Goal: Task Accomplishment & Management: Use online tool/utility

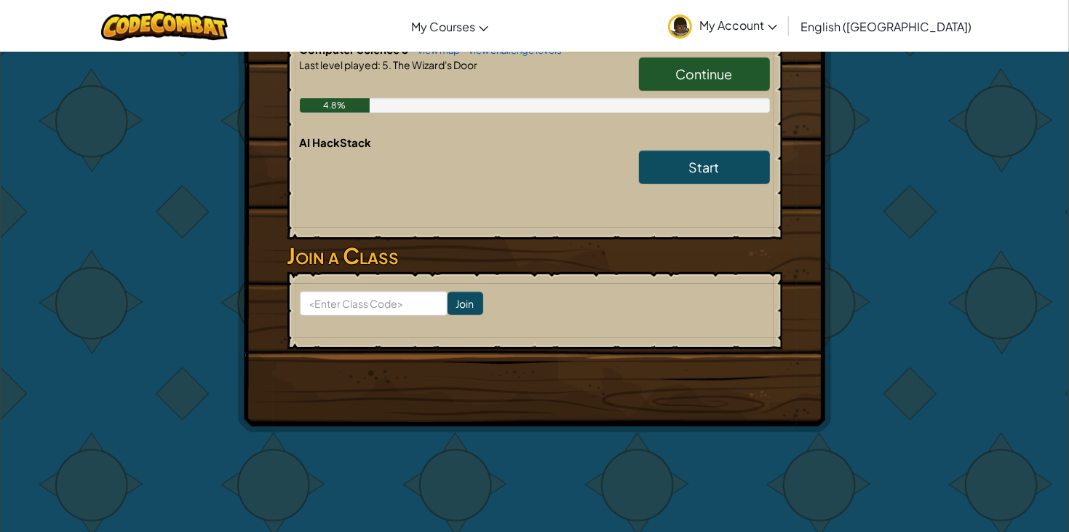
scroll to position [558, 0]
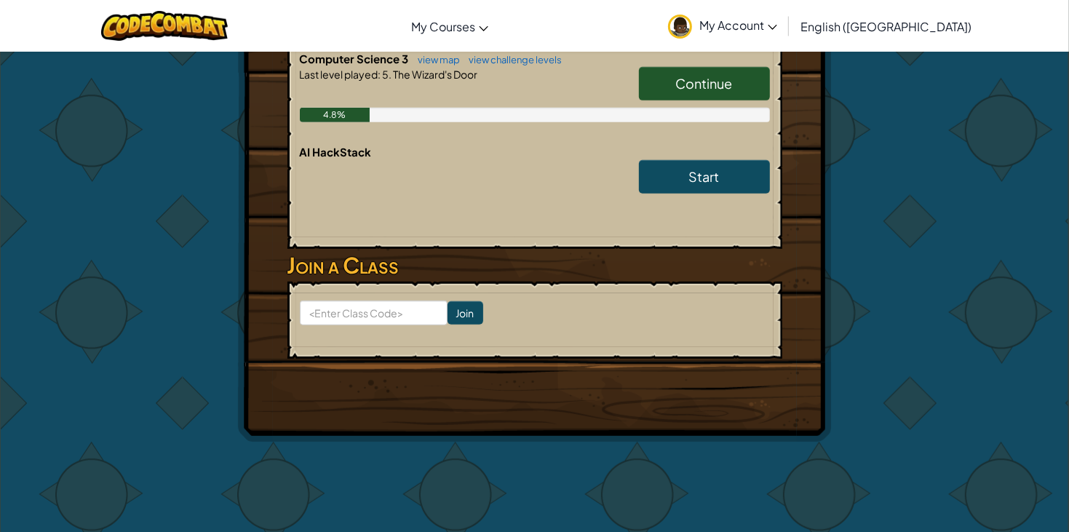
click at [700, 194] on div "Start" at bounding box center [697, 180] width 146 height 41
click at [683, 166] on link "Start" at bounding box center [704, 176] width 131 height 33
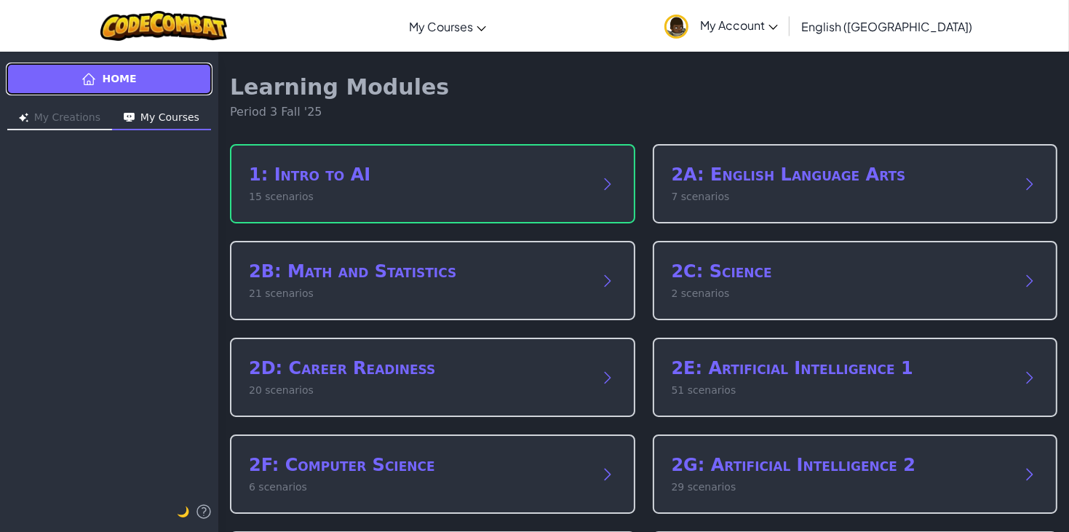
click at [79, 70] on link "Home" at bounding box center [109, 79] width 207 height 33
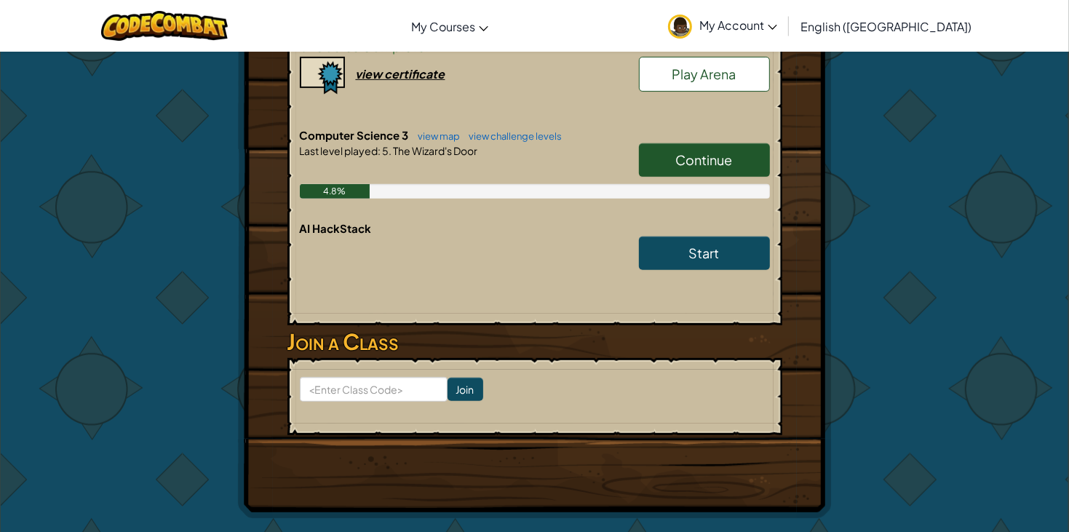
scroll to position [454, 0]
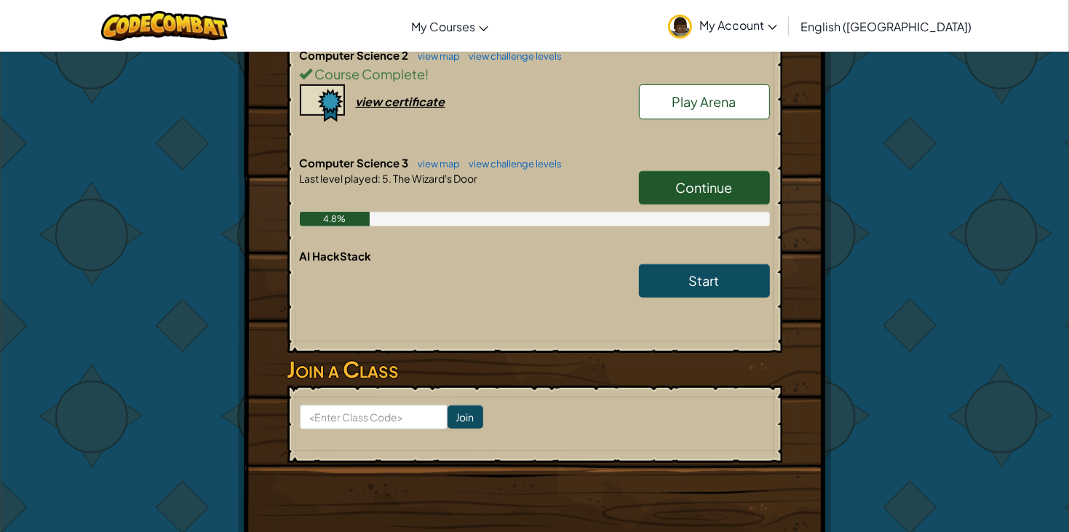
click at [692, 184] on span "Continue" at bounding box center [704, 187] width 57 height 17
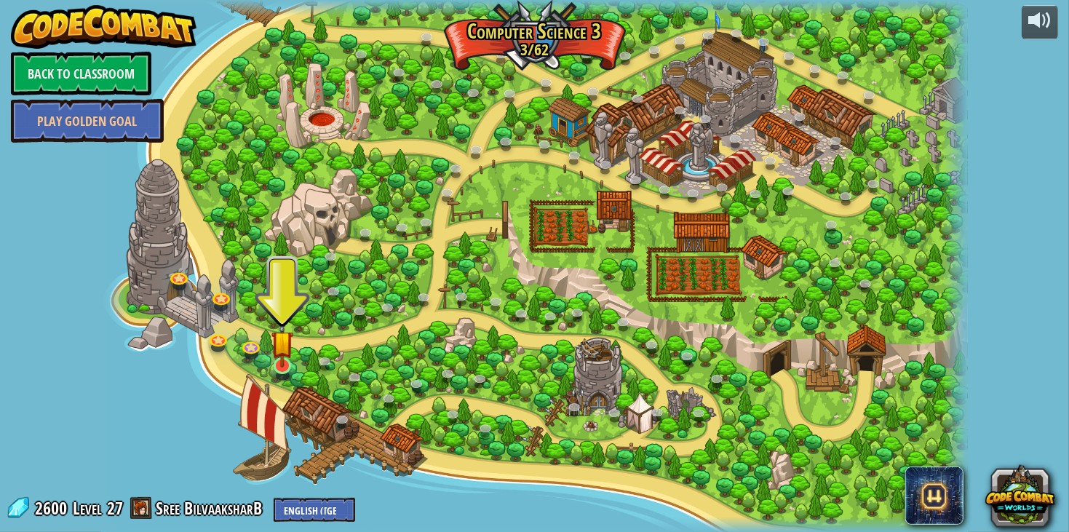
click at [278, 362] on img at bounding box center [282, 342] width 22 height 51
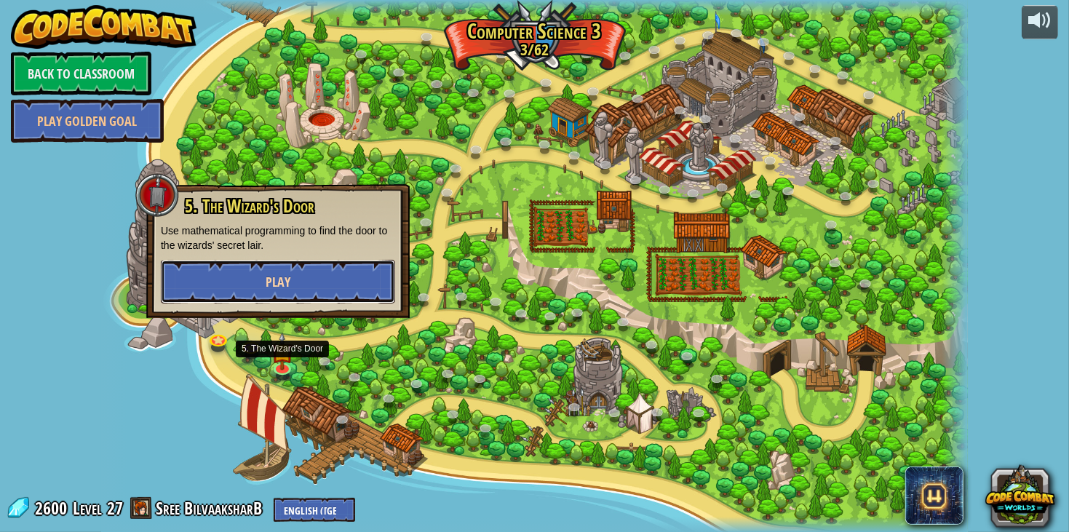
click at [194, 293] on button "Play" at bounding box center [278, 282] width 234 height 44
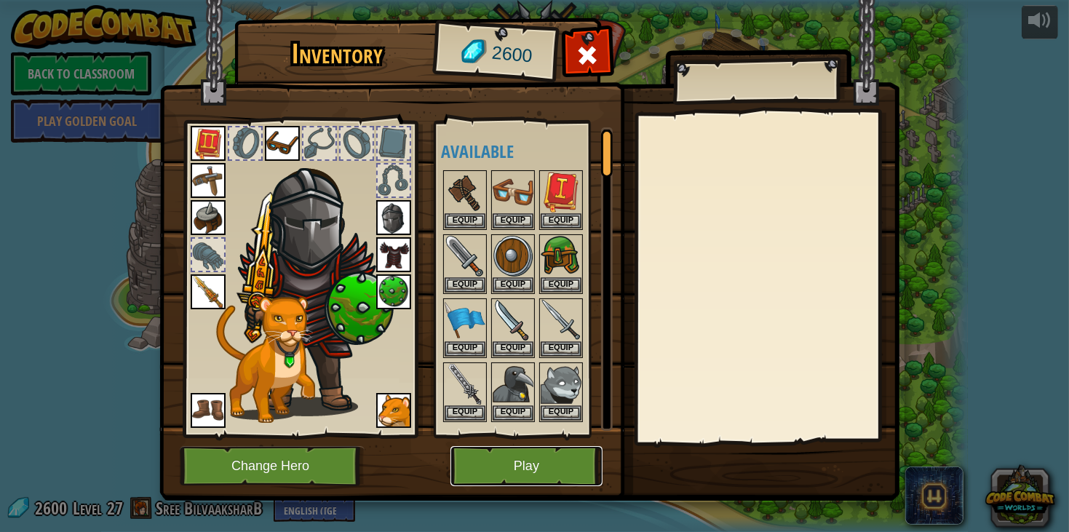
click at [533, 472] on button "Play" at bounding box center [526, 466] width 152 height 40
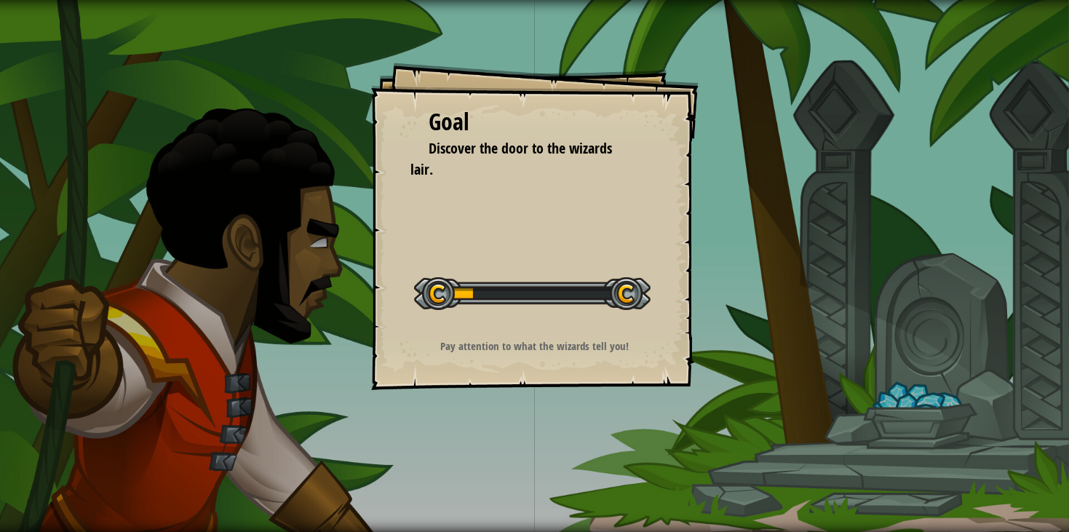
click at [521, 466] on div "Goal Discover the door to the wizards lair. Start Level Error loading from serv…" at bounding box center [534, 266] width 1069 height 532
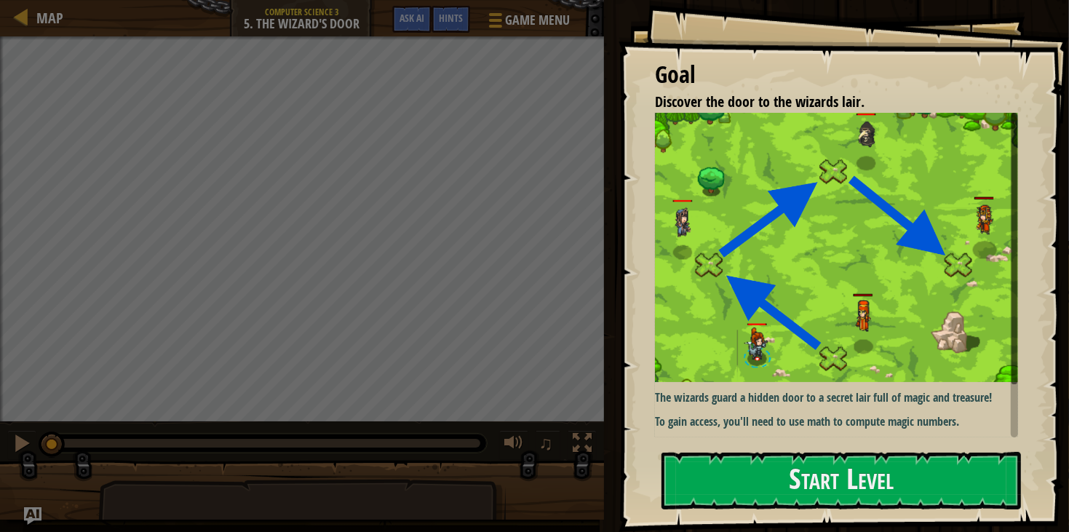
click at [741, 429] on p "To gain access, you'll need to use math to compute magic numbers." at bounding box center [836, 421] width 363 height 17
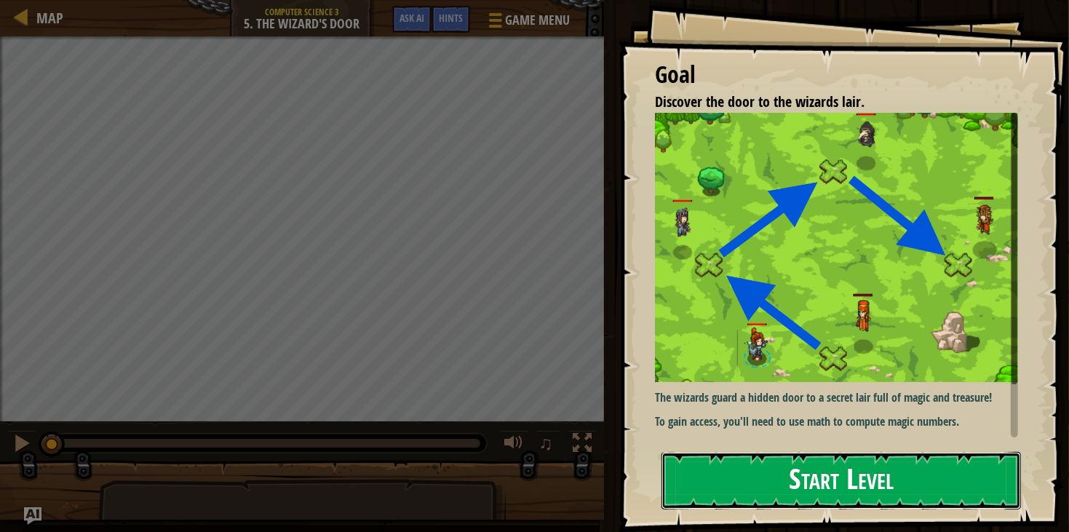
click at [783, 488] on button "Start Level" at bounding box center [840, 480] width 359 height 57
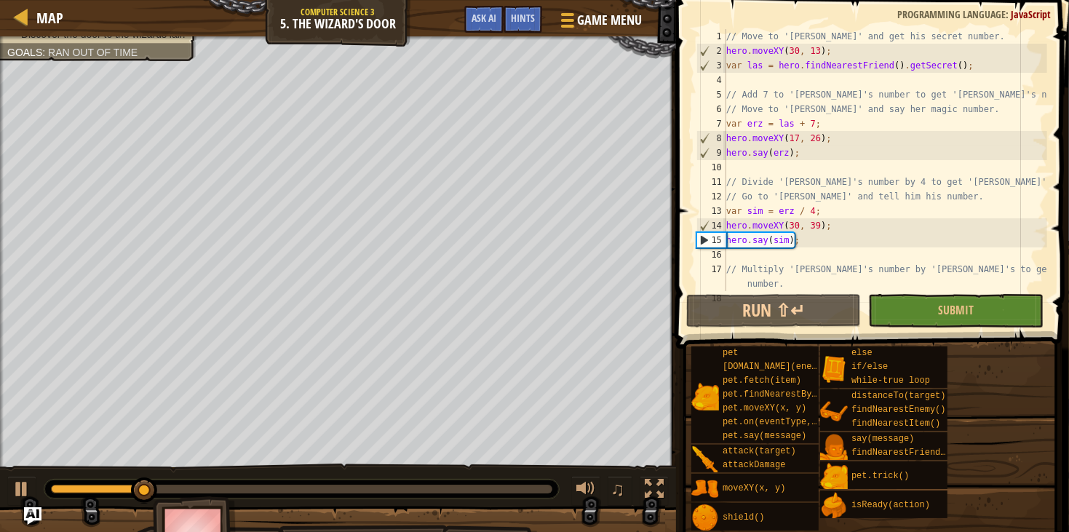
scroll to position [43, 0]
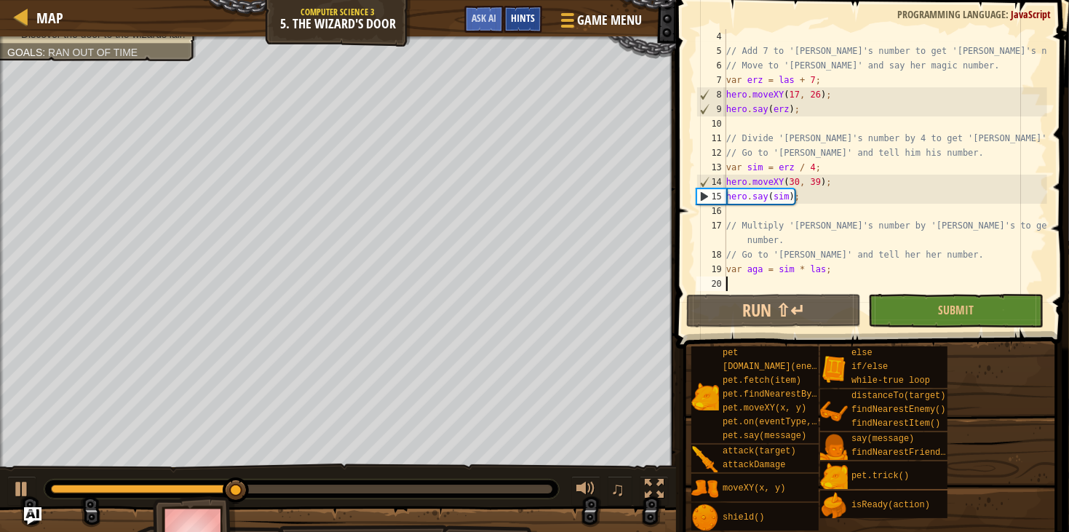
click at [508, 27] on div "Hints" at bounding box center [523, 19] width 39 height 27
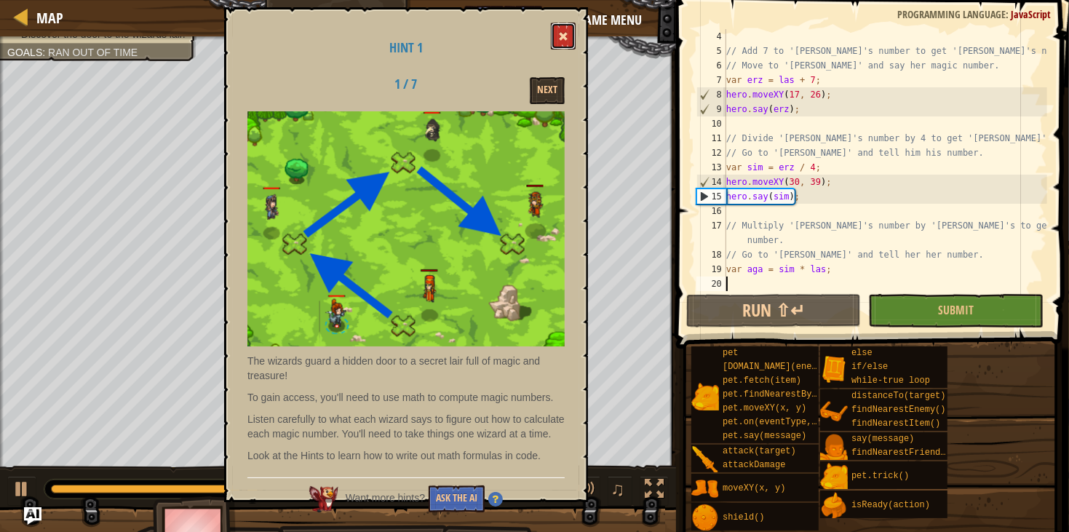
click at [565, 44] on button at bounding box center [563, 36] width 25 height 27
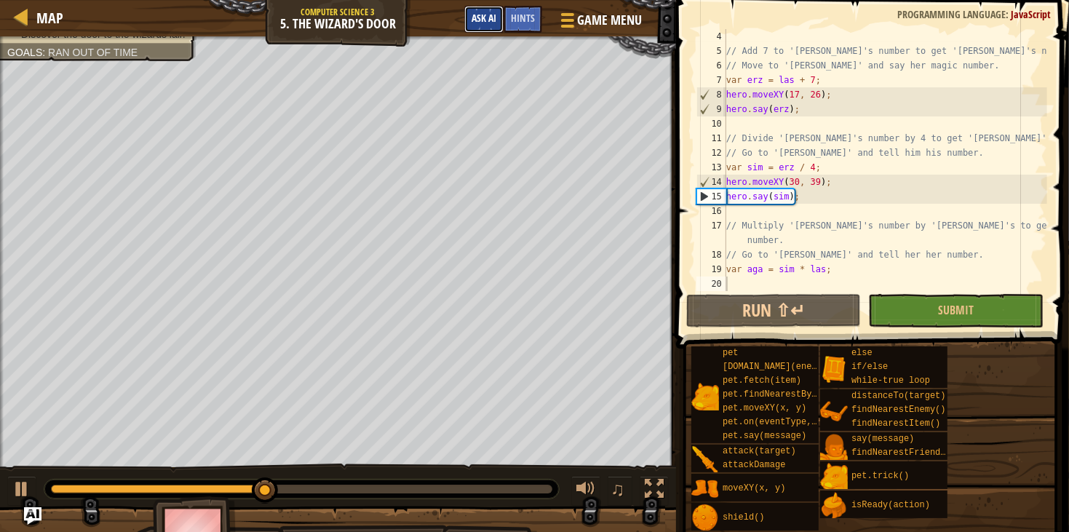
click at [483, 26] on button "Ask AI" at bounding box center [483, 19] width 39 height 27
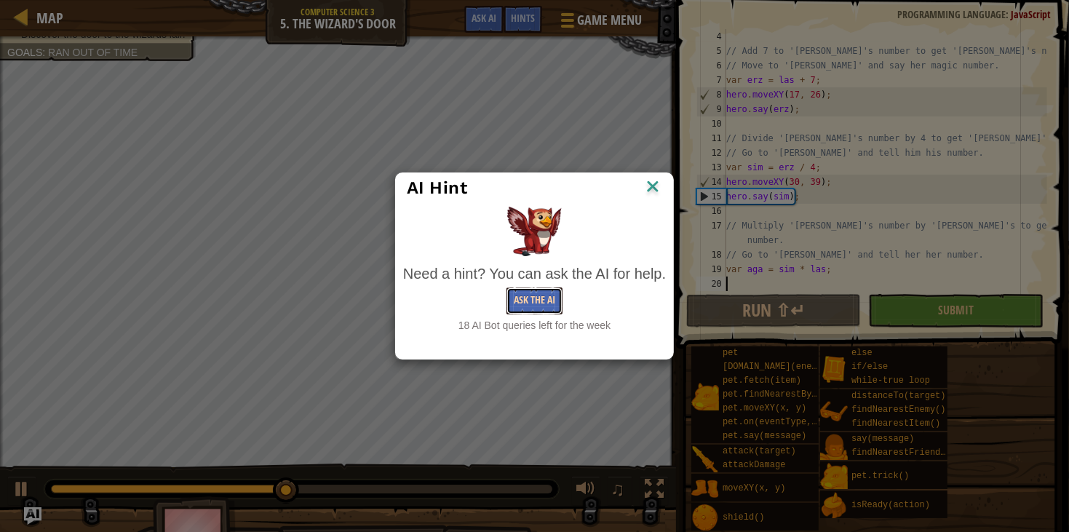
click at [536, 289] on button "Ask the AI" at bounding box center [534, 300] width 56 height 27
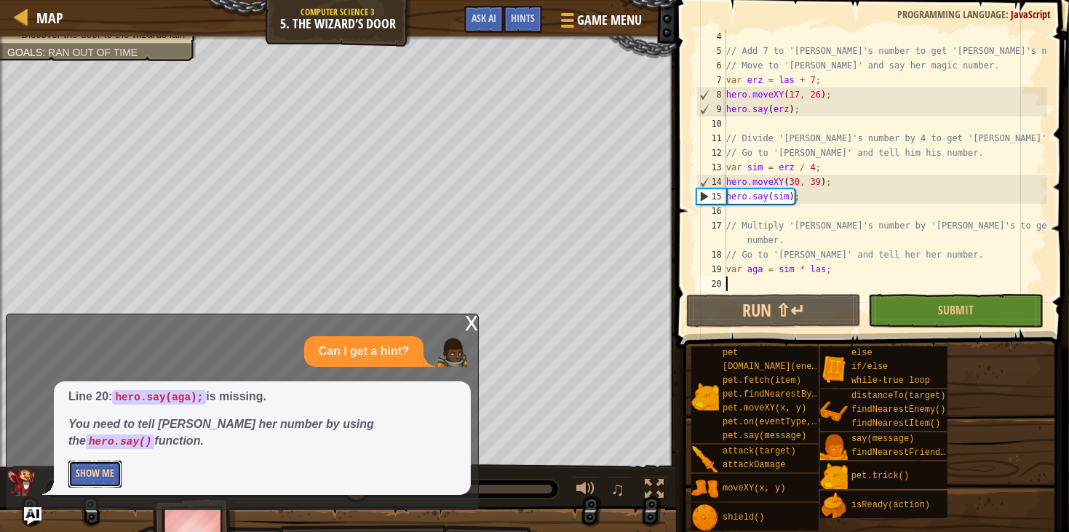
click at [106, 477] on button "Show Me" at bounding box center [94, 474] width 53 height 27
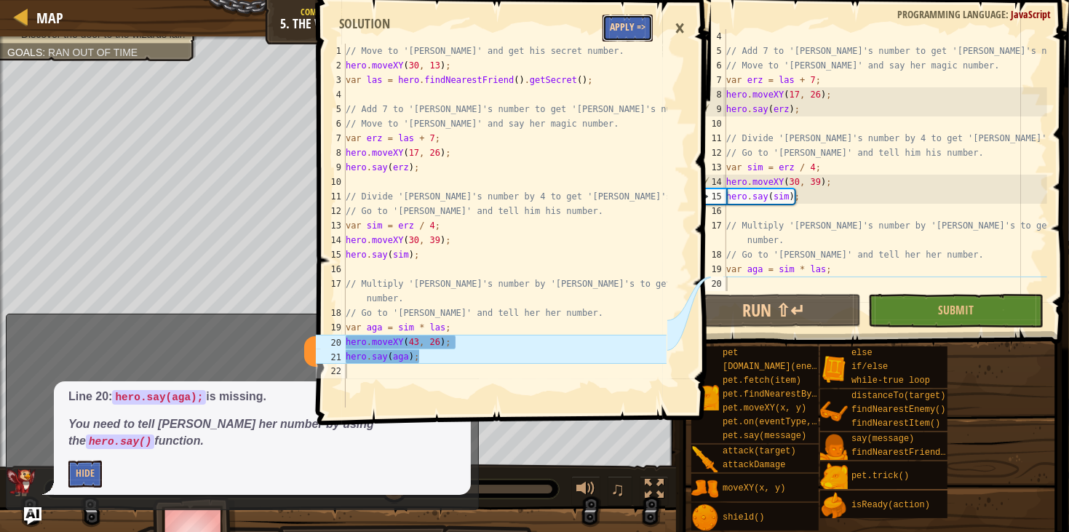
click at [649, 24] on button "Apply =>" at bounding box center [627, 28] width 50 height 27
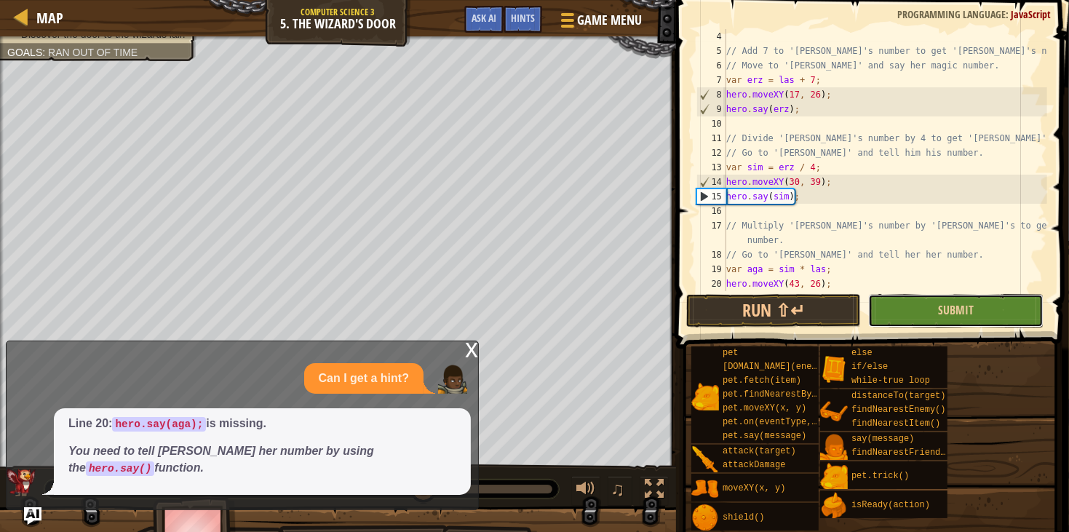
click at [949, 294] on button "Submit" at bounding box center [955, 310] width 175 height 33
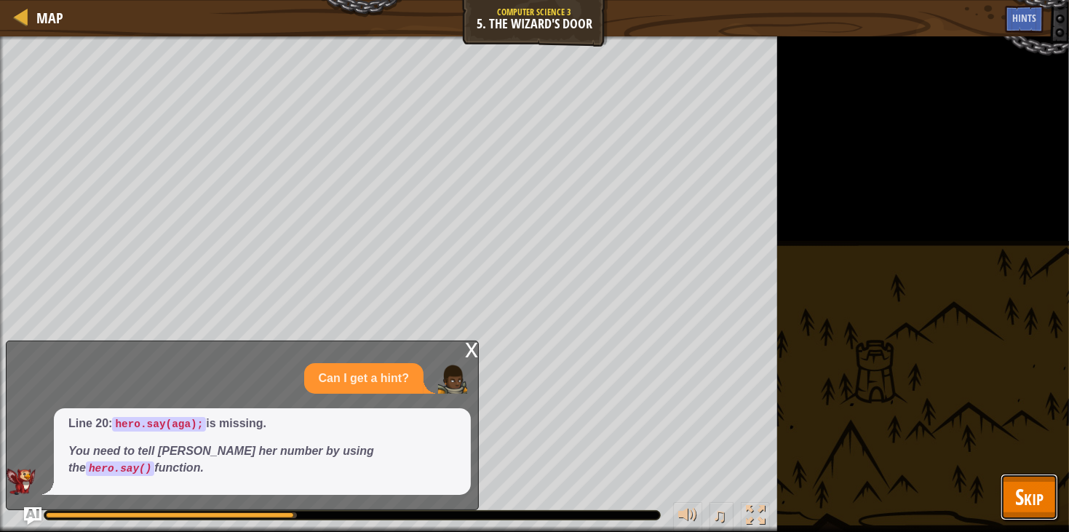
click at [1006, 474] on button "Skip" at bounding box center [1029, 497] width 57 height 47
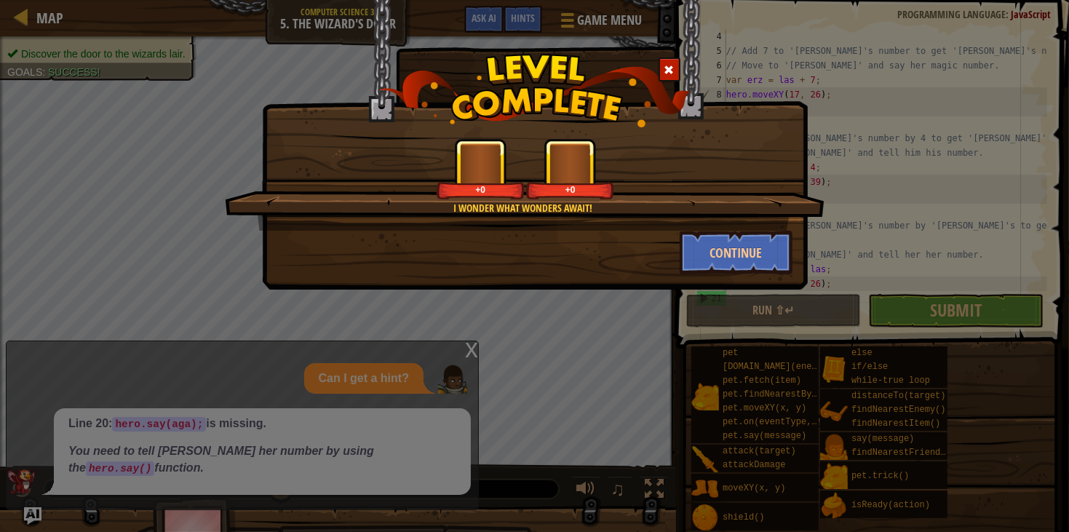
click at [465, 389] on div "I wonder what wonders await! +0 +0 Continue" at bounding box center [534, 266] width 1069 height 532
click at [723, 266] on button "Continue" at bounding box center [736, 253] width 113 height 44
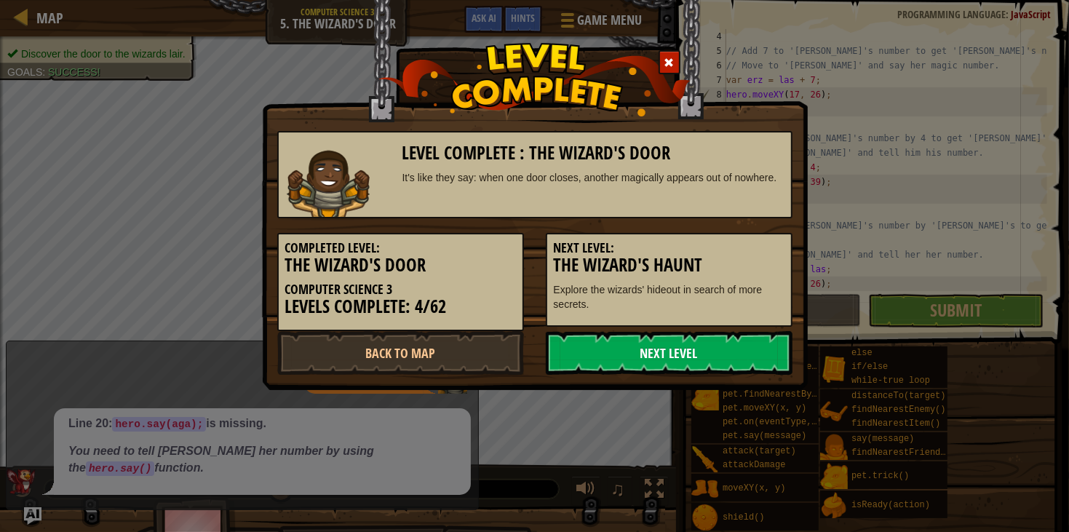
click at [693, 361] on link "Next Level" at bounding box center [669, 353] width 247 height 44
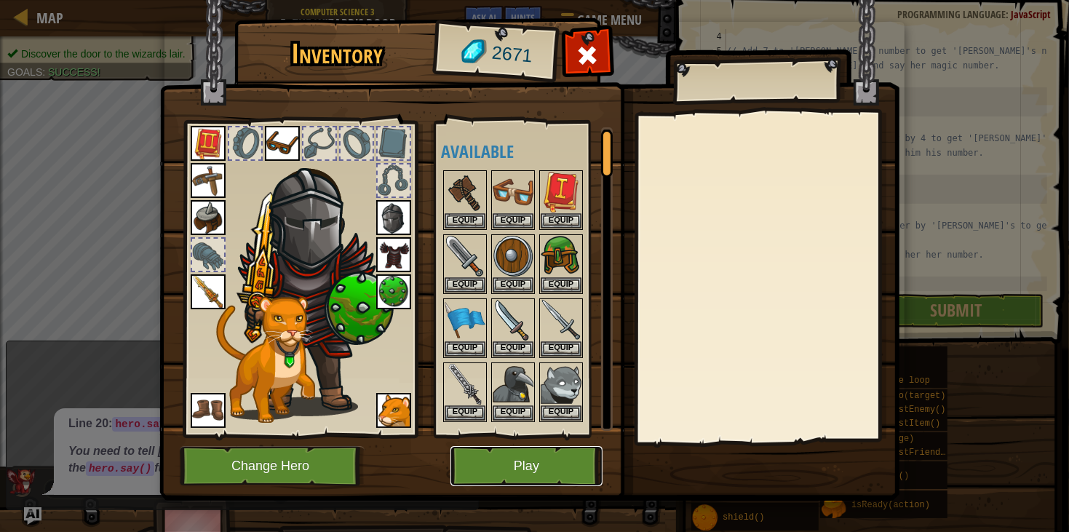
click at [490, 458] on button "Play" at bounding box center [526, 466] width 152 height 40
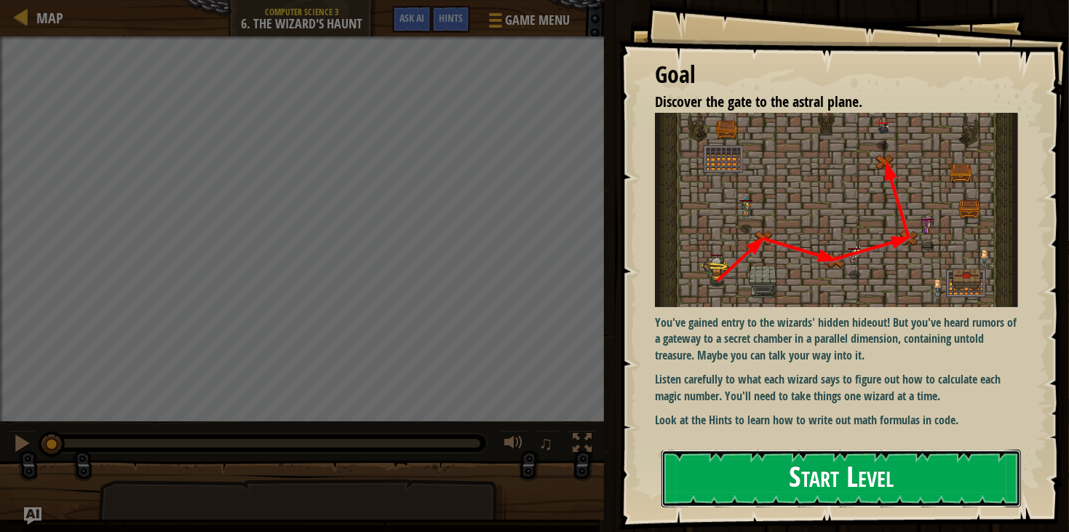
click at [747, 450] on button "Start Level" at bounding box center [840, 478] width 359 height 57
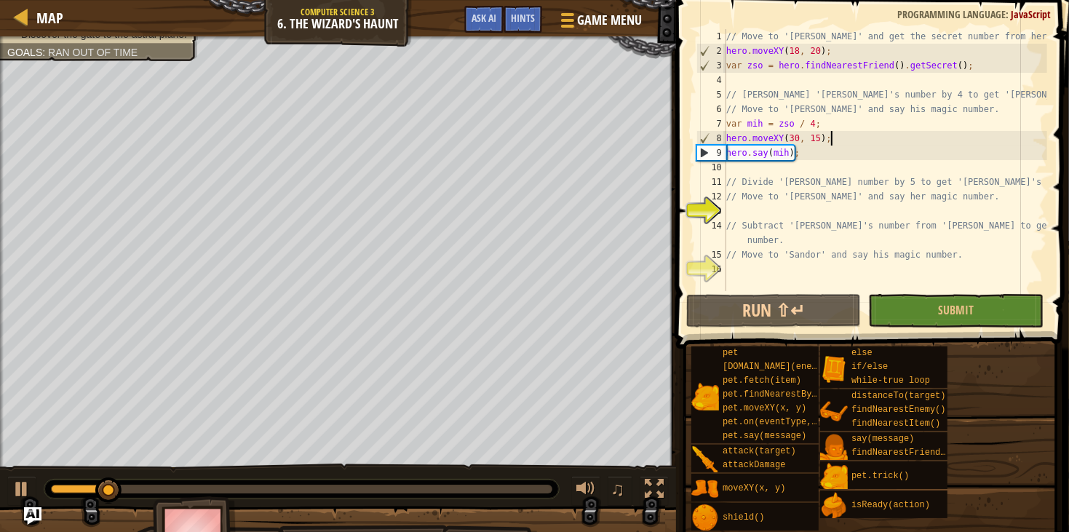
click at [886, 140] on div "// Move to '[PERSON_NAME]' and get the secret number from her. hero . moveXY ( …" at bounding box center [885, 174] width 324 height 291
type textarea "// Move to 'Sandor' and say his magic number."
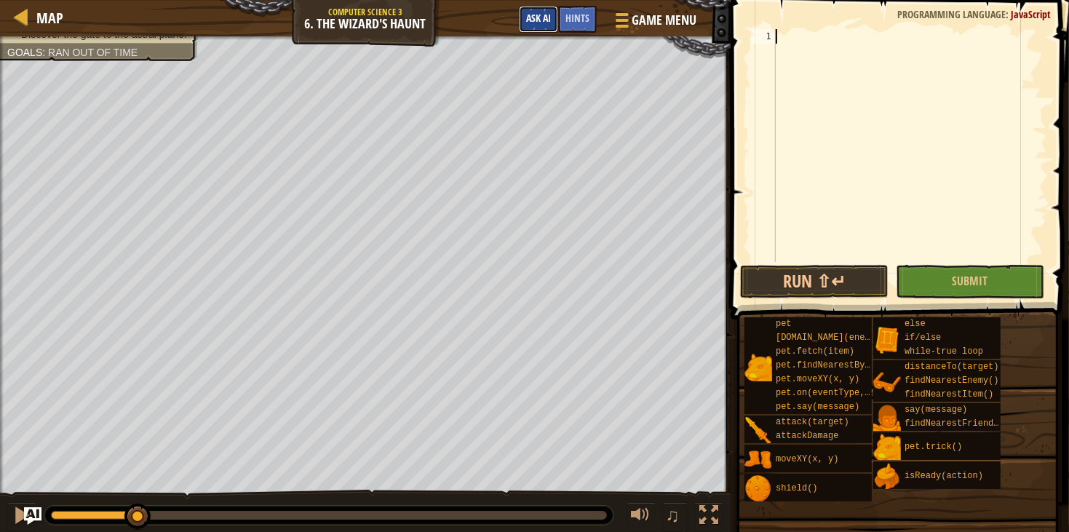
click at [542, 25] on button "Ask AI" at bounding box center [538, 19] width 39 height 27
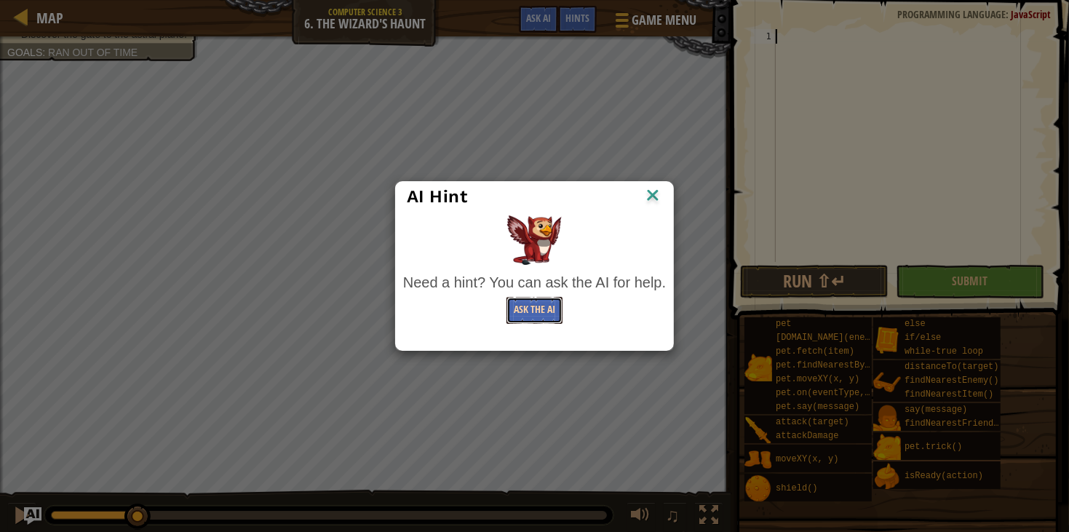
click at [524, 317] on button "Ask the AI" at bounding box center [534, 310] width 56 height 27
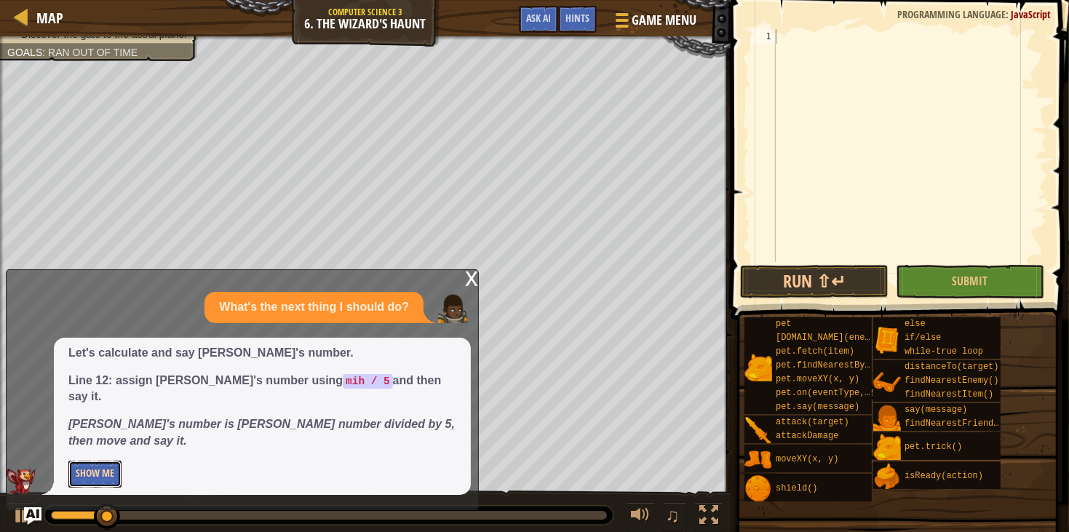
click at [108, 485] on button "Show Me" at bounding box center [94, 474] width 53 height 27
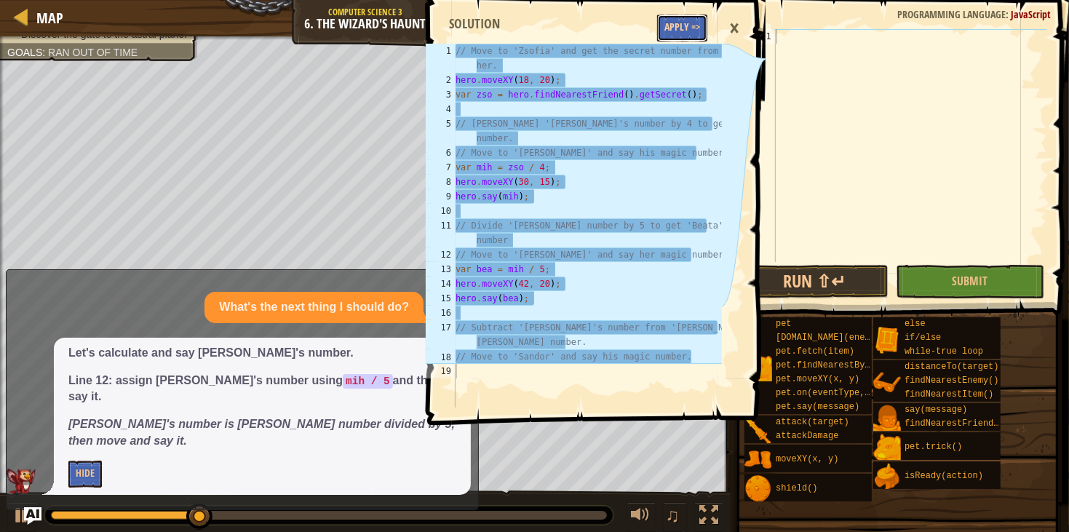
click at [688, 27] on button "Apply =>" at bounding box center [682, 28] width 50 height 27
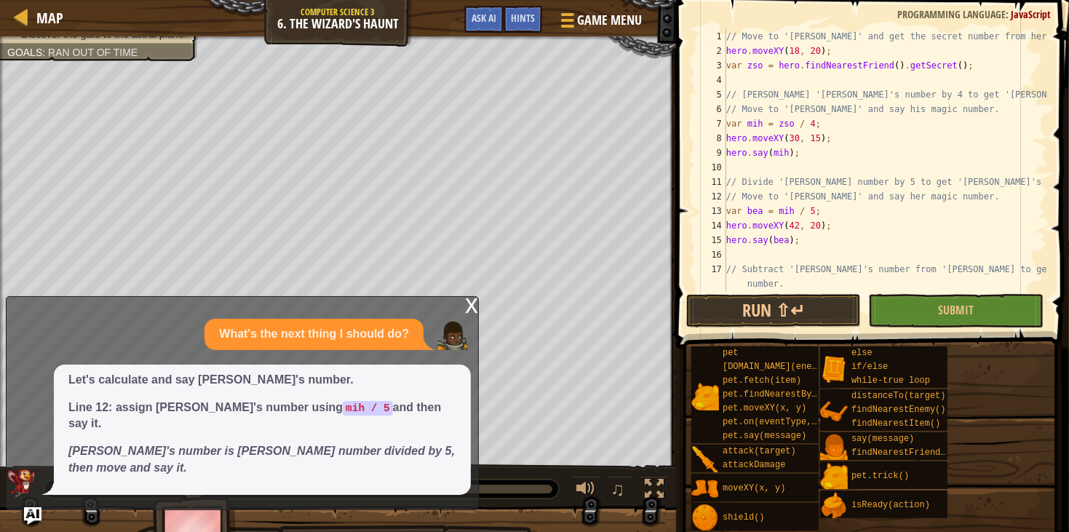
scroll to position [28, 0]
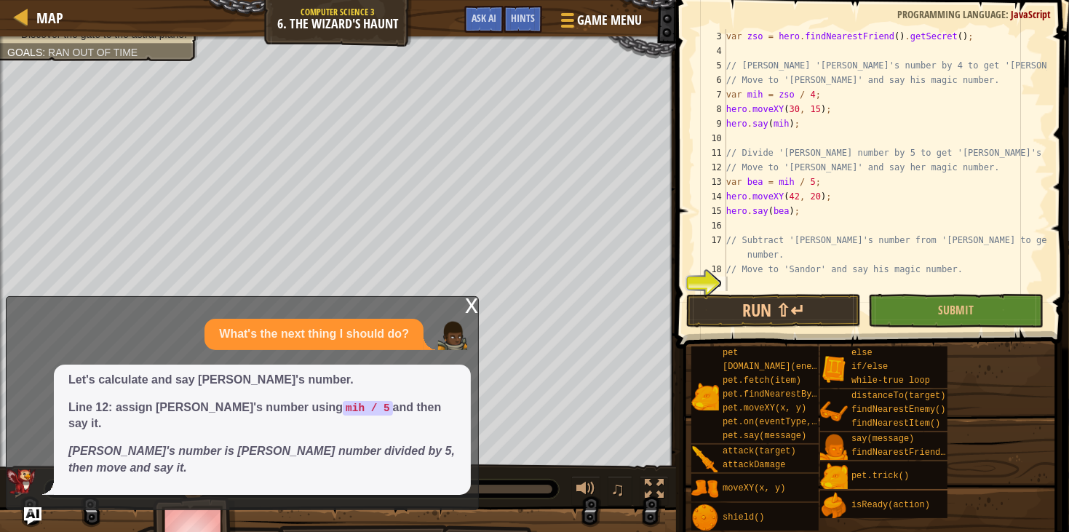
click at [910, 285] on div "var zso = hero . findNearestFriend ( ) . getSecret ( ) ; // [PERSON_NAME] 'Zsof…" at bounding box center [885, 174] width 324 height 291
click at [487, 13] on span "Ask AI" at bounding box center [484, 18] width 25 height 14
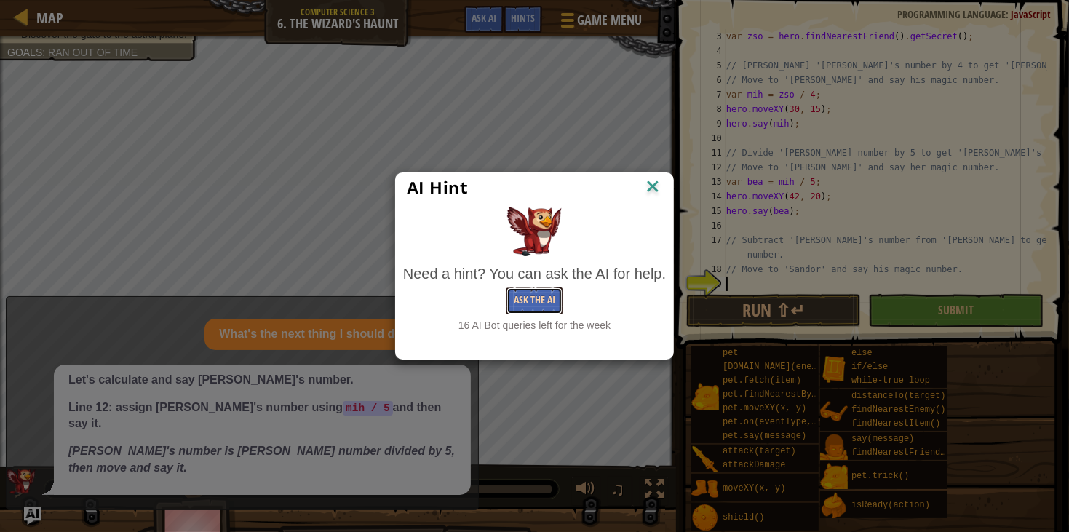
click at [533, 294] on button "Ask the AI" at bounding box center [534, 300] width 56 height 27
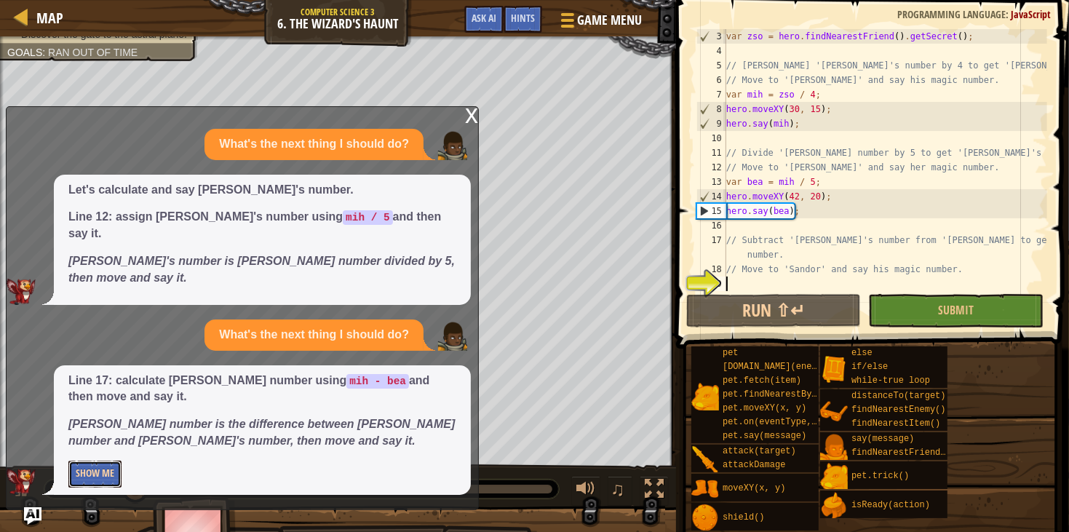
click at [81, 472] on button "Show Me" at bounding box center [94, 474] width 53 height 27
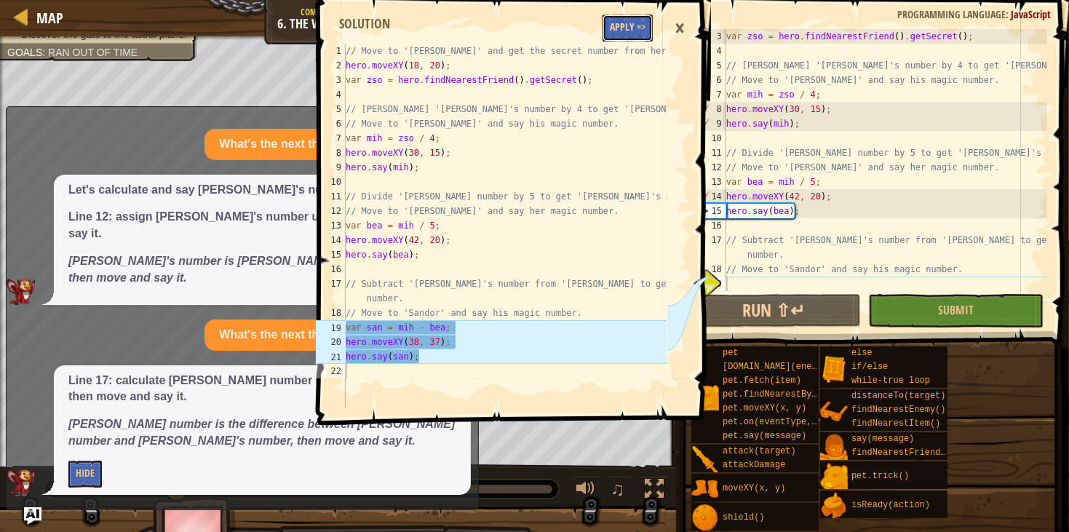
click at [616, 37] on button "Apply =>" at bounding box center [627, 28] width 50 height 27
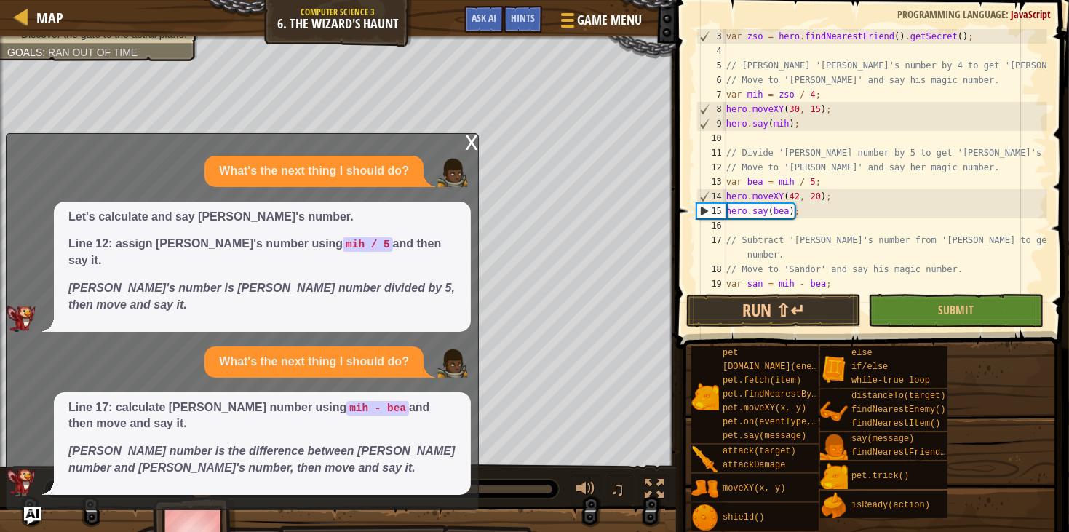
click at [461, 169] on div "x What's the next thing I should do? Let's calculate and say [PERSON_NAME]'s nu…" at bounding box center [242, 321] width 473 height 377
click at [947, 327] on span at bounding box center [874, 153] width 405 height 391
click at [926, 320] on button "Submit" at bounding box center [955, 310] width 175 height 33
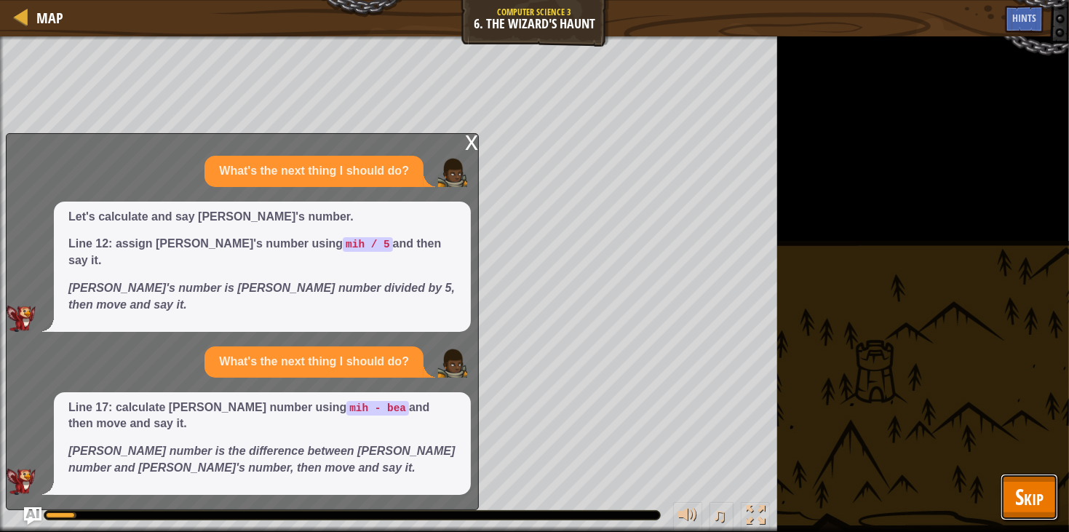
click at [1018, 501] on span "Skip" at bounding box center [1029, 497] width 28 height 30
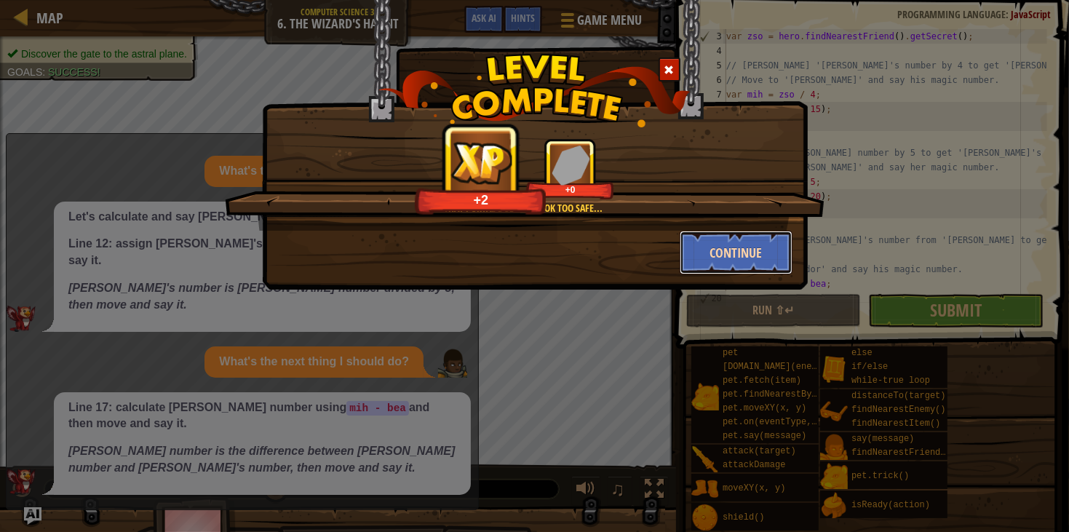
click at [731, 263] on button "Continue" at bounding box center [736, 253] width 113 height 44
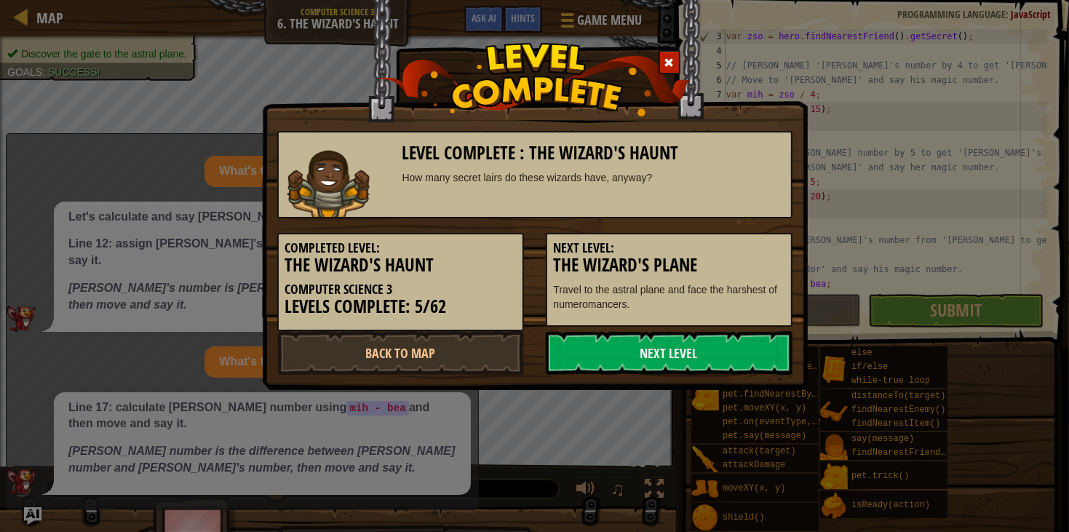
click at [597, 383] on div "Level Complete : The Wizard's Haunt How many secret lairs do these wizards have…" at bounding box center [535, 195] width 546 height 390
click at [589, 373] on link "Next Level" at bounding box center [669, 353] width 247 height 44
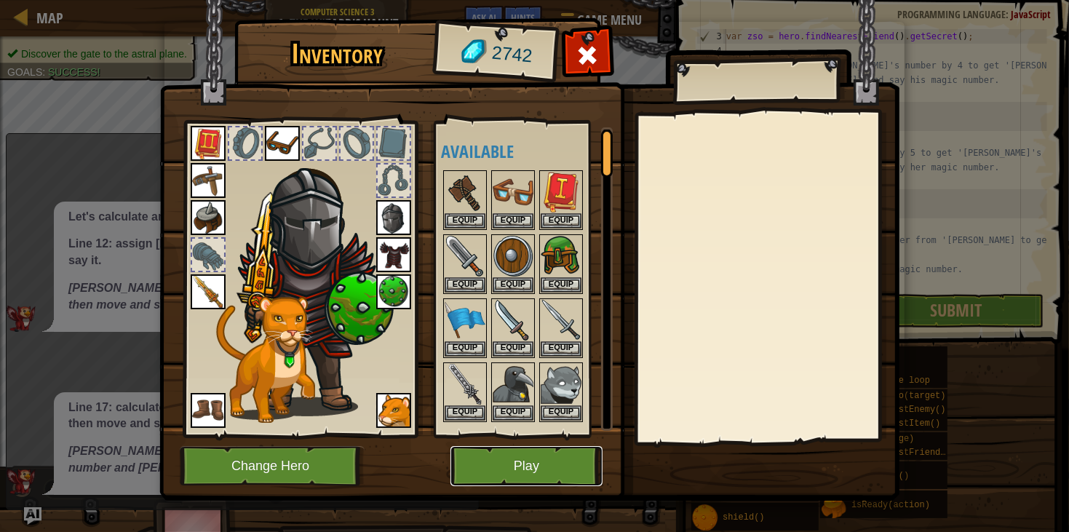
click at [514, 461] on button "Play" at bounding box center [526, 466] width 152 height 40
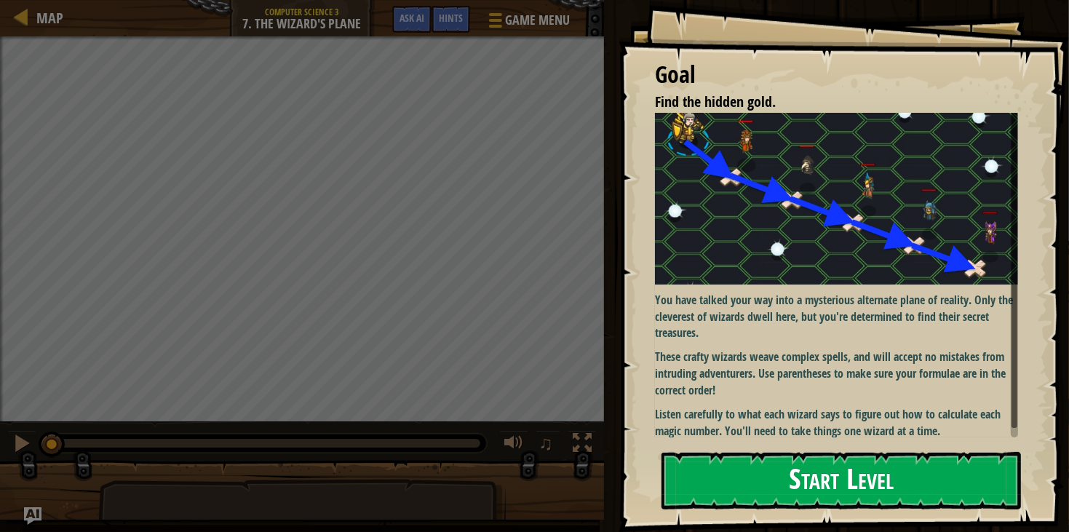
click at [751, 265] on img at bounding box center [836, 199] width 363 height 172
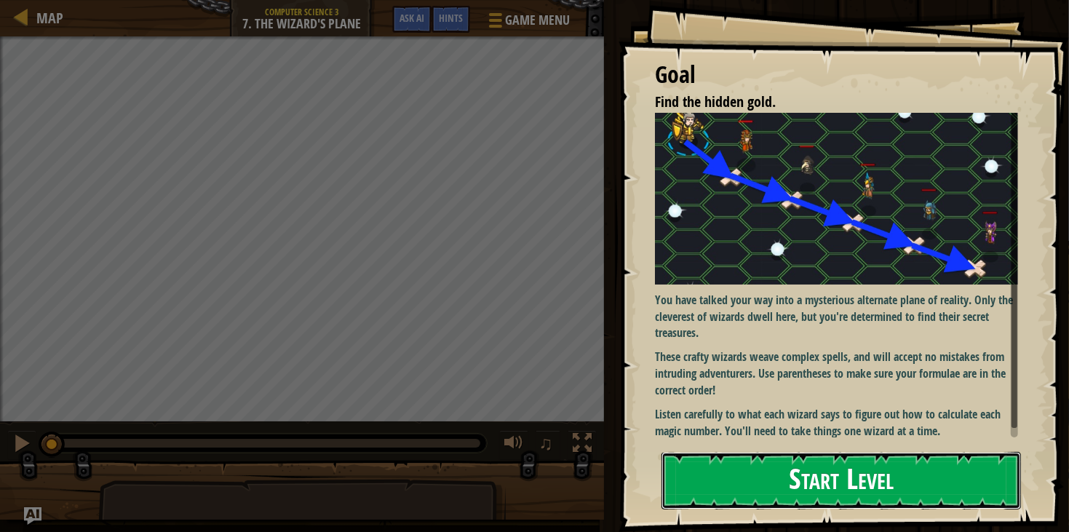
click at [790, 479] on button "Start Level" at bounding box center [840, 480] width 359 height 57
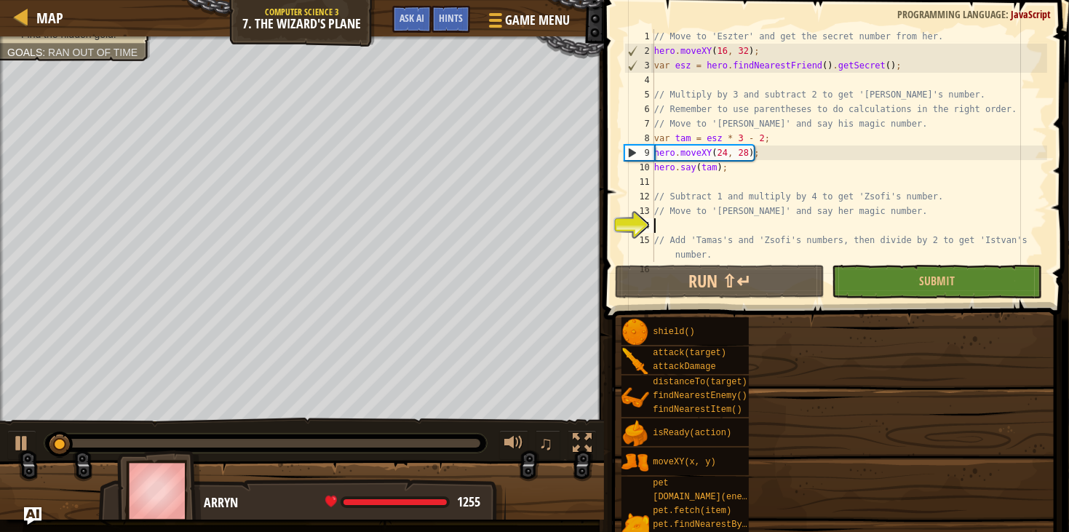
click at [762, 196] on div "// Move to 'Eszter' and get the secret number from her. hero . moveXY ( 16 , 32…" at bounding box center [849, 160] width 397 height 262
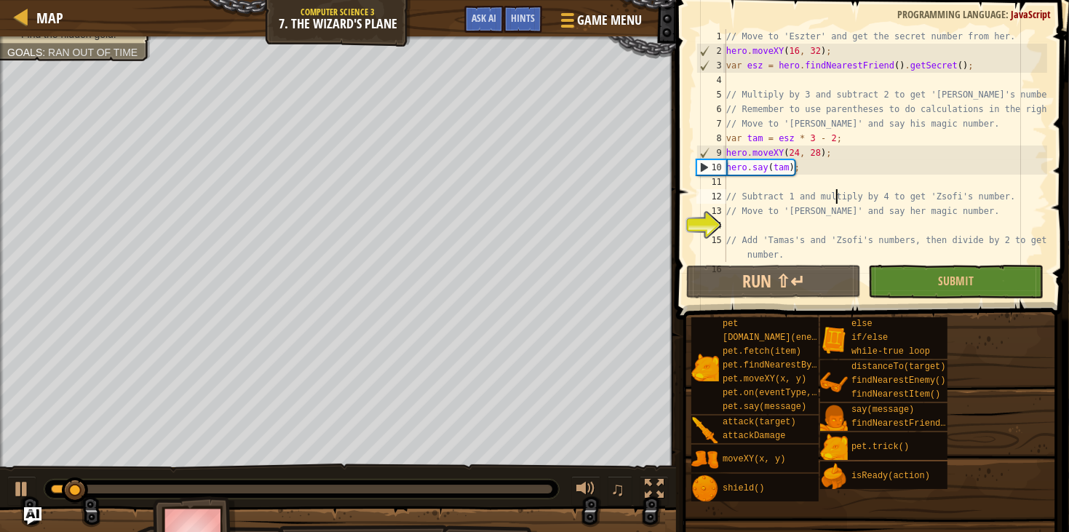
scroll to position [87, 0]
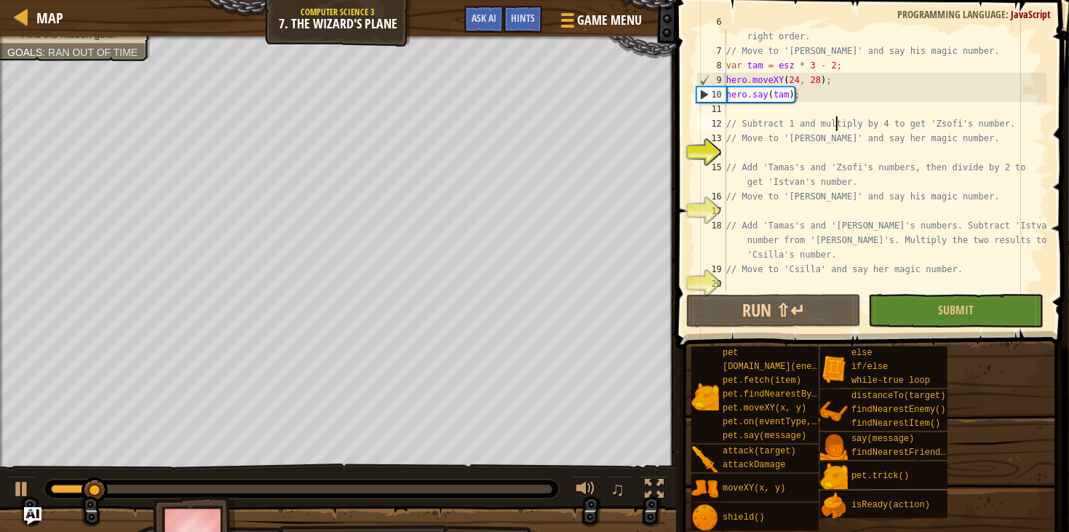
click at [762, 196] on div "// Remember to use parentheses to do calculations in the right order. // Move t…" at bounding box center [885, 168] width 324 height 306
type textarea "// Move to 'Csilla' and say her magic number."
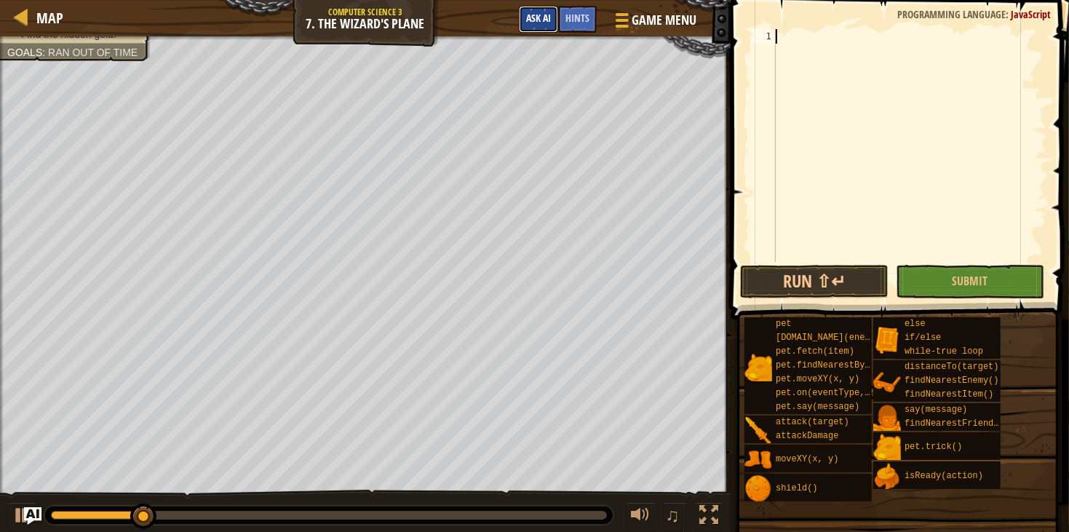
click at [526, 24] on button "Ask AI" at bounding box center [538, 19] width 39 height 27
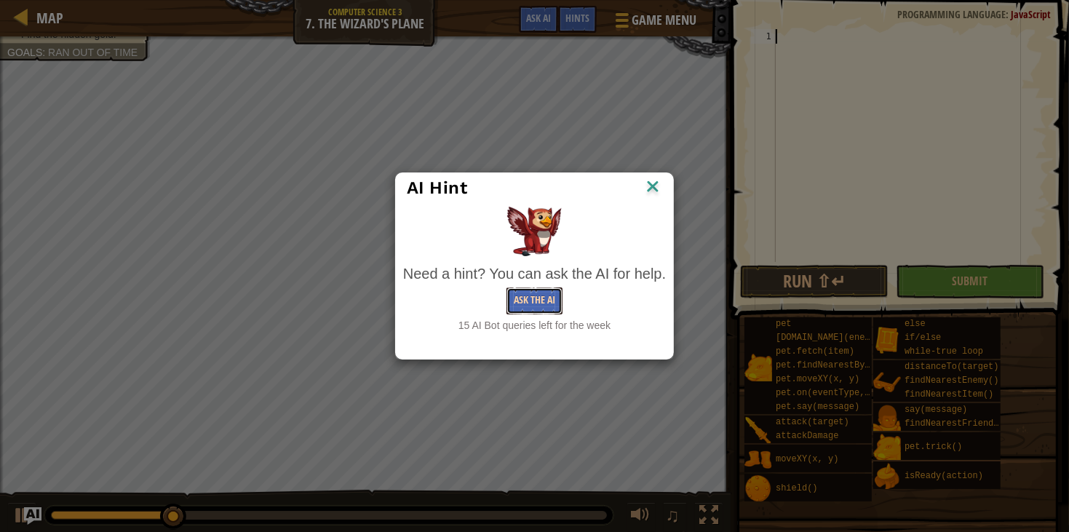
click at [523, 303] on button "Ask the AI" at bounding box center [534, 300] width 56 height 27
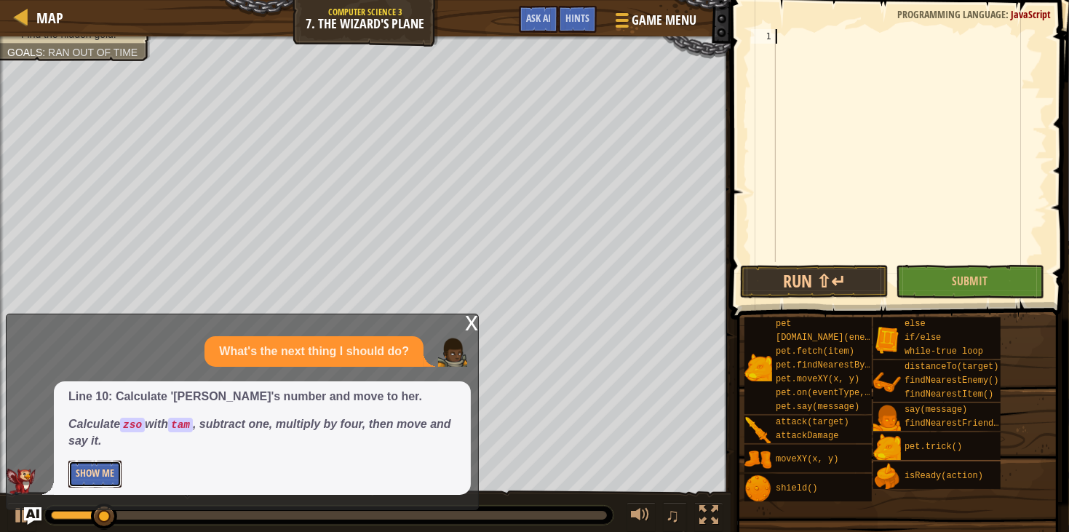
click at [98, 487] on button "Show Me" at bounding box center [94, 474] width 53 height 27
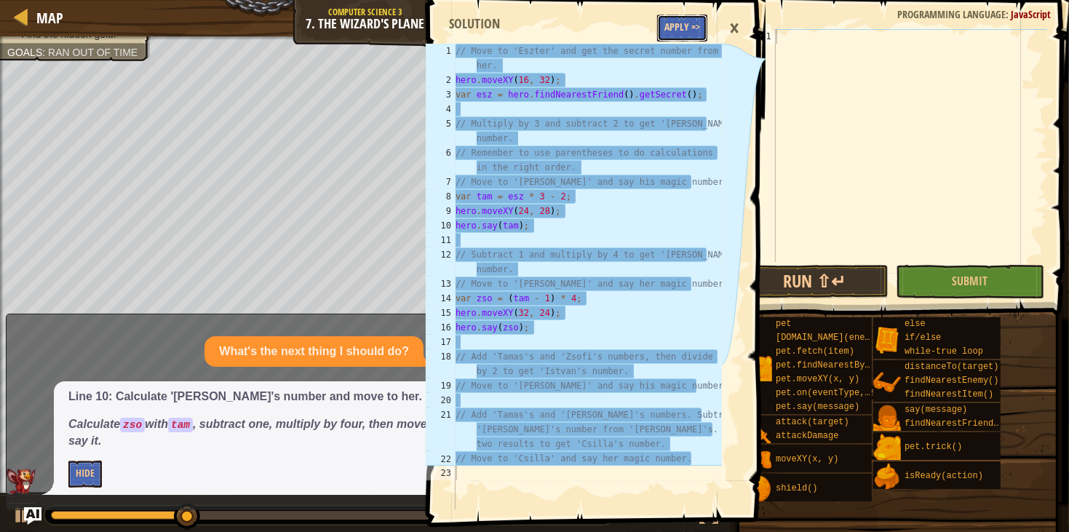
click at [677, 25] on button "Apply =>" at bounding box center [682, 28] width 50 height 27
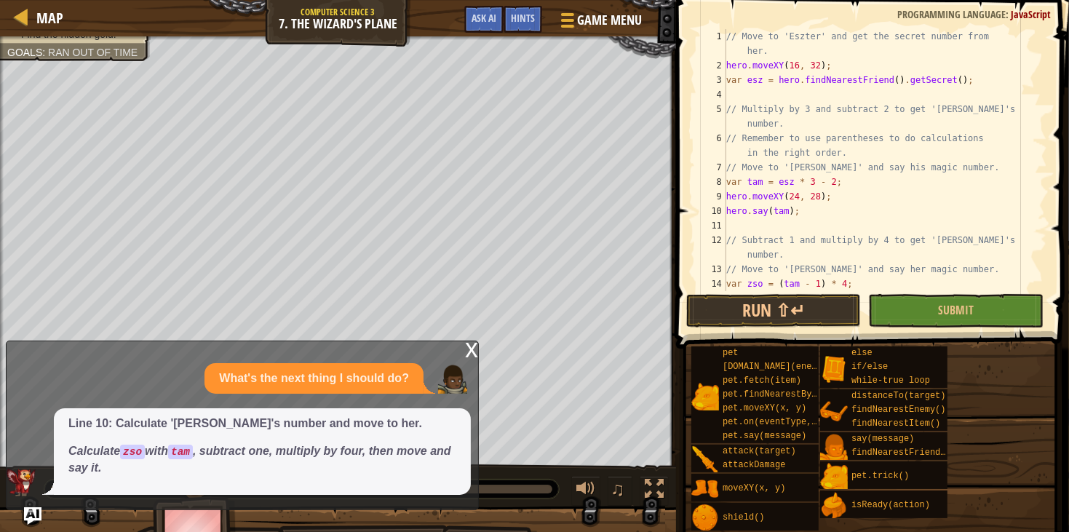
scroll to position [130, 0]
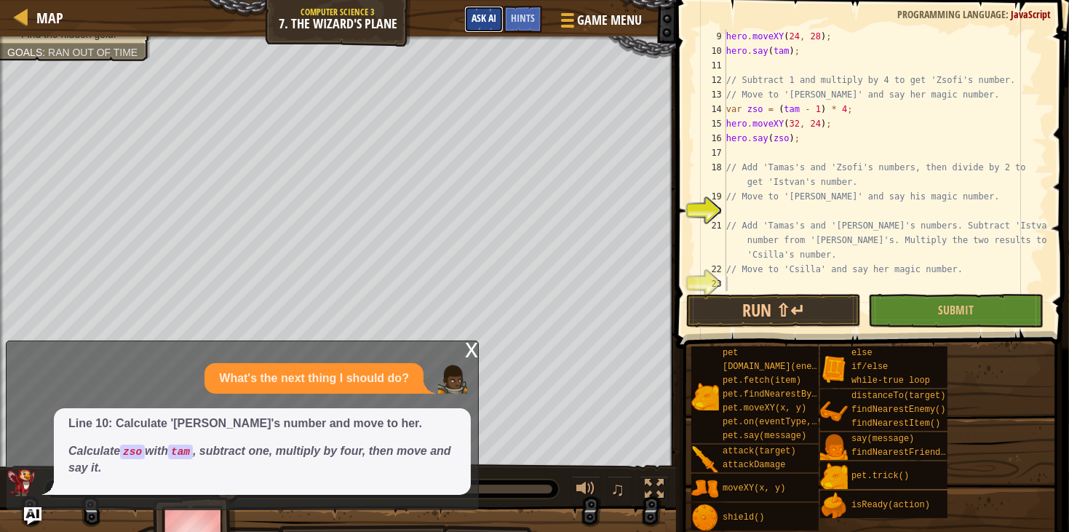
click at [482, 21] on span "Ask AI" at bounding box center [484, 18] width 25 height 14
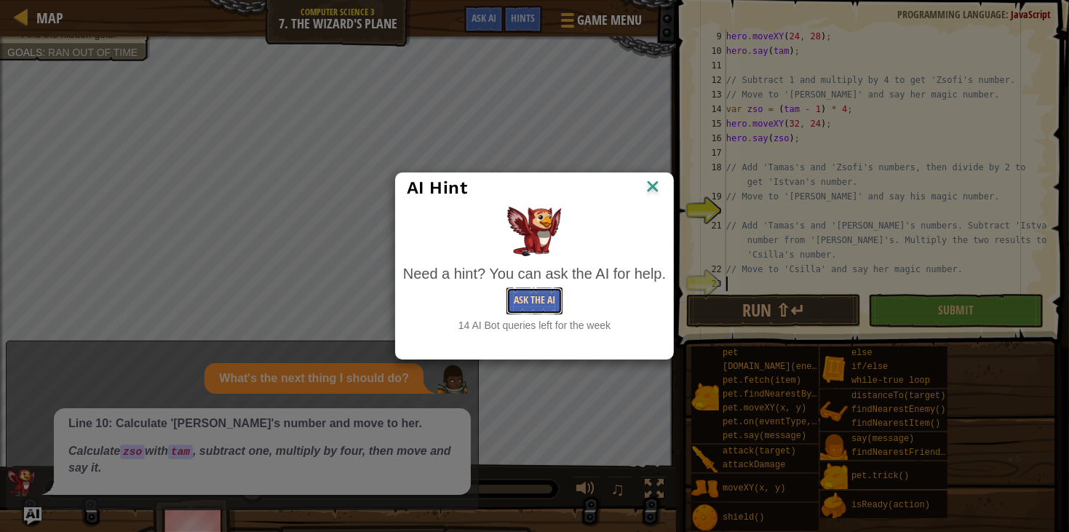
click at [540, 309] on button "Ask the AI" at bounding box center [534, 300] width 56 height 27
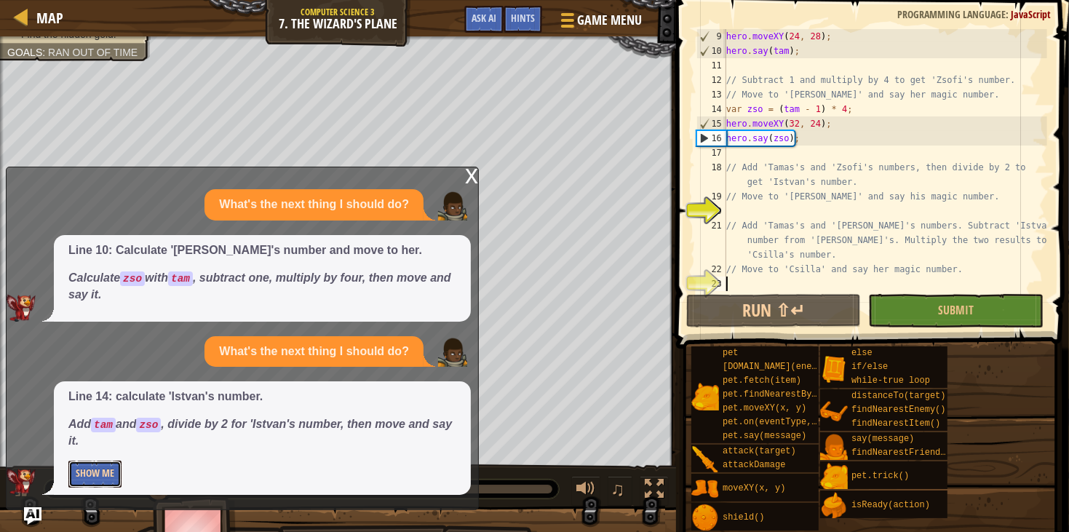
click at [85, 481] on button "Show Me" at bounding box center [94, 474] width 53 height 27
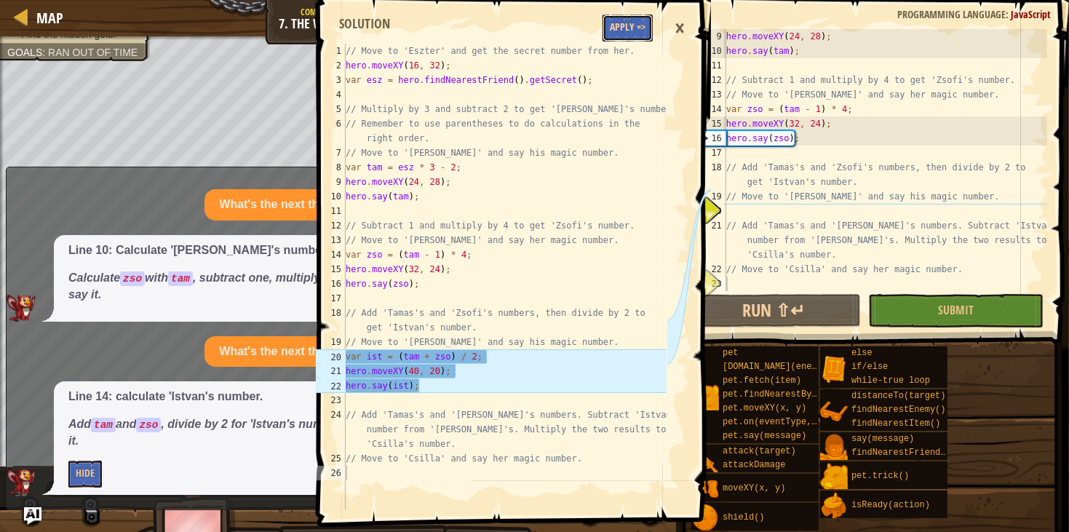
click at [646, 33] on button "Apply =>" at bounding box center [627, 28] width 50 height 27
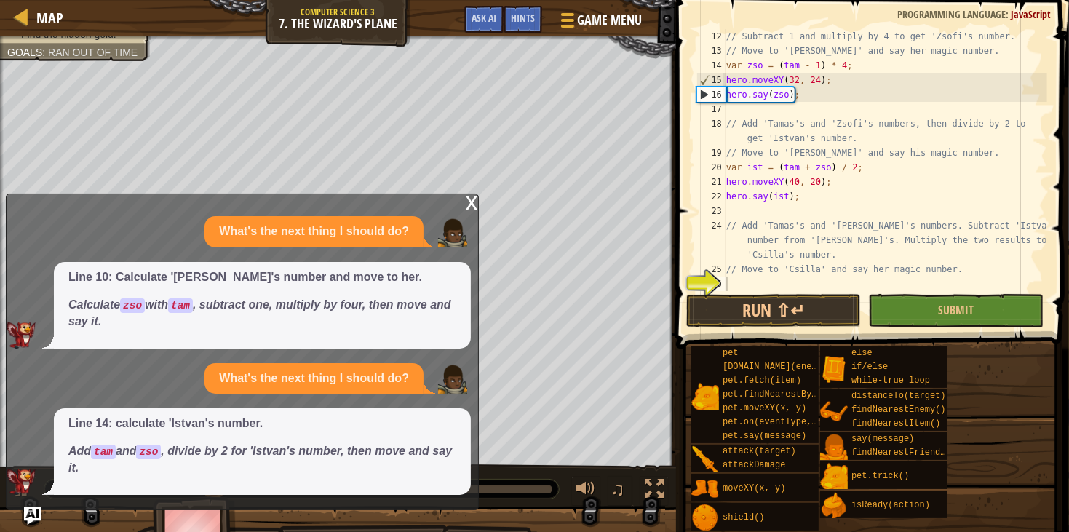
scroll to position [174, 0]
click at [483, 20] on span "Ask AI" at bounding box center [484, 18] width 25 height 14
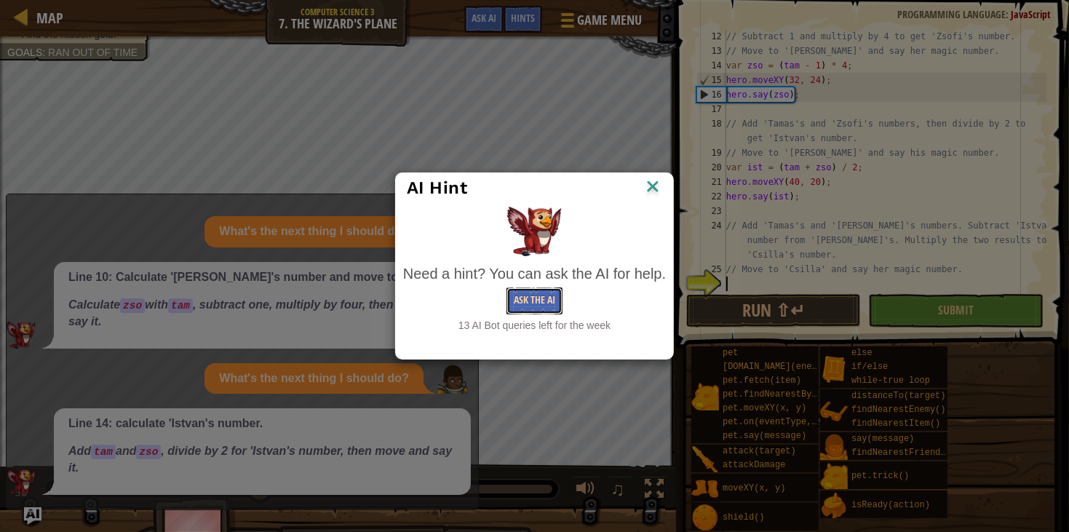
click at [528, 296] on button "Ask the AI" at bounding box center [534, 300] width 56 height 27
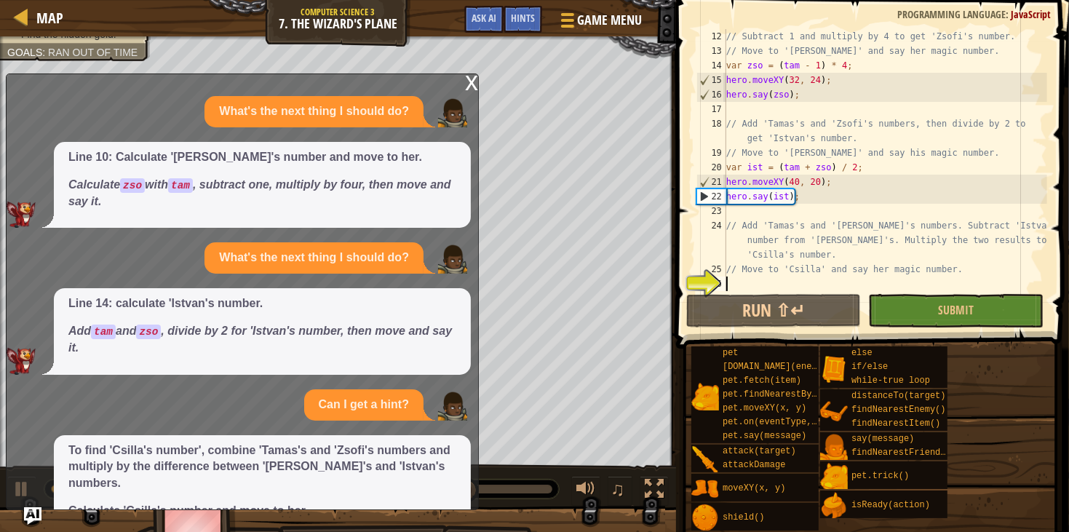
scroll to position [98, 0]
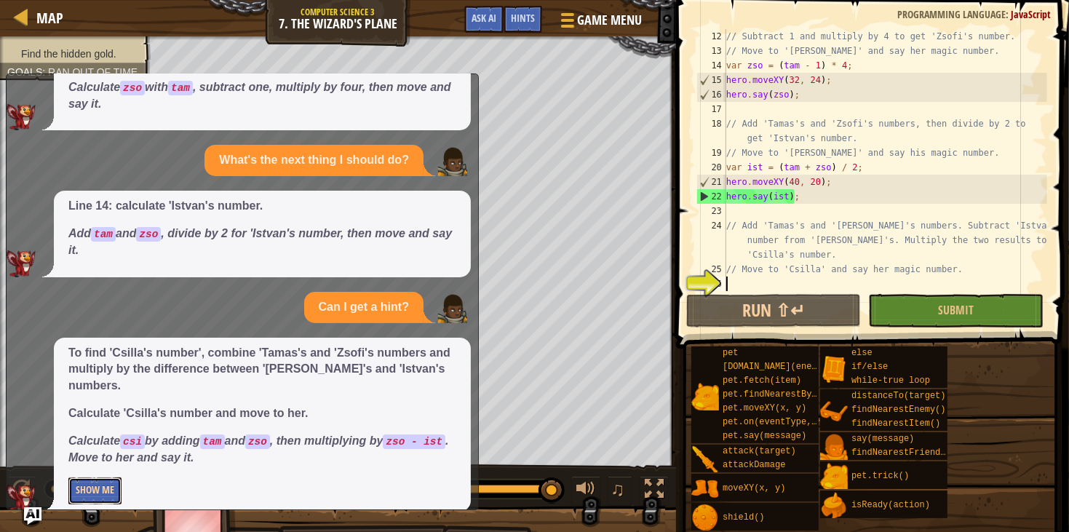
click at [111, 477] on button "Show Me" at bounding box center [94, 490] width 53 height 27
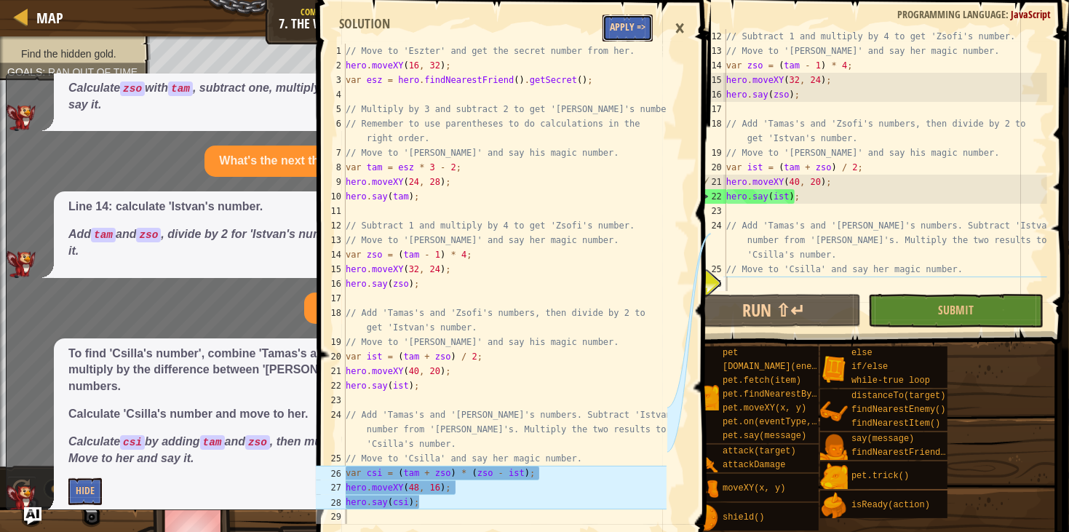
click at [627, 28] on button "Apply =>" at bounding box center [627, 28] width 50 height 27
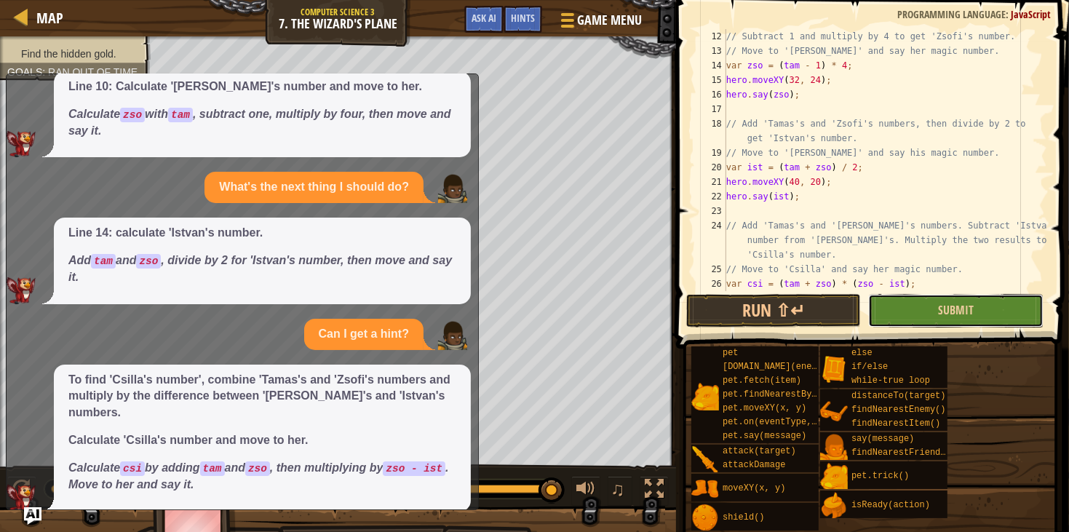
click at [975, 319] on button "Submit" at bounding box center [955, 310] width 175 height 33
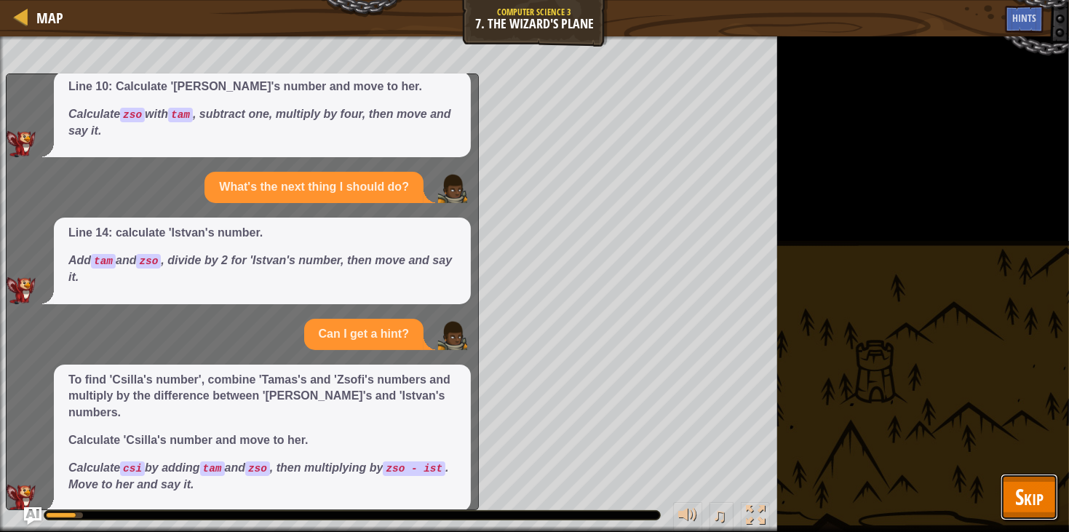
click at [1019, 474] on button "Skip" at bounding box center [1029, 497] width 57 height 47
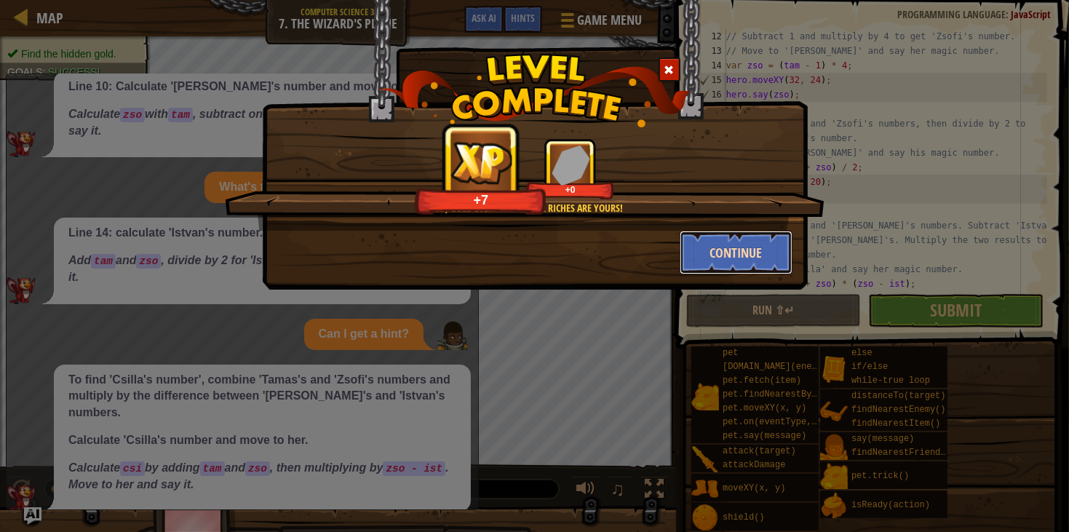
click at [747, 251] on button "Continue" at bounding box center [736, 253] width 113 height 44
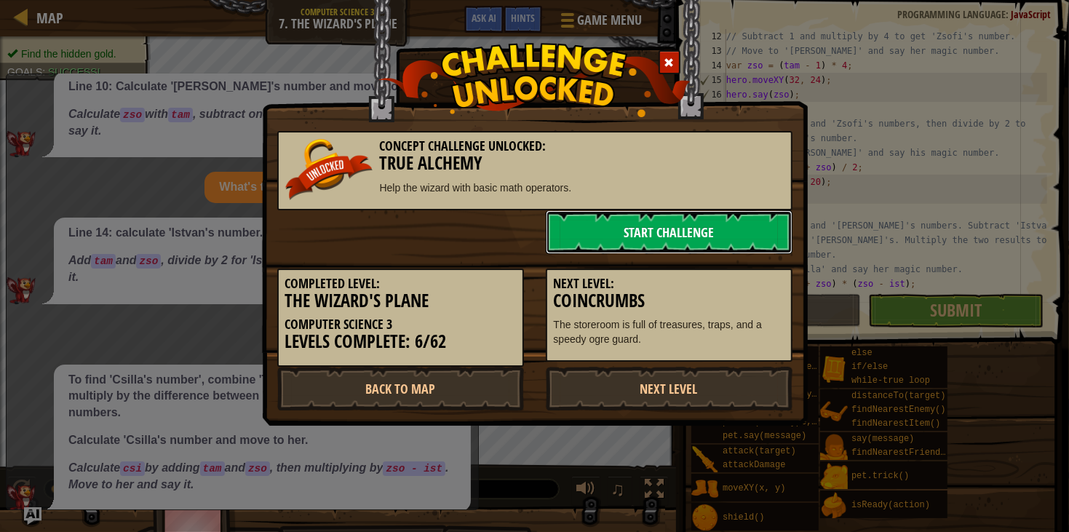
click at [628, 241] on link "Start Challenge" at bounding box center [669, 232] width 247 height 44
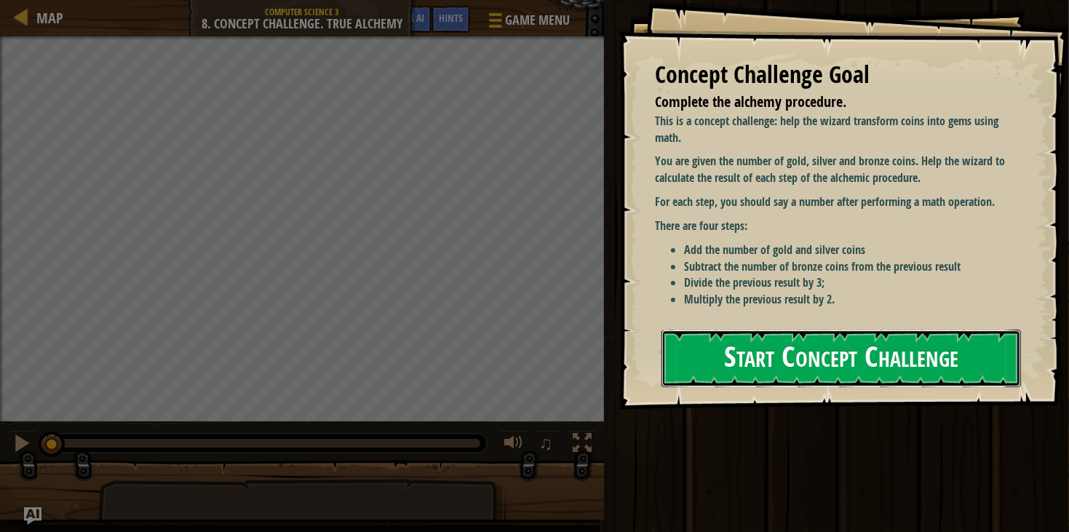
click at [725, 373] on button "Start Concept Challenge" at bounding box center [840, 358] width 359 height 57
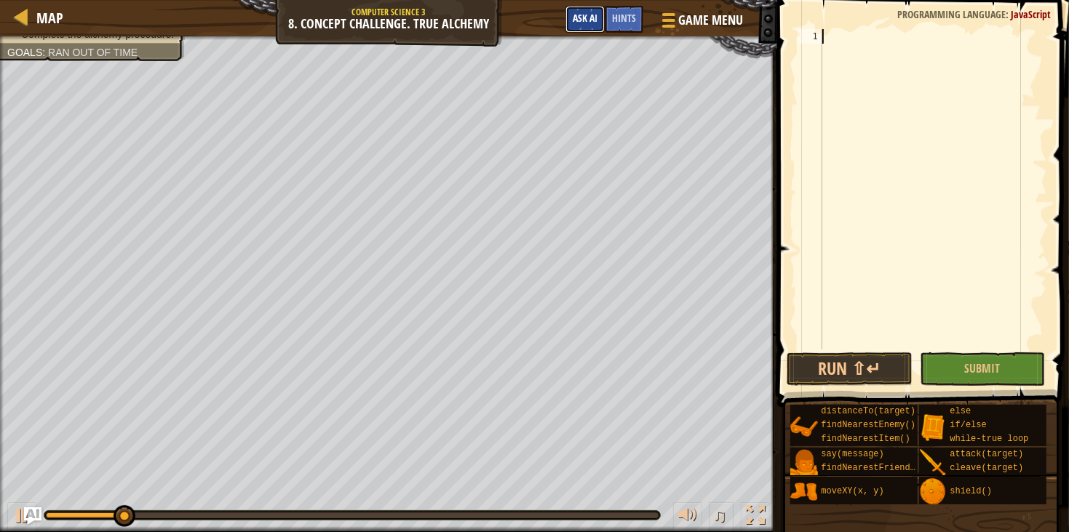
click at [585, 21] on span "Ask AI" at bounding box center [585, 18] width 25 height 14
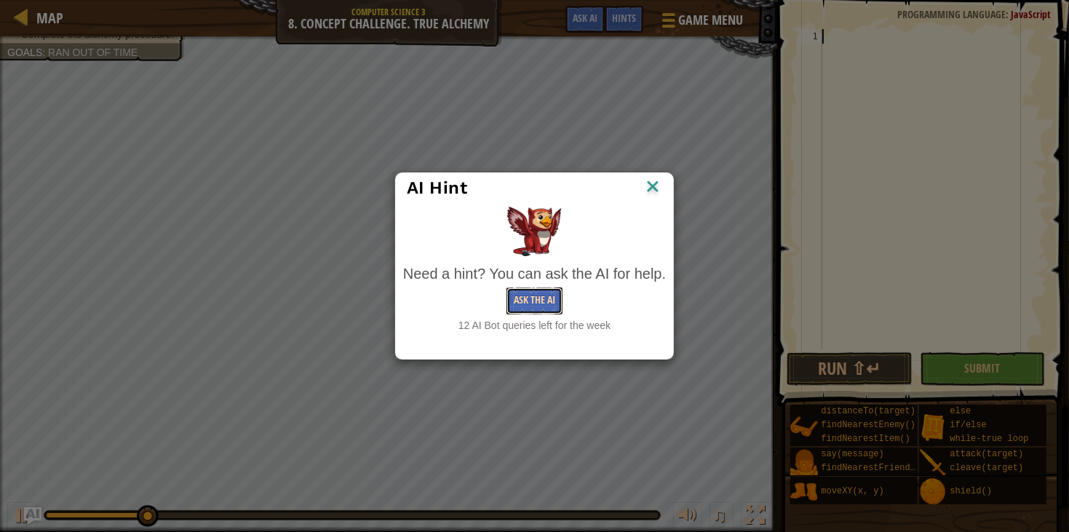
click at [546, 298] on button "Ask the AI" at bounding box center [534, 300] width 56 height 27
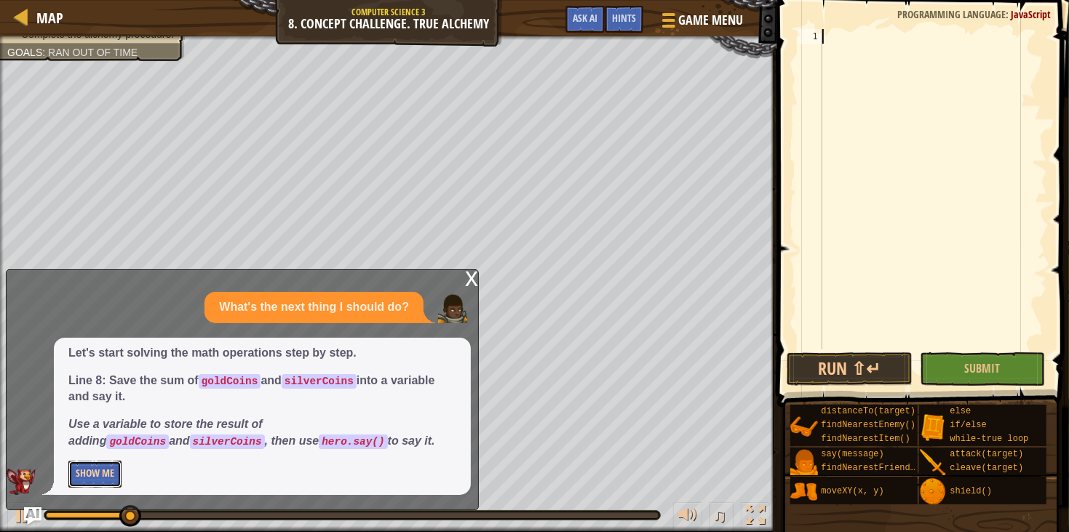
click at [83, 470] on button "Show Me" at bounding box center [94, 474] width 53 height 27
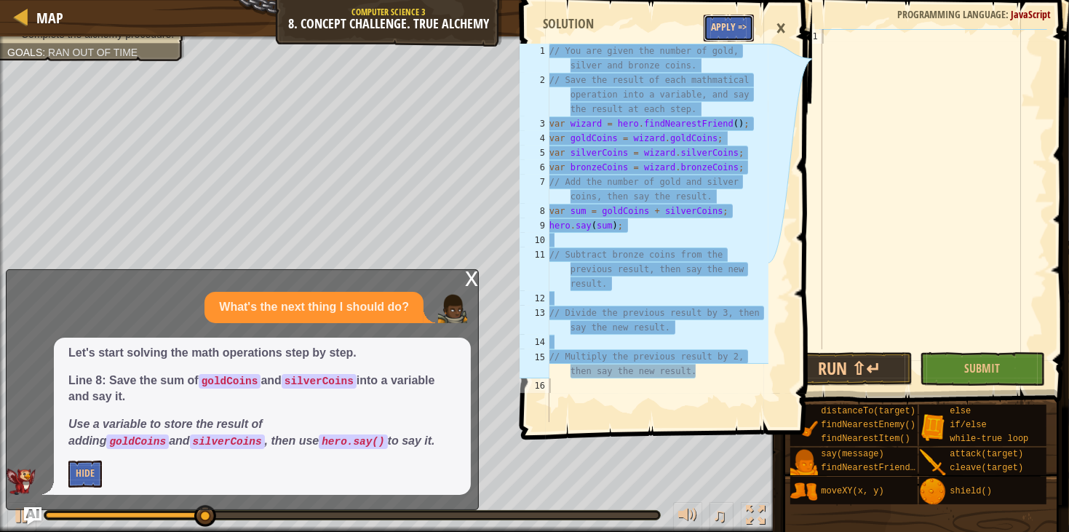
click at [727, 22] on button "Apply =>" at bounding box center [729, 28] width 50 height 27
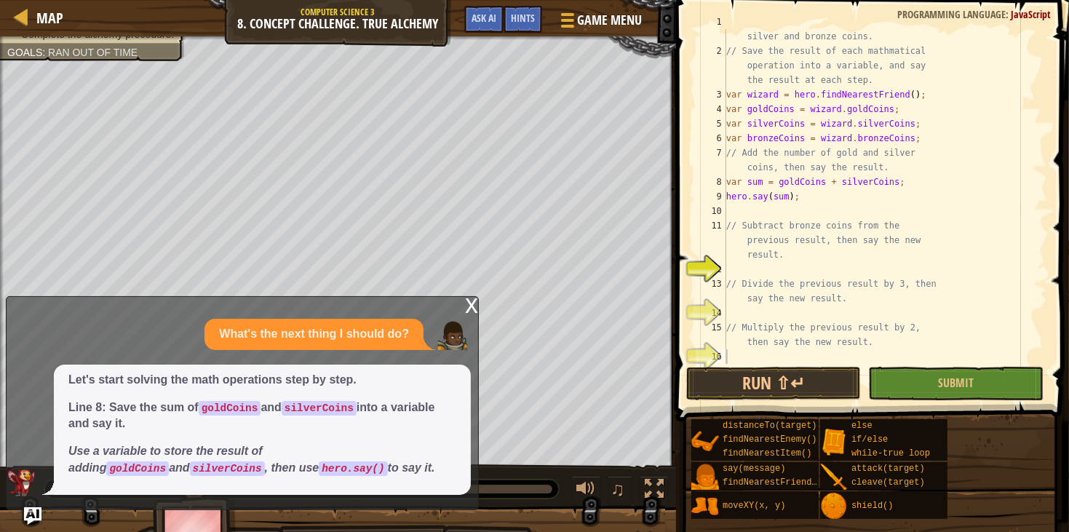
scroll to position [14, 0]
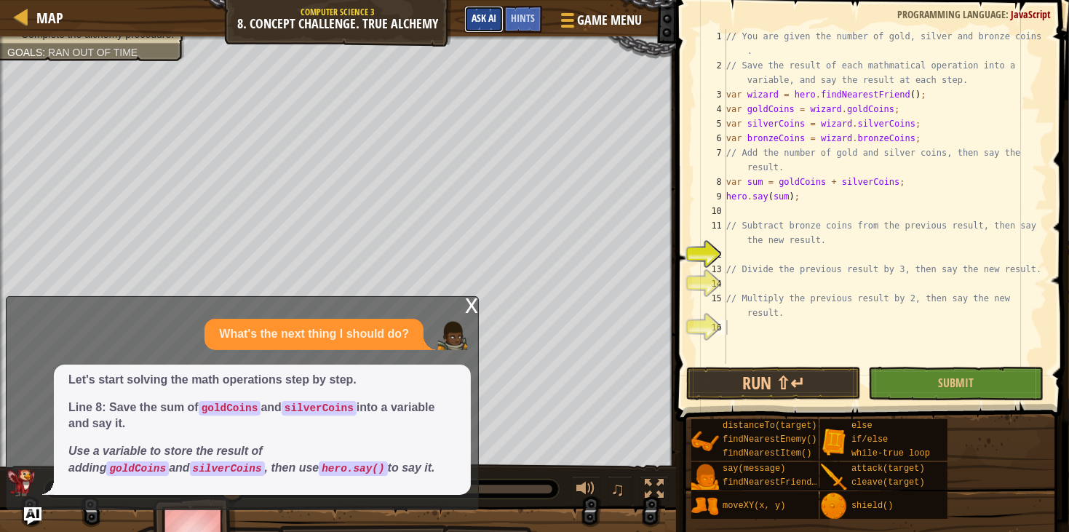
click at [490, 18] on span "Ask AI" at bounding box center [484, 18] width 25 height 14
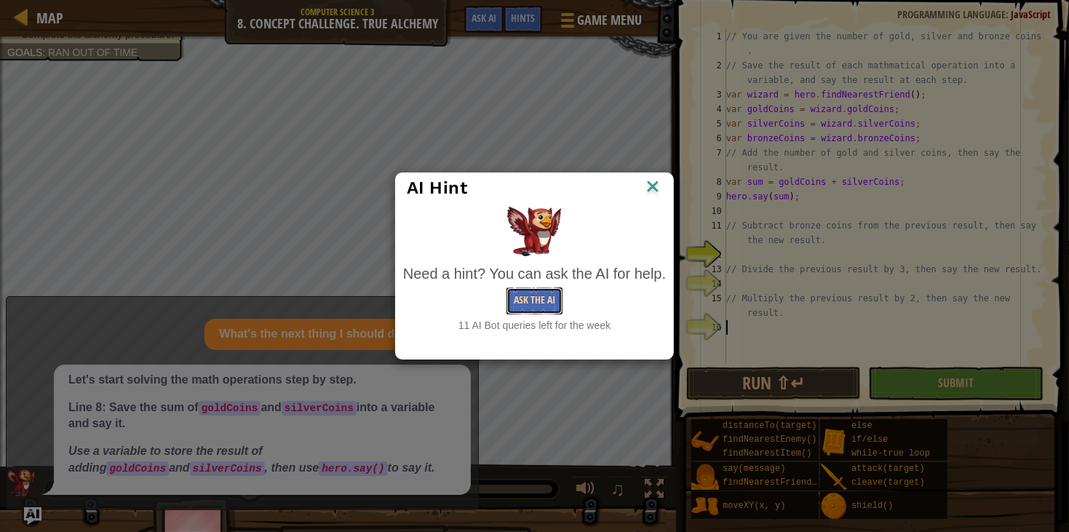
click at [514, 301] on button "Ask the AI" at bounding box center [534, 300] width 56 height 27
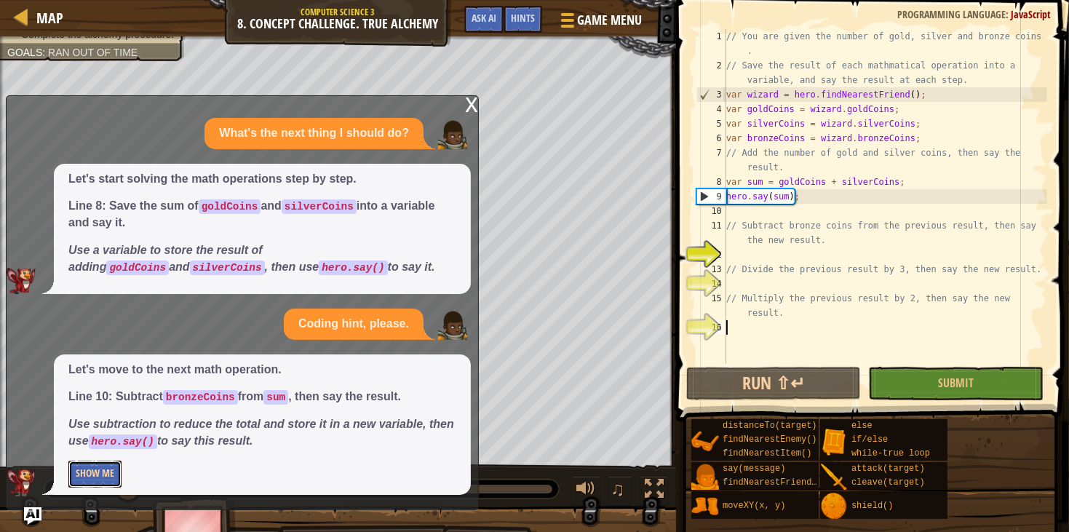
click at [103, 475] on button "Show Me" at bounding box center [94, 474] width 53 height 27
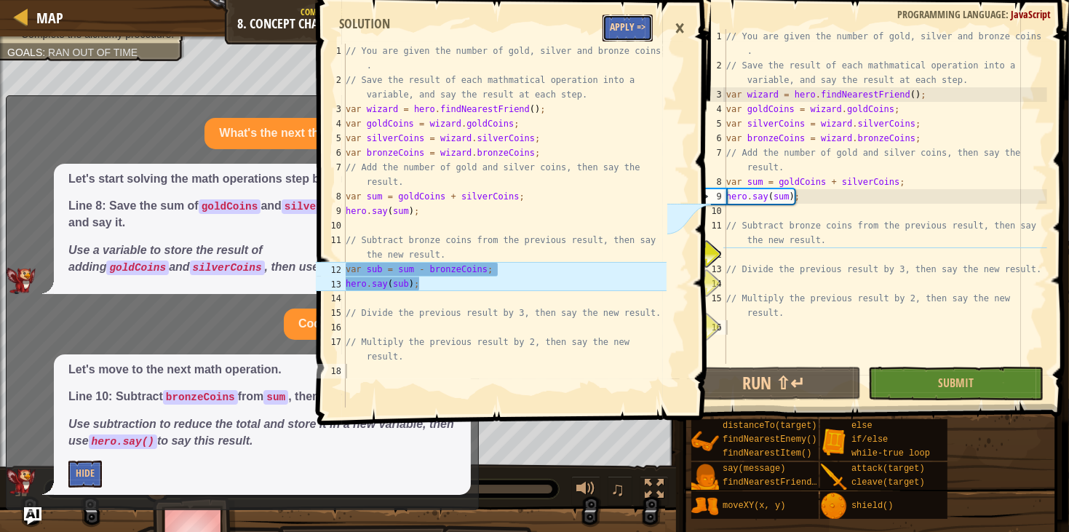
click at [625, 30] on button "Apply =>" at bounding box center [627, 28] width 50 height 27
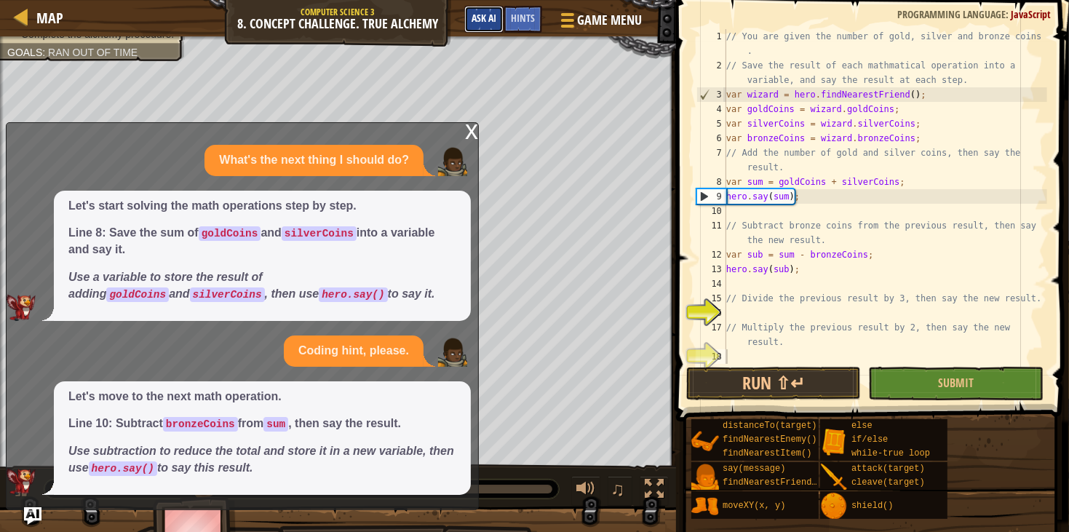
click at [482, 9] on button "Ask AI" at bounding box center [483, 19] width 39 height 27
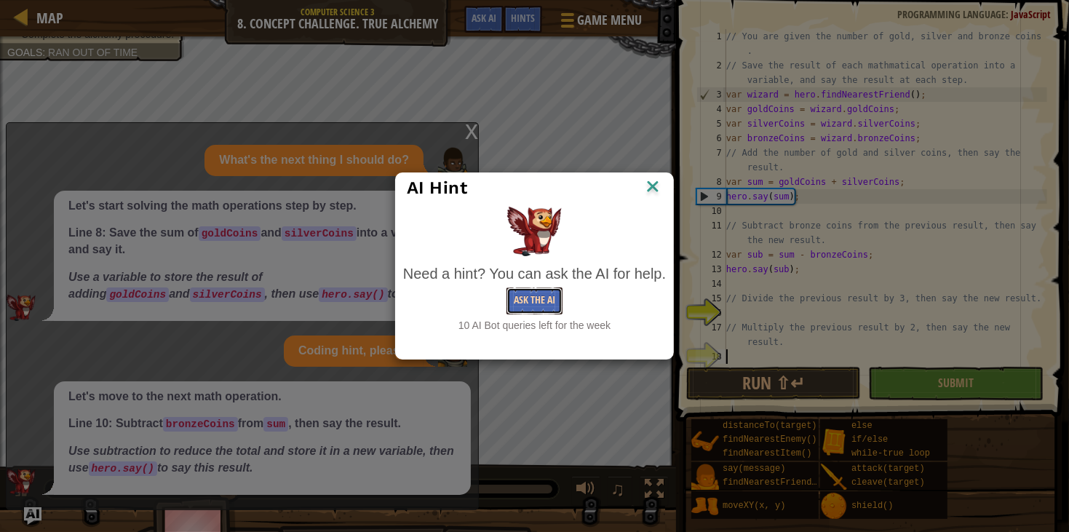
click at [511, 293] on button "Ask the AI" at bounding box center [534, 300] width 56 height 27
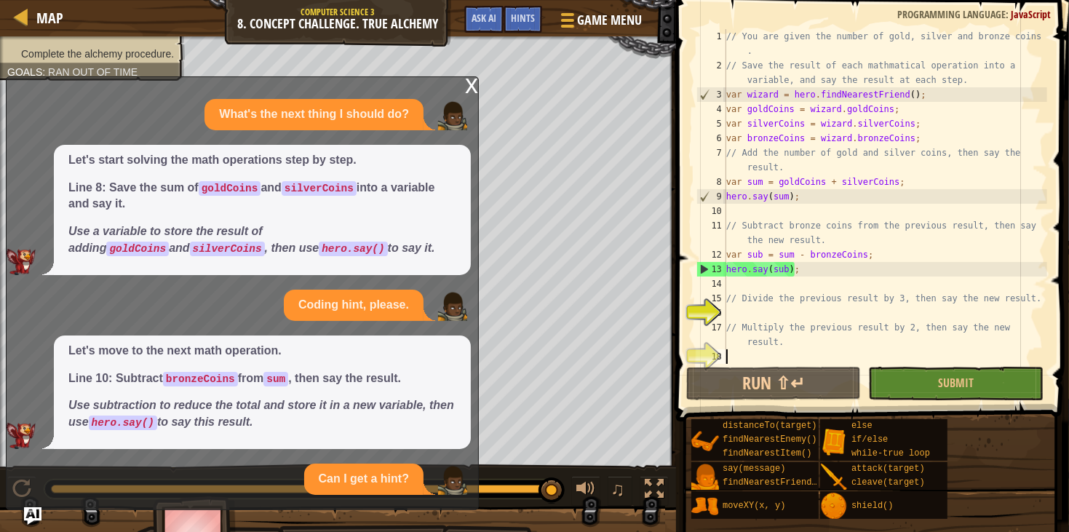
scroll to position [152, 0]
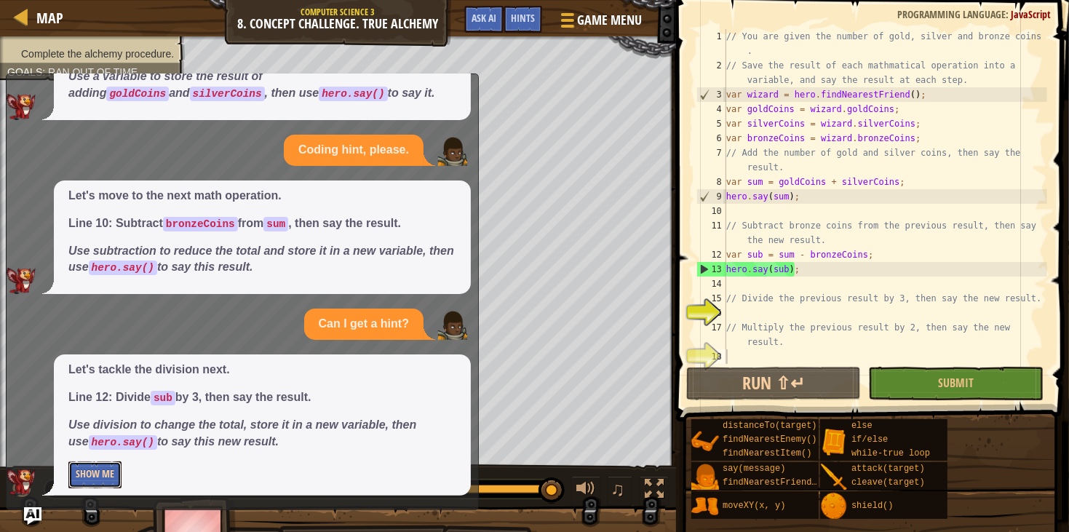
click at [110, 487] on button "Show Me" at bounding box center [94, 474] width 53 height 27
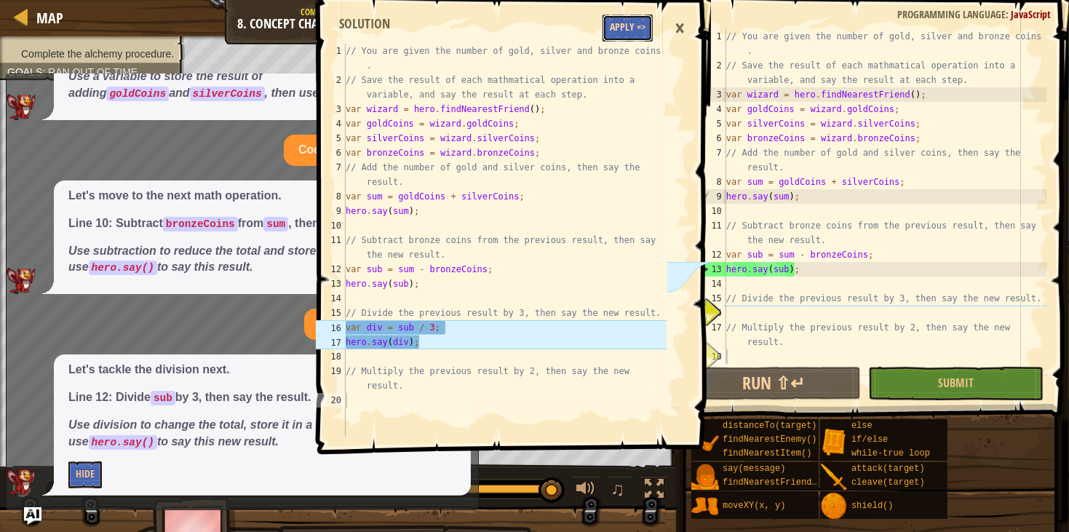
click at [635, 28] on button "Apply =>" at bounding box center [627, 28] width 50 height 27
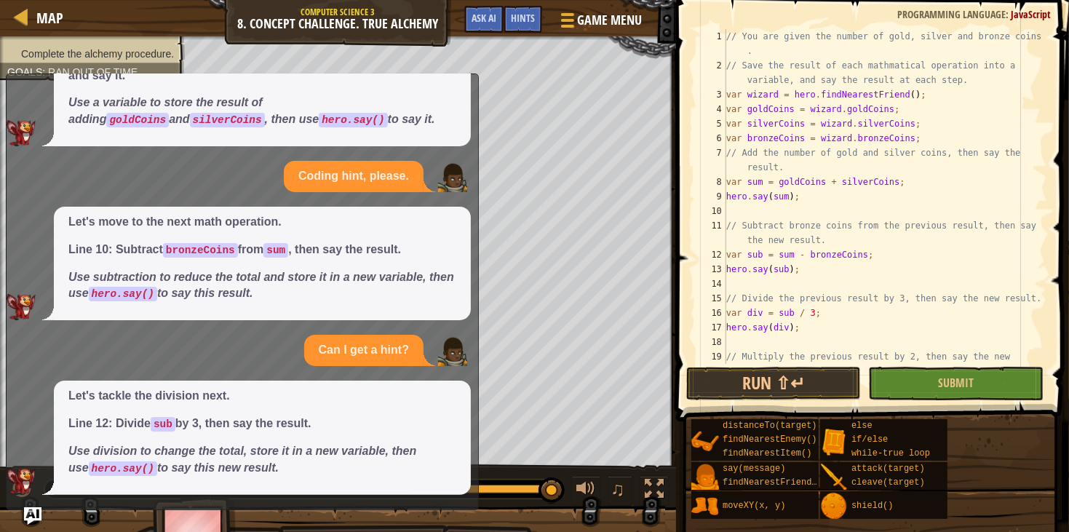
scroll to position [28, 0]
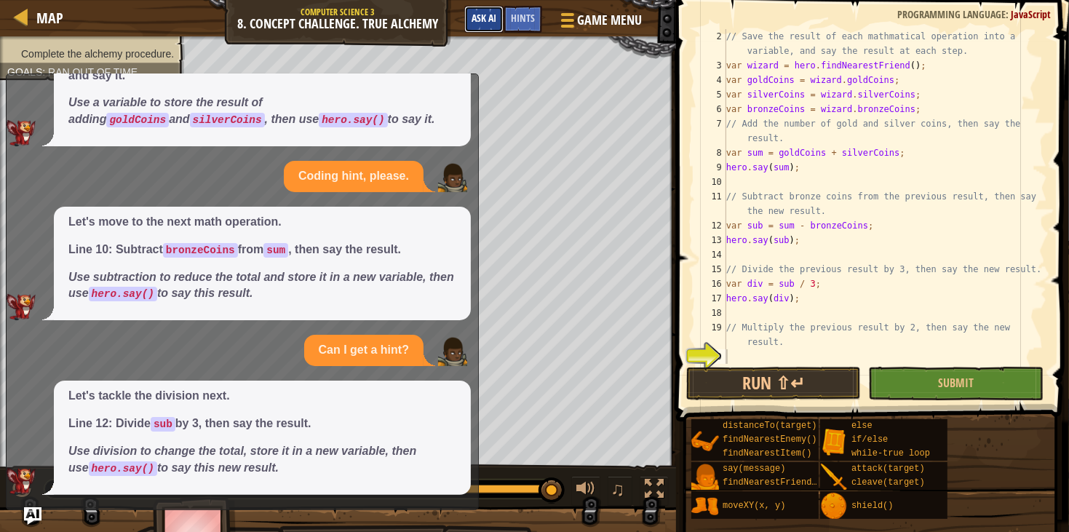
click at [485, 29] on button "Ask AI" at bounding box center [483, 19] width 39 height 27
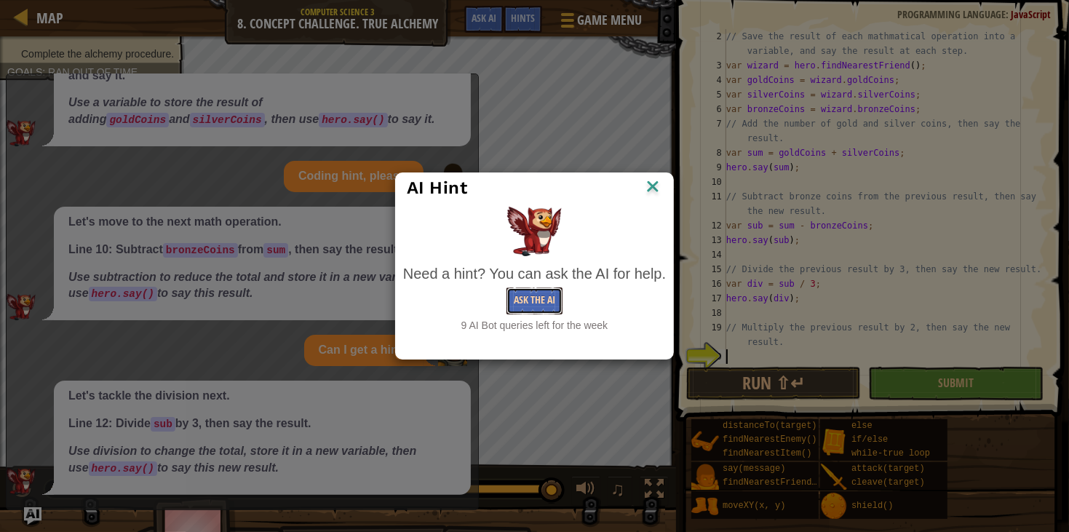
click at [542, 299] on button "Ask the AI" at bounding box center [534, 300] width 56 height 27
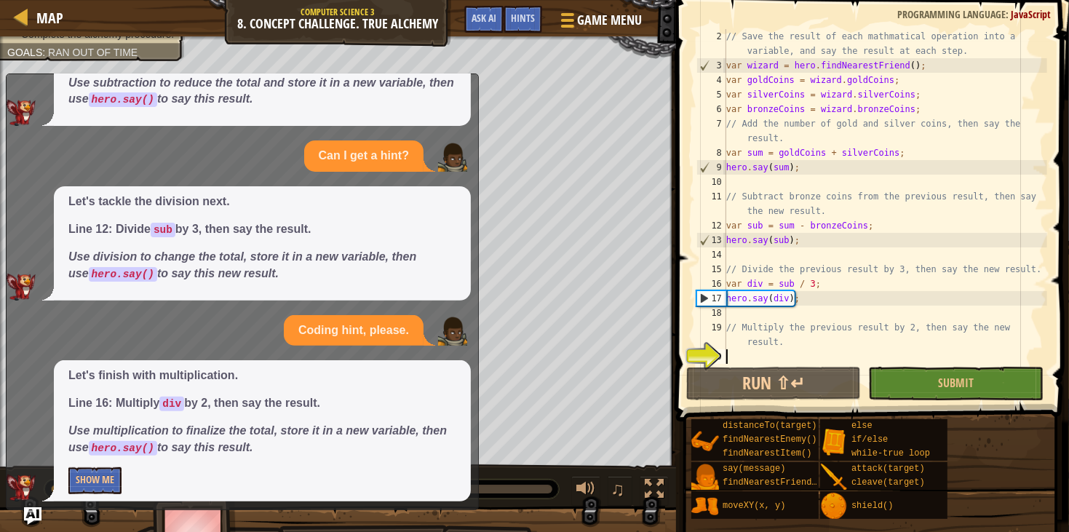
scroll to position [326, 0]
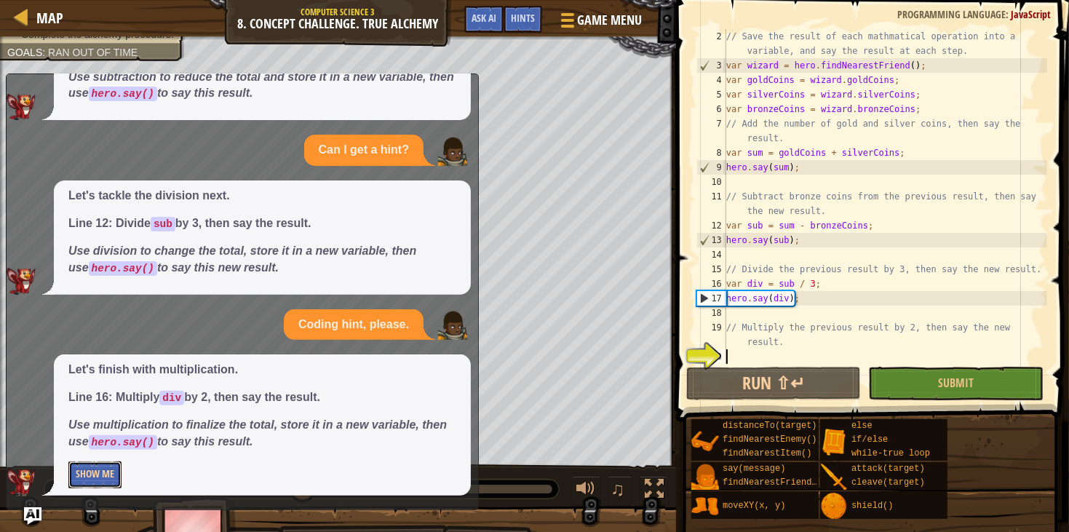
click at [88, 472] on button "Show Me" at bounding box center [94, 474] width 53 height 27
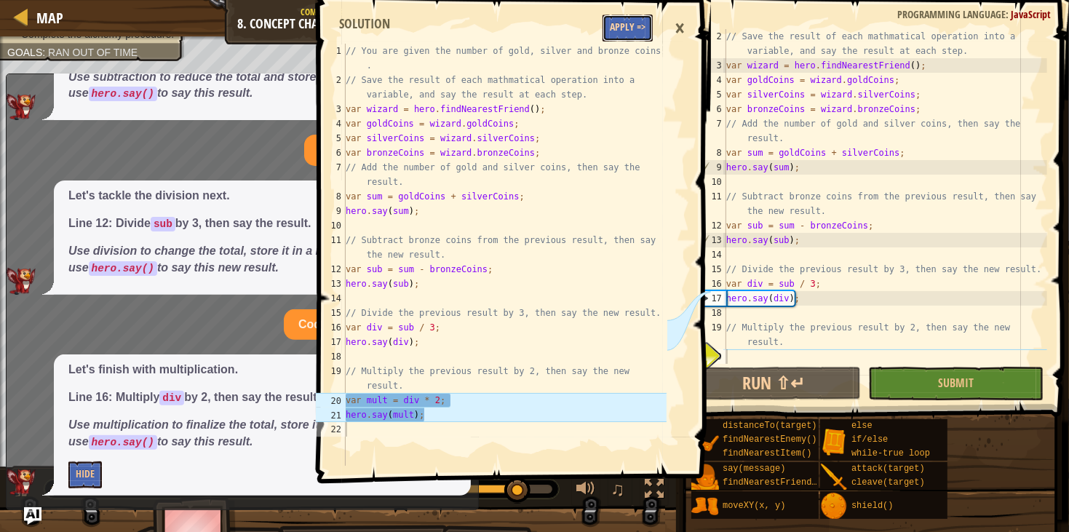
click at [643, 33] on button "Apply =>" at bounding box center [627, 28] width 50 height 27
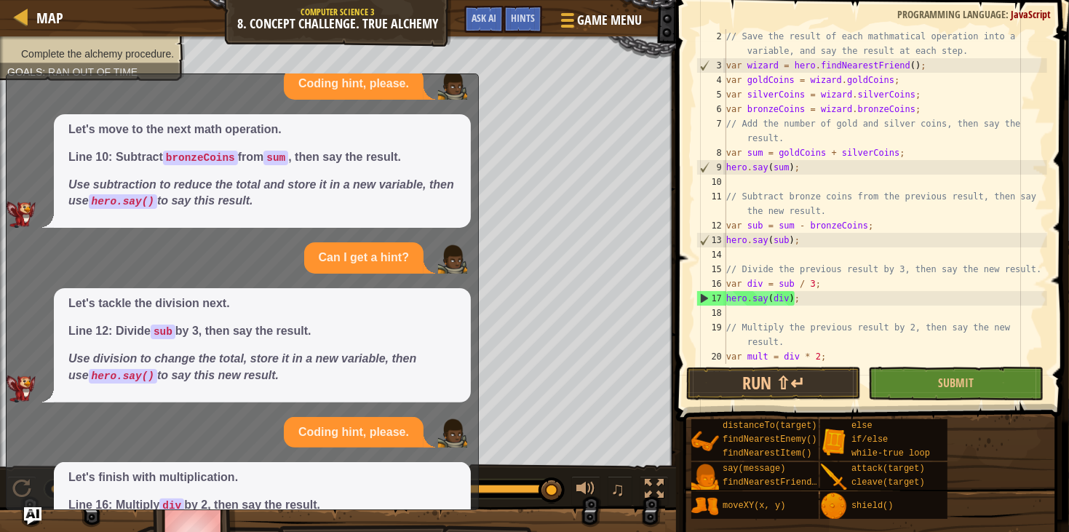
scroll to position [300, 0]
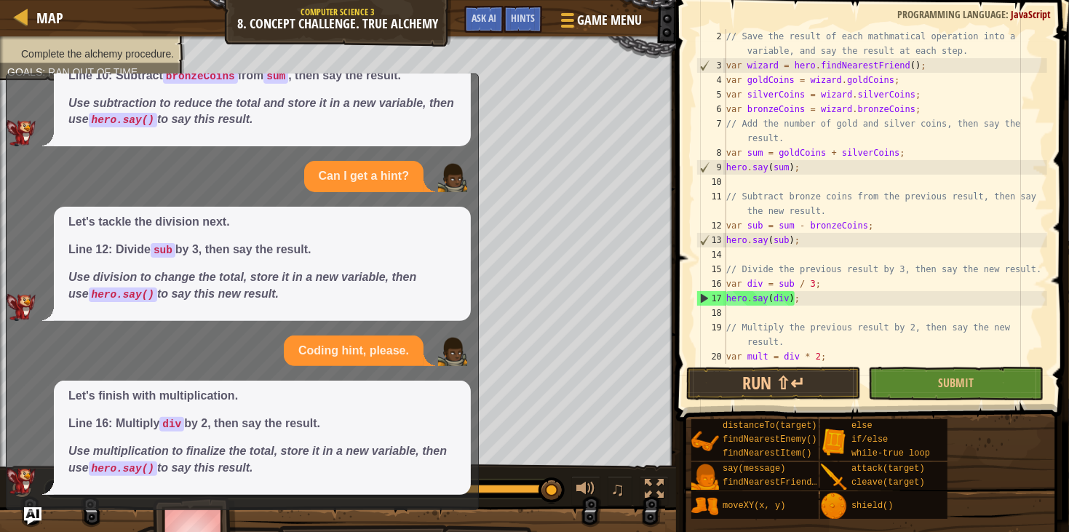
click at [340, 257] on p "Line 12: Divide sub by 3, then say the result." at bounding box center [262, 250] width 388 height 17
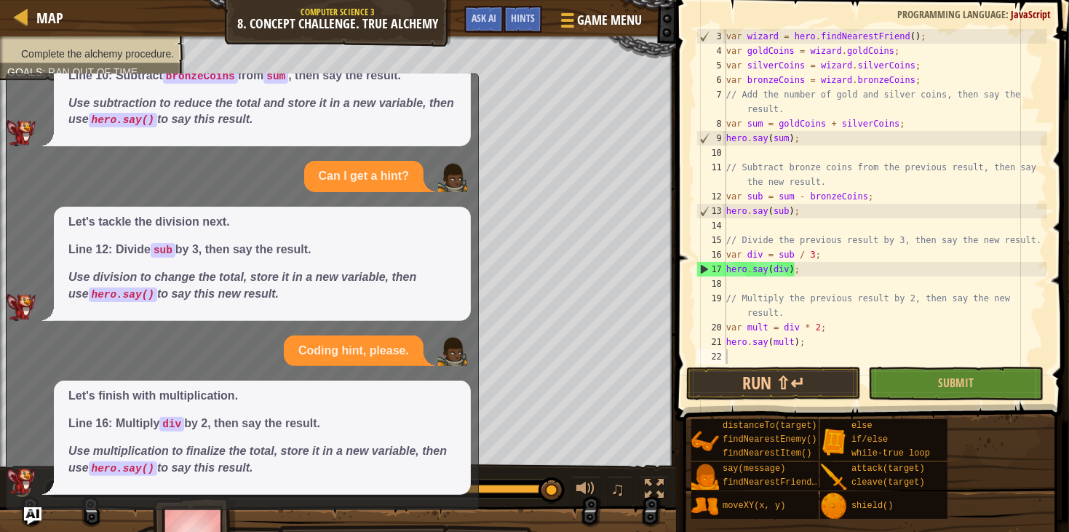
scroll to position [57, 0]
click at [926, 371] on button "Submit" at bounding box center [955, 383] width 175 height 33
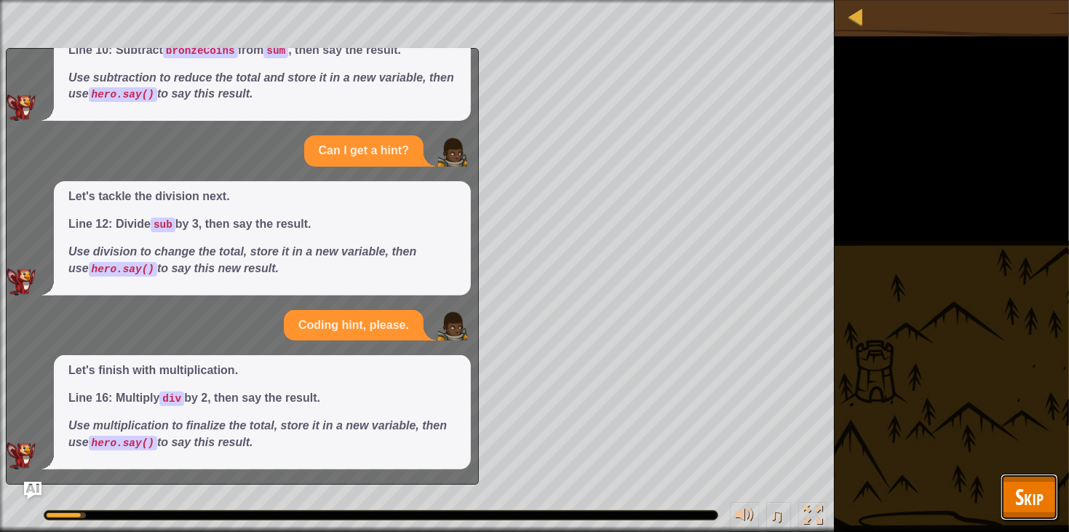
click at [1037, 506] on span "Skip" at bounding box center [1029, 497] width 28 height 30
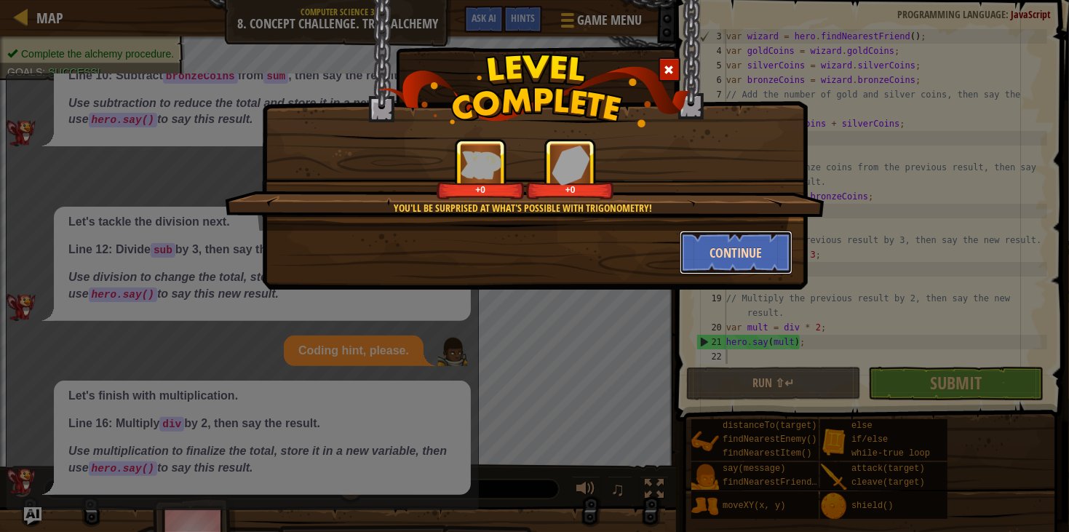
click at [734, 235] on button "Continue" at bounding box center [736, 253] width 113 height 44
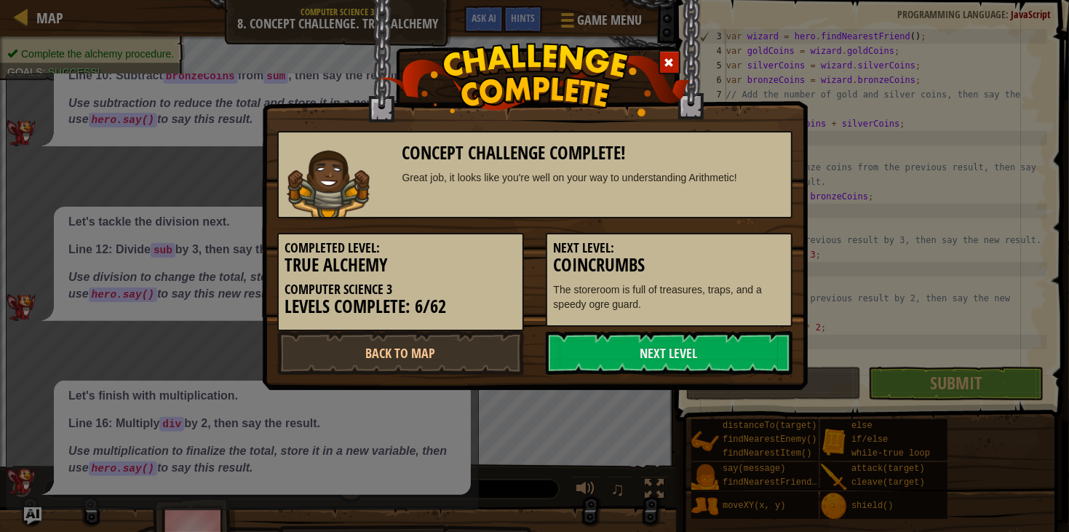
click at [737, 256] on h3 "Coincrumbs" at bounding box center [669, 265] width 231 height 20
click at [759, 358] on link "Next Level" at bounding box center [669, 353] width 247 height 44
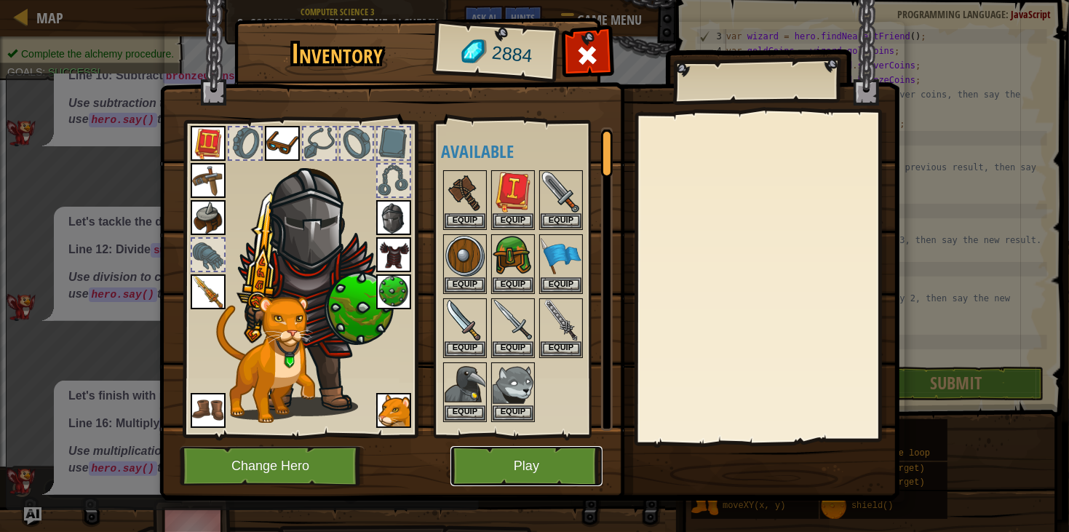
click at [547, 461] on button "Play" at bounding box center [526, 466] width 152 height 40
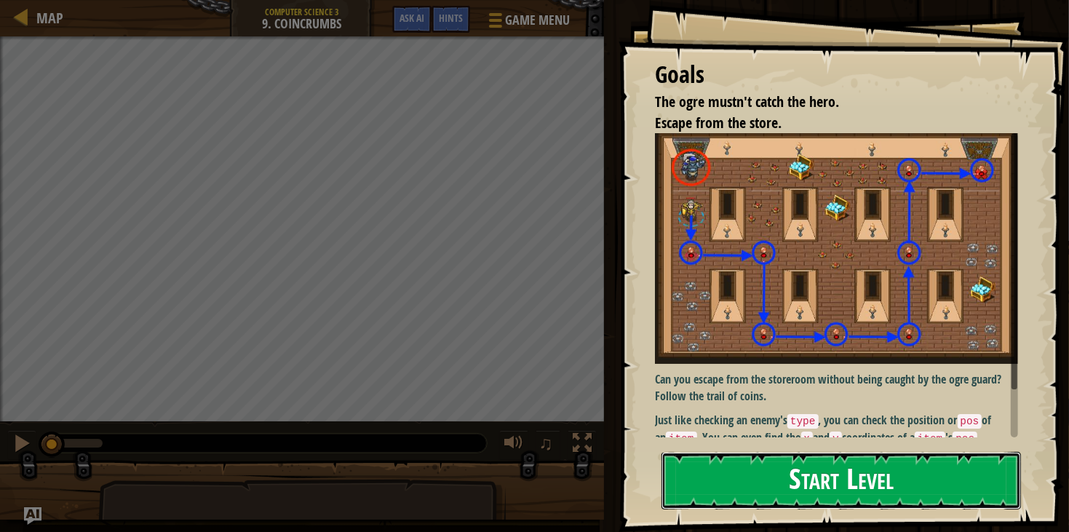
click at [840, 485] on button "Start Level" at bounding box center [840, 480] width 359 height 57
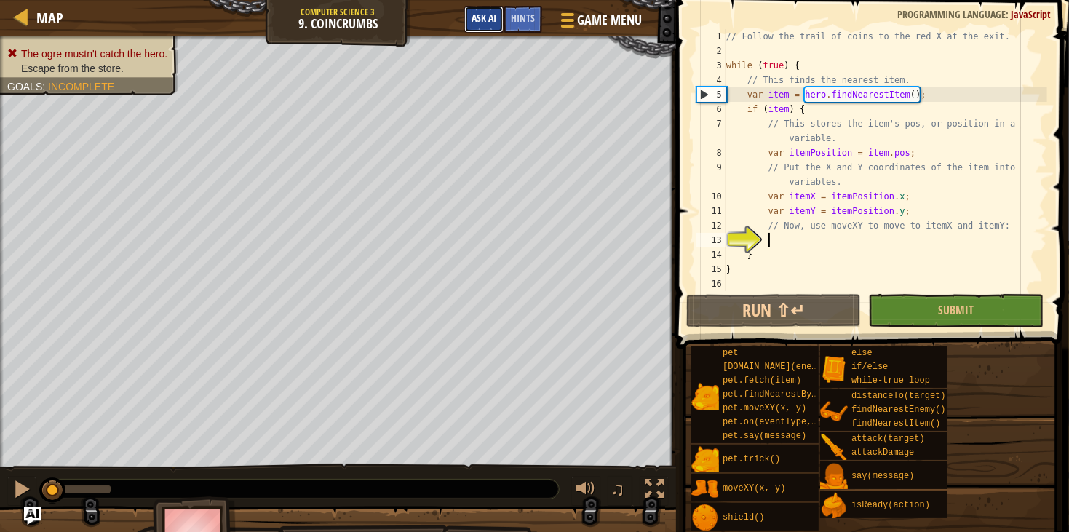
click at [485, 25] on button "Ask AI" at bounding box center [483, 19] width 39 height 27
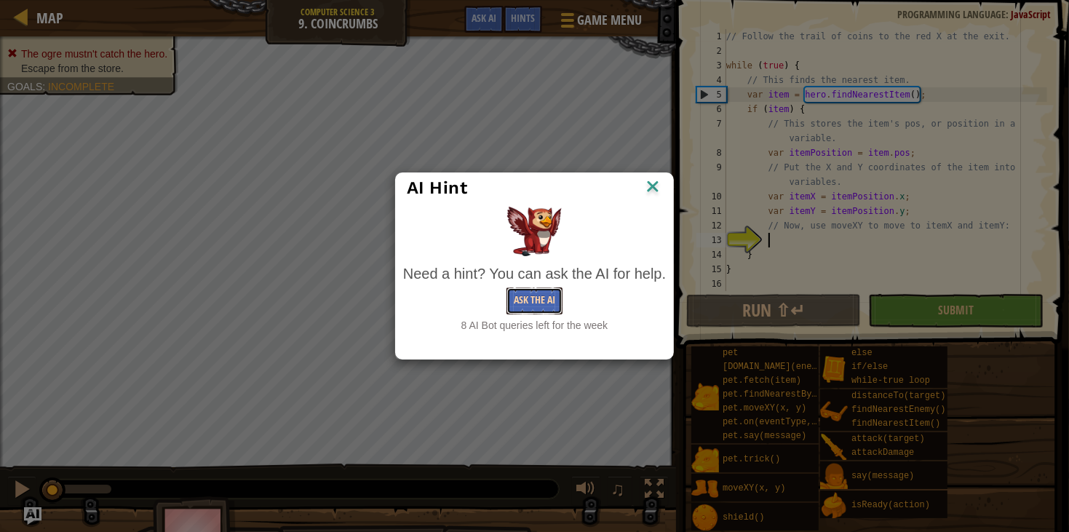
click at [555, 291] on button "Ask the AI" at bounding box center [534, 300] width 56 height 27
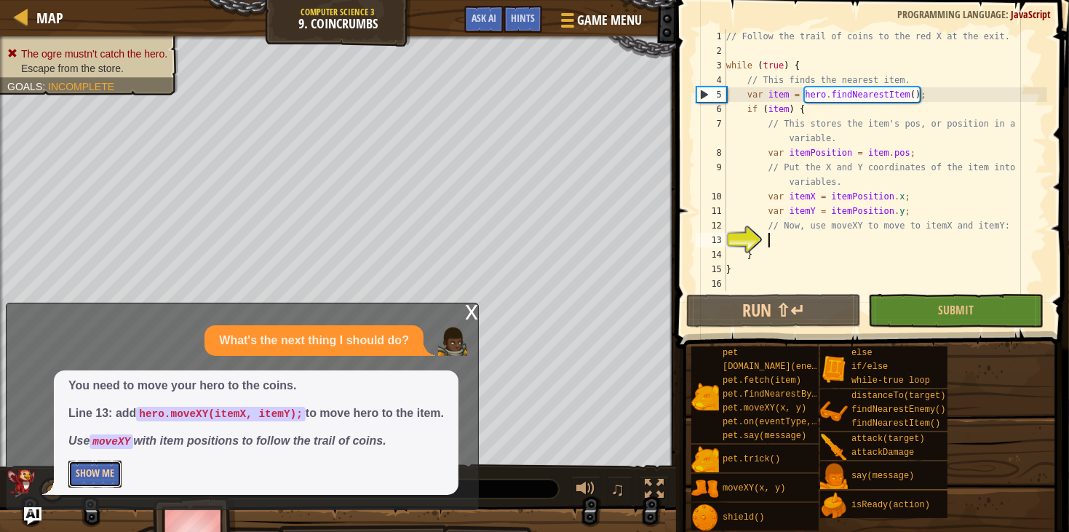
click at [76, 481] on button "Show Me" at bounding box center [94, 474] width 53 height 27
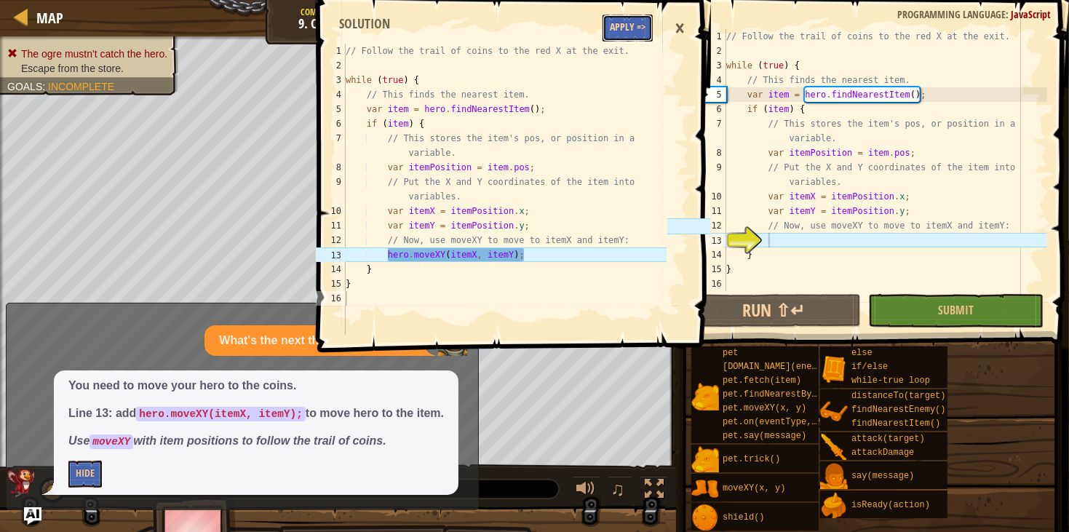
click at [640, 28] on button "Apply =>" at bounding box center [627, 28] width 50 height 27
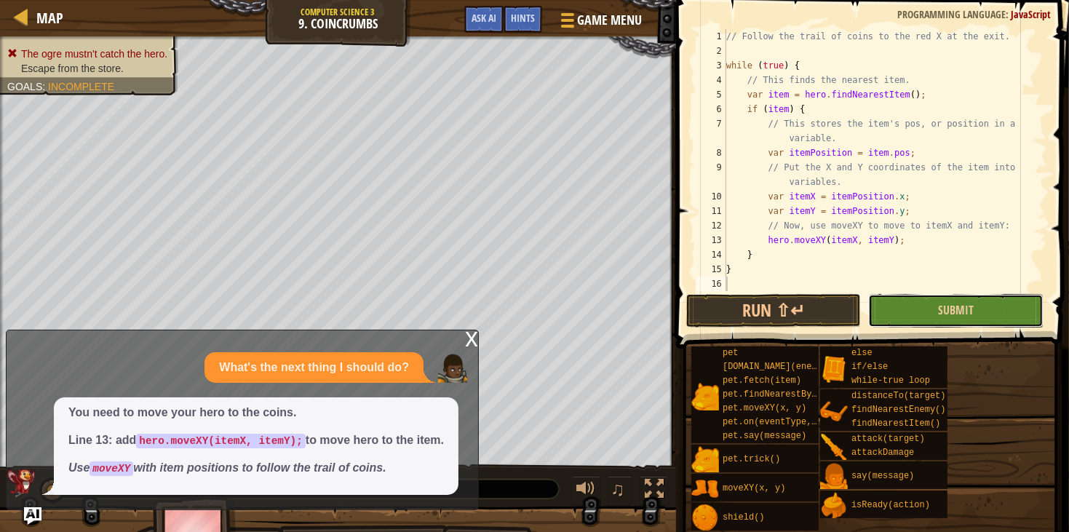
click at [923, 306] on button "Submit" at bounding box center [955, 310] width 175 height 33
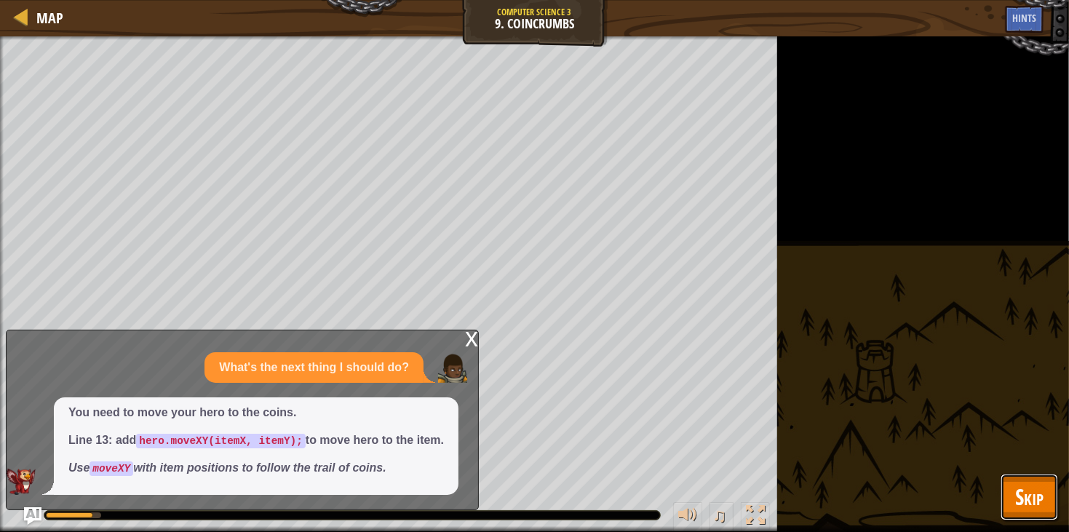
click at [1012, 509] on button "Skip" at bounding box center [1029, 497] width 57 height 47
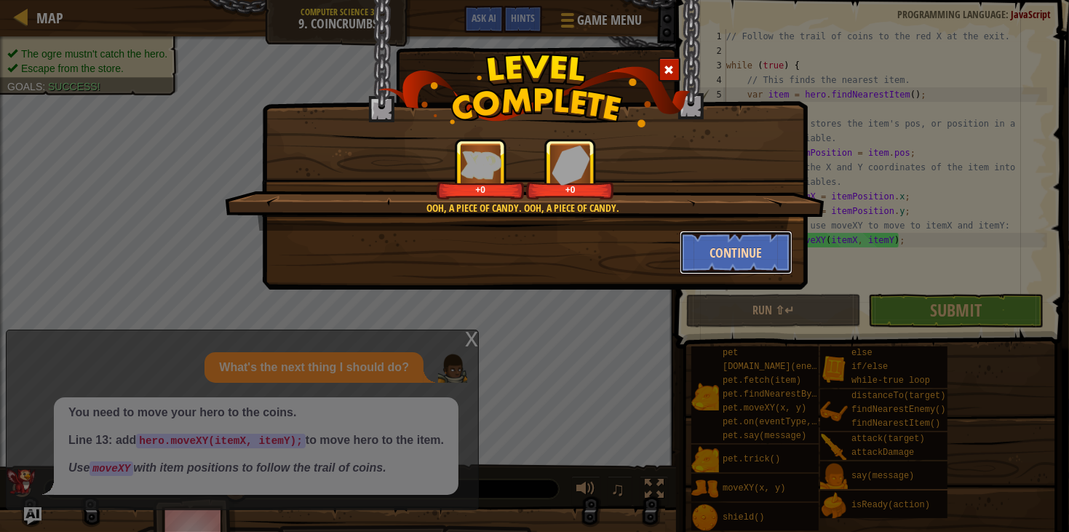
click at [717, 248] on button "Continue" at bounding box center [736, 253] width 113 height 44
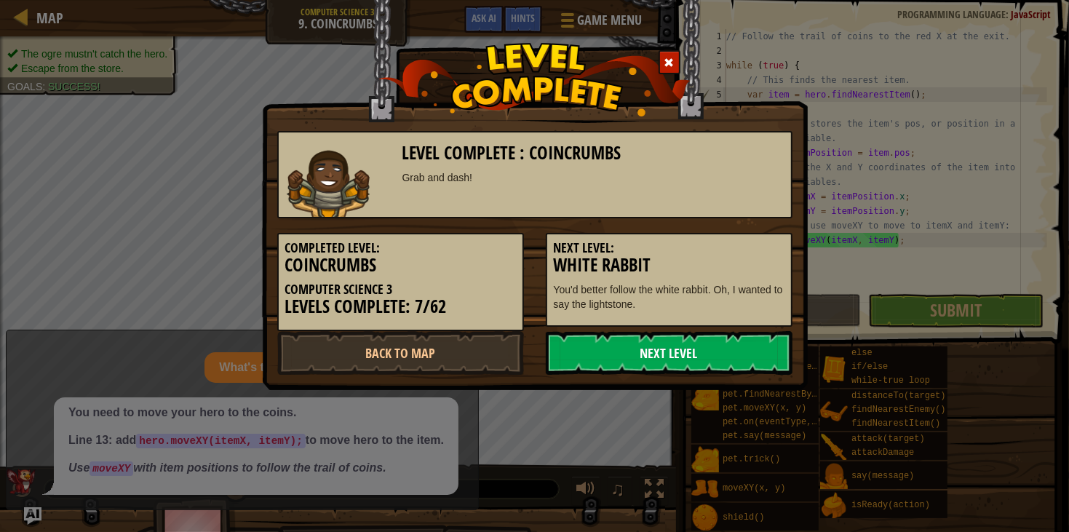
click at [597, 350] on link "Next Level" at bounding box center [669, 353] width 247 height 44
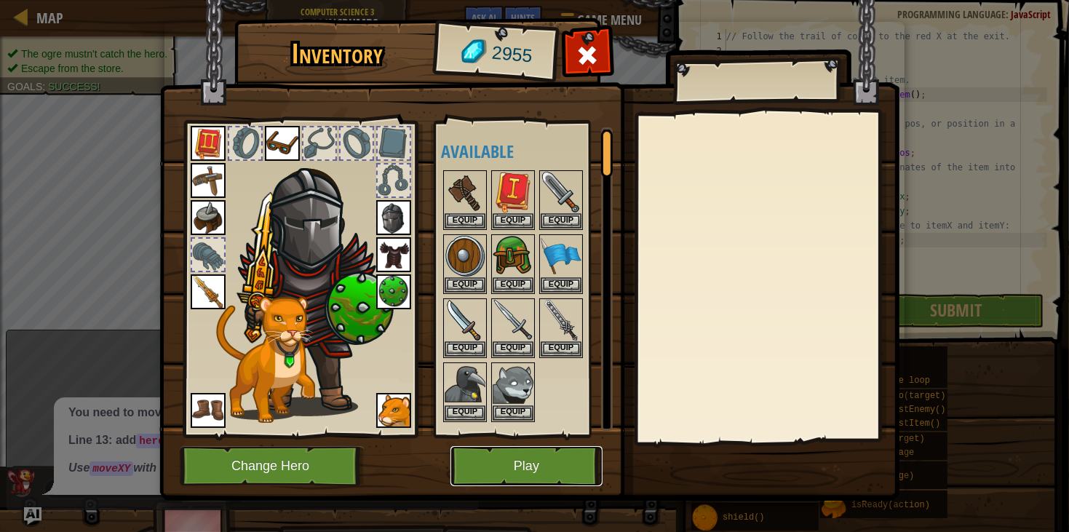
click at [569, 473] on button "Play" at bounding box center [526, 466] width 152 height 40
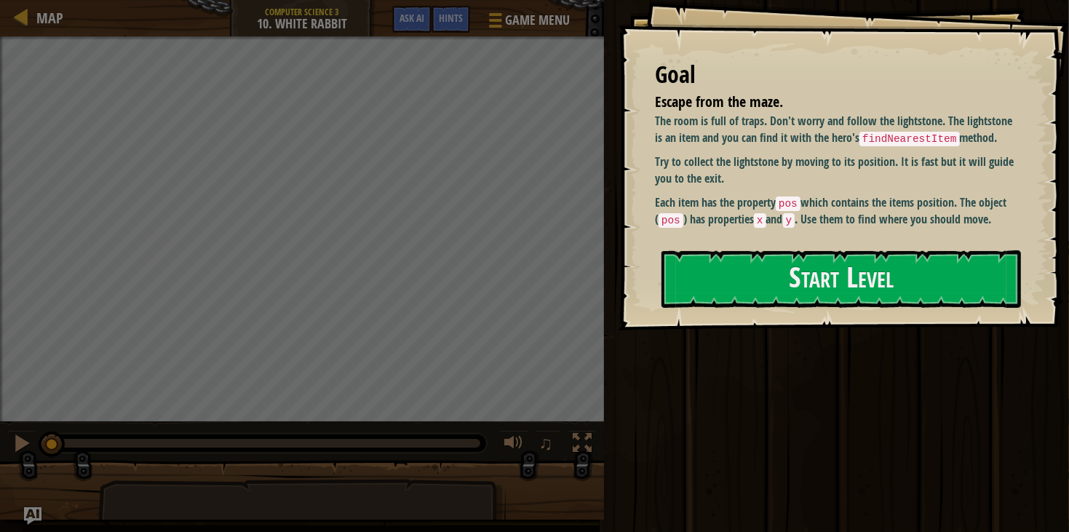
click at [569, 473] on div at bounding box center [302, 496] width 604 height 73
click at [745, 319] on div "Goal Escape from the maze. The room is full of traps. Don't worry and follow th…" at bounding box center [843, 165] width 450 height 330
click at [734, 310] on div "Goal Escape from the maze. The room is full of traps. Don't worry and follow th…" at bounding box center [843, 165] width 450 height 330
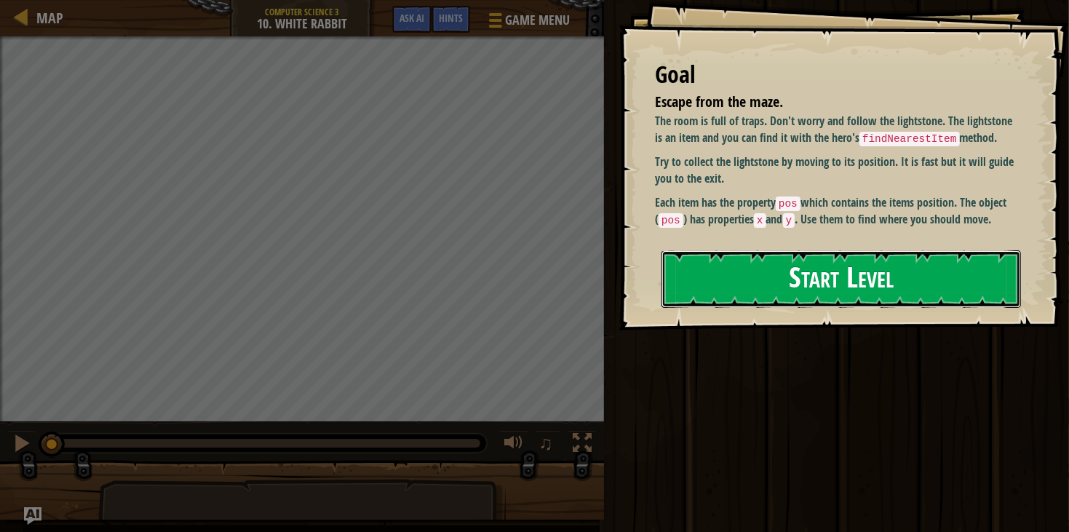
click at [726, 306] on button "Start Level" at bounding box center [840, 278] width 359 height 57
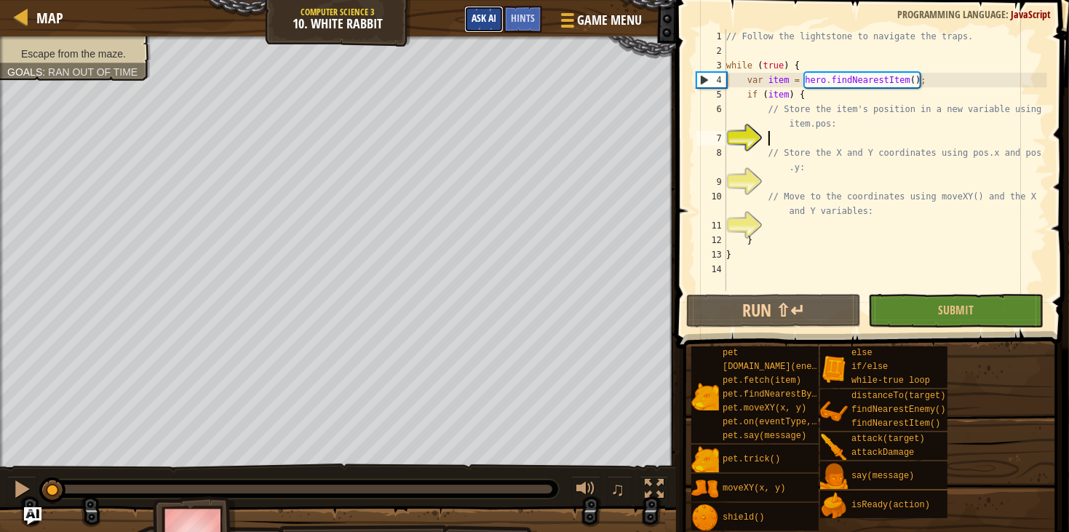
click at [490, 19] on span "Ask AI" at bounding box center [484, 18] width 25 height 14
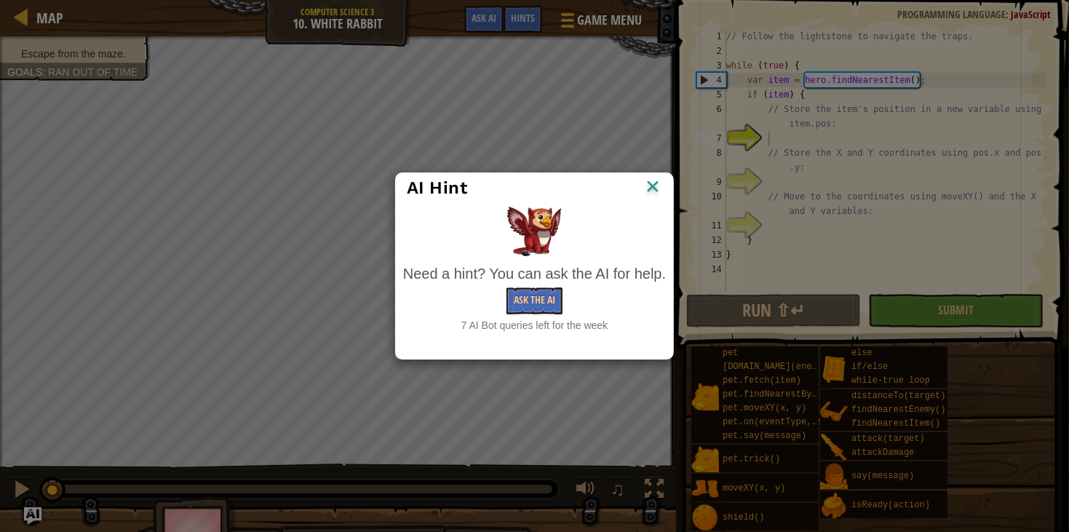
click at [557, 287] on div "Need a hint? You can ask the AI for help. Ask the AI 7 AI Bot queries left for …" at bounding box center [534, 298] width 263 height 70
click at [551, 293] on button "Ask the AI" at bounding box center [534, 300] width 56 height 27
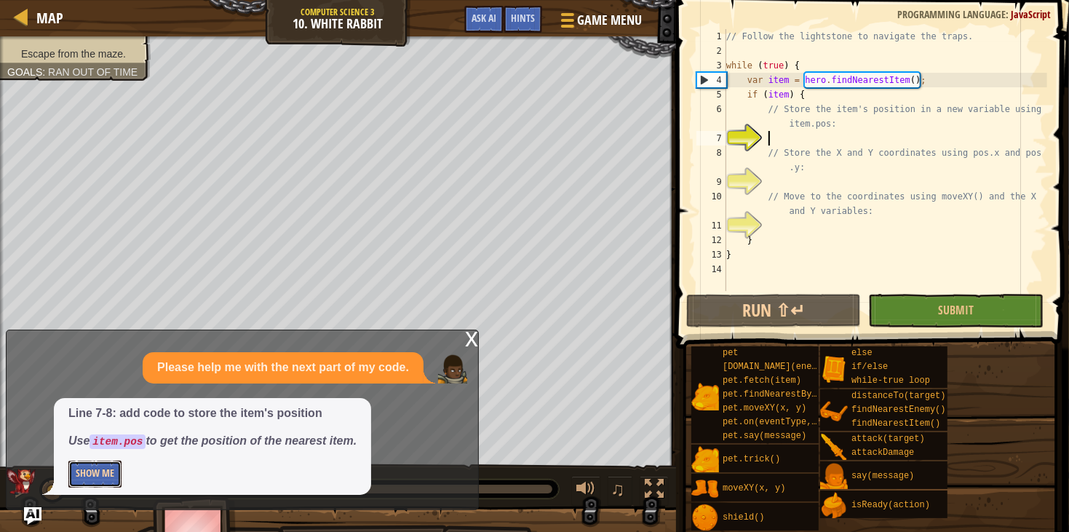
click at [98, 474] on button "Show Me" at bounding box center [94, 474] width 53 height 27
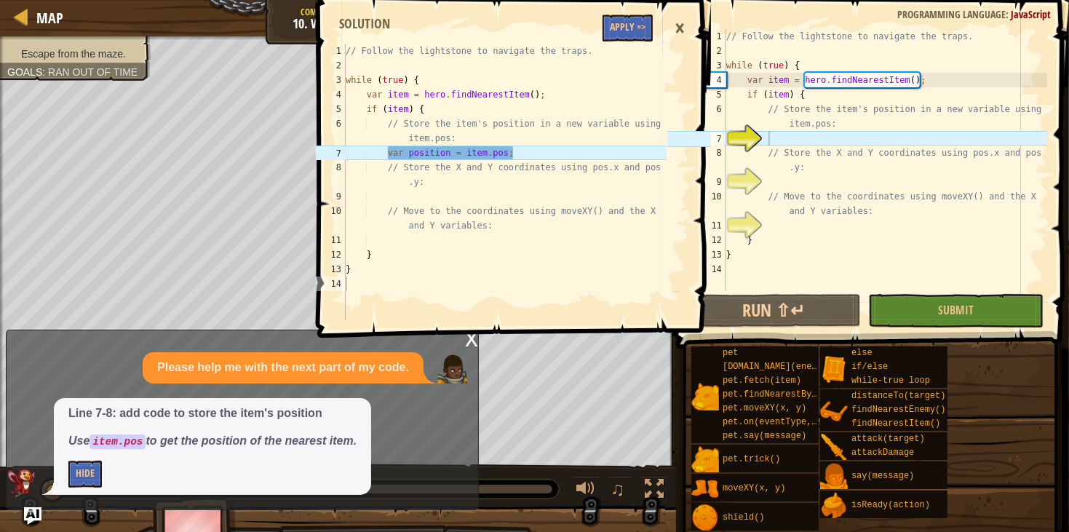
click at [602, 45] on div "// Follow the lightstone to navigate the traps. while ( true ) { var item = her…" at bounding box center [505, 197] width 324 height 306
type textarea "// Follow the lightstone to navigate the traps."
click at [618, 40] on button "Apply =>" at bounding box center [627, 28] width 50 height 27
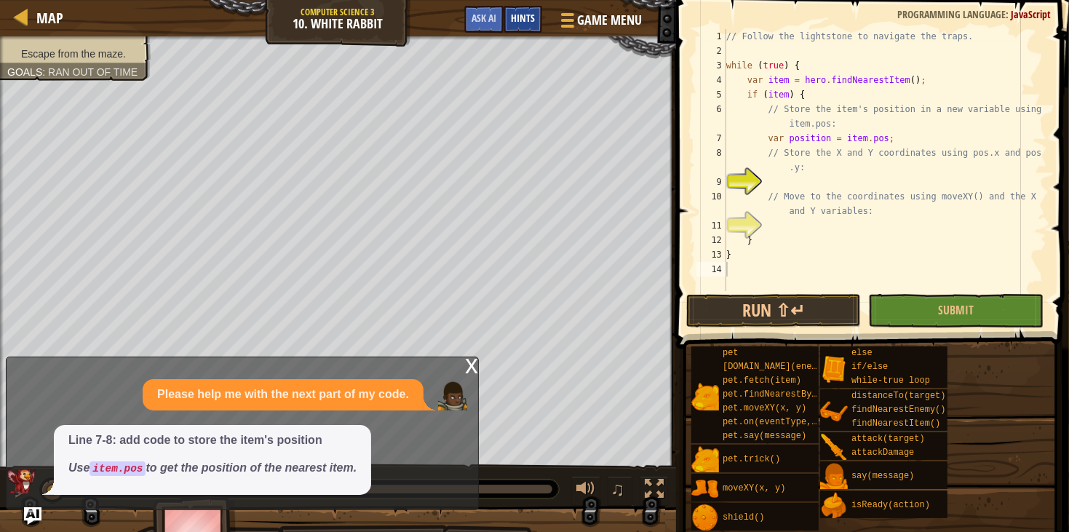
click at [511, 20] on span "Hints" at bounding box center [523, 18] width 24 height 14
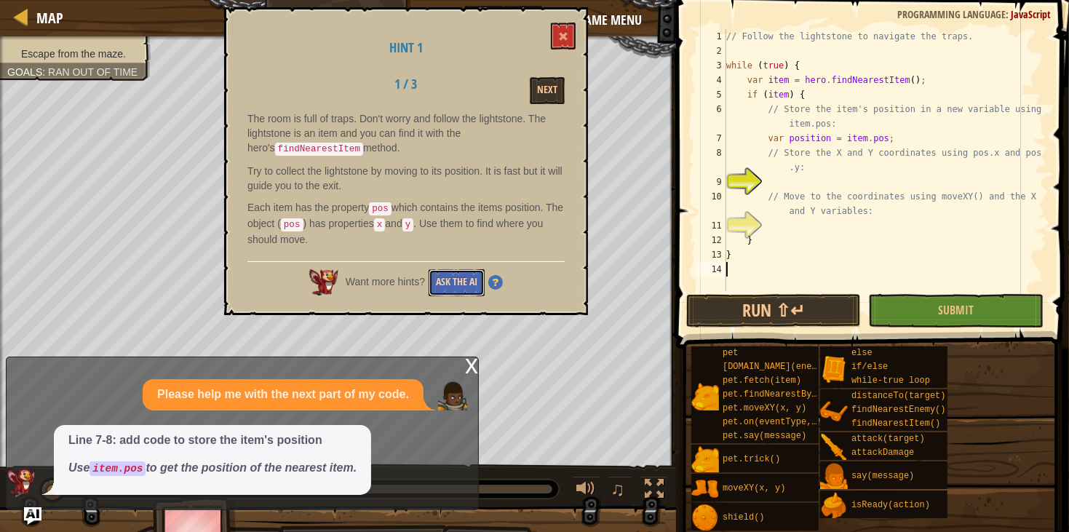
click at [461, 275] on button "Ask the AI" at bounding box center [457, 282] width 56 height 27
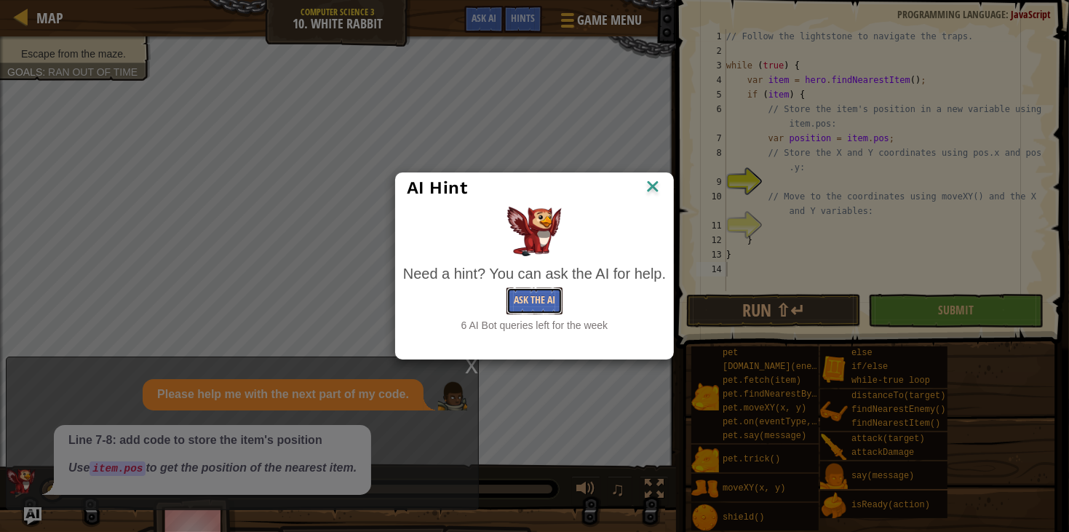
click at [541, 302] on button "Ask the AI" at bounding box center [534, 300] width 56 height 27
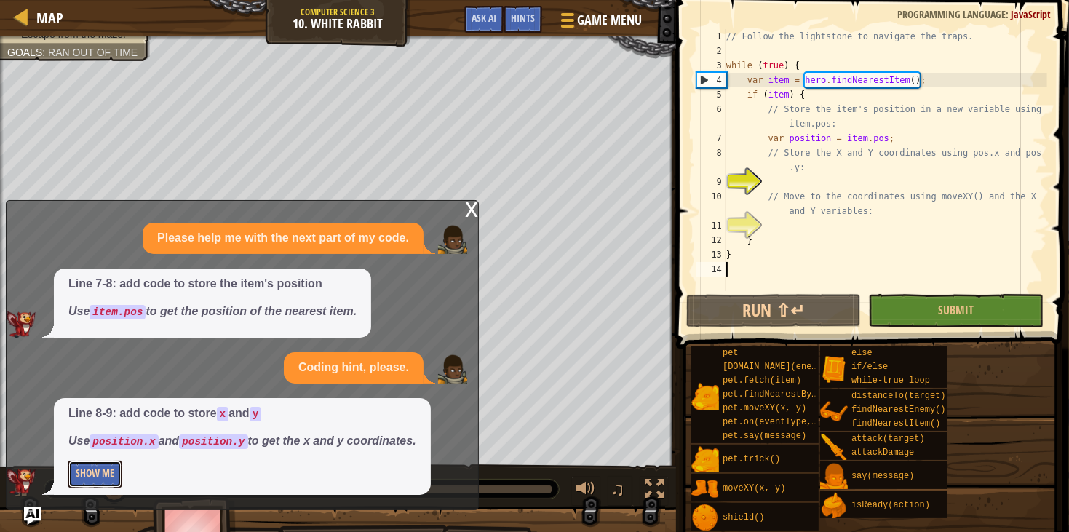
click at [103, 471] on button "Show Me" at bounding box center [94, 474] width 53 height 27
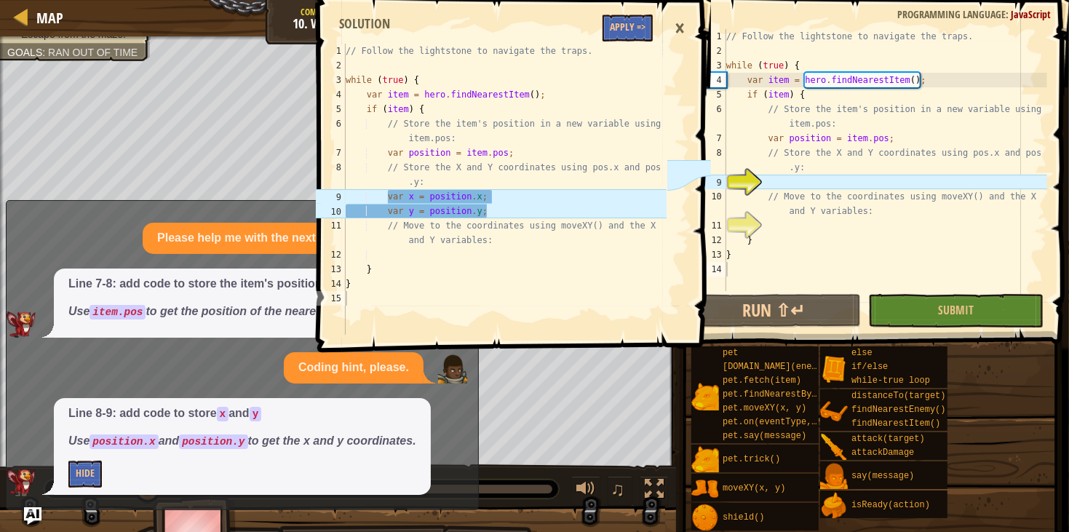
click at [600, 48] on div "// Follow the lightstone to navigate the traps. while ( true ) { var item = her…" at bounding box center [505, 204] width 324 height 320
click at [602, 28] on button "Apply =>" at bounding box center [627, 28] width 50 height 27
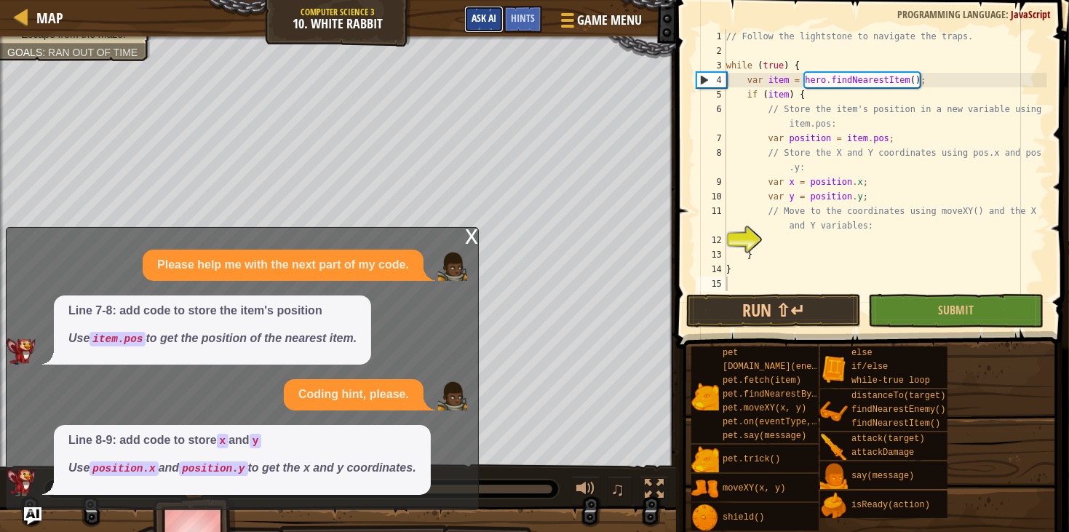
click at [482, 27] on button "Ask AI" at bounding box center [483, 19] width 39 height 27
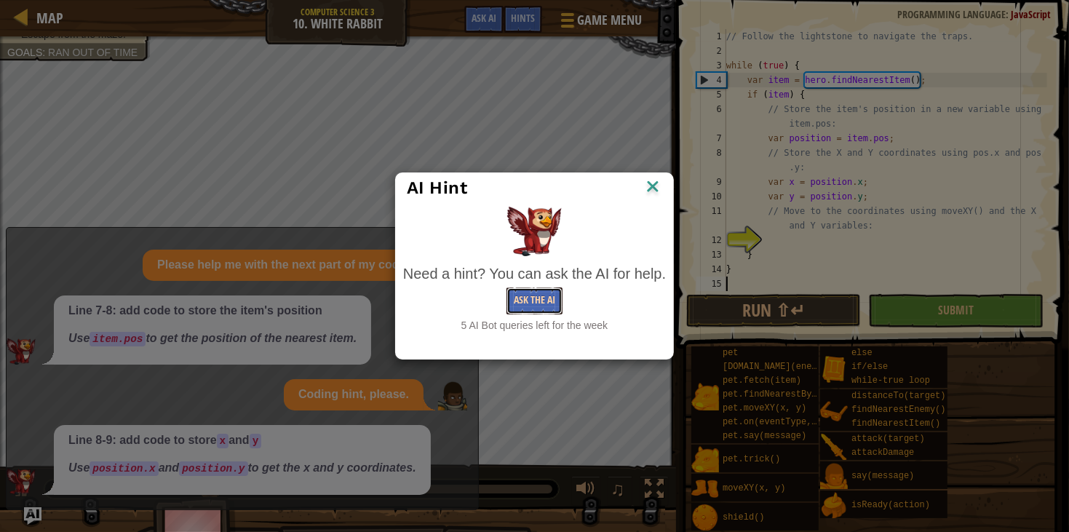
click at [553, 301] on button "Ask the AI" at bounding box center [534, 300] width 56 height 27
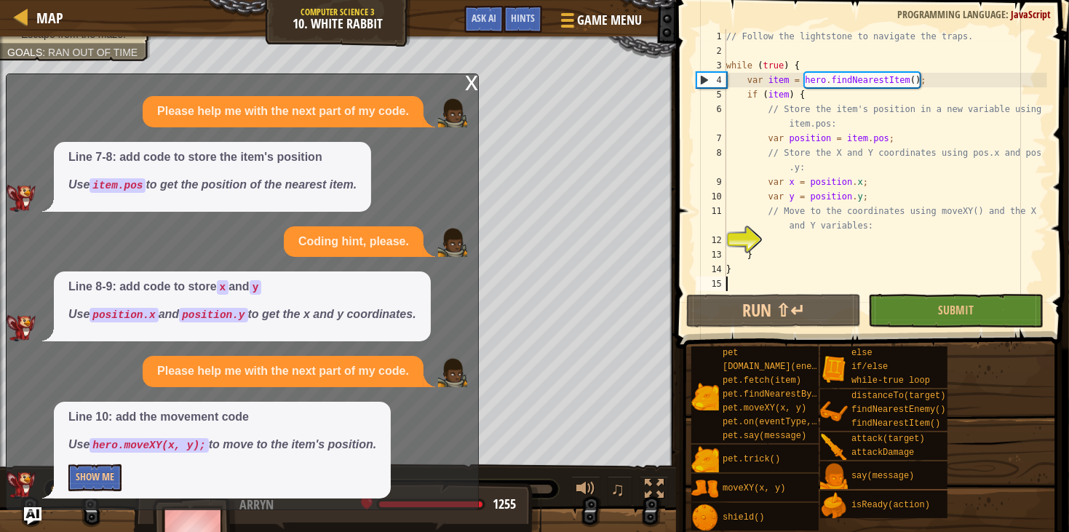
scroll to position [3, 0]
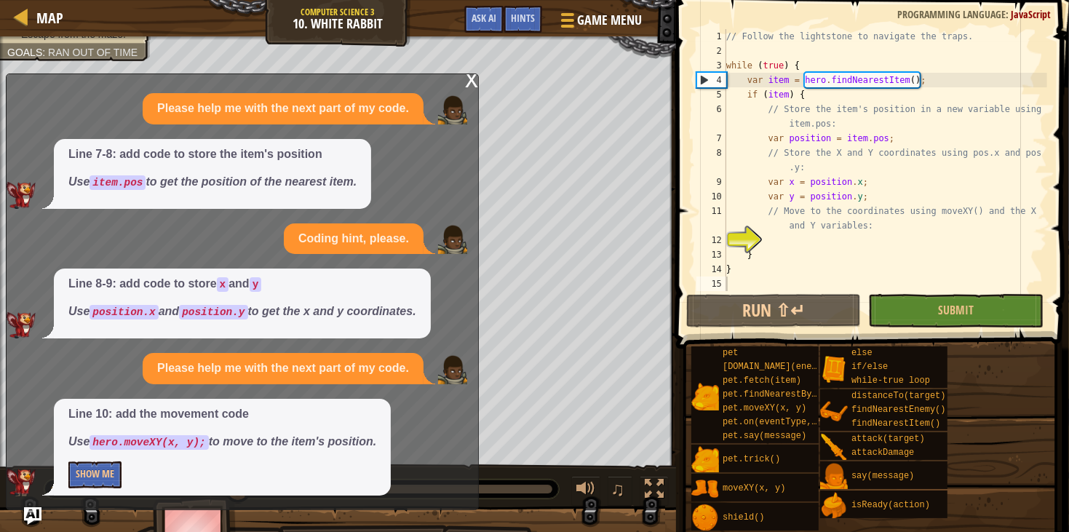
click at [122, 478] on p "Show Me" at bounding box center [222, 474] width 308 height 27
click at [115, 478] on button "Show Me" at bounding box center [94, 474] width 53 height 27
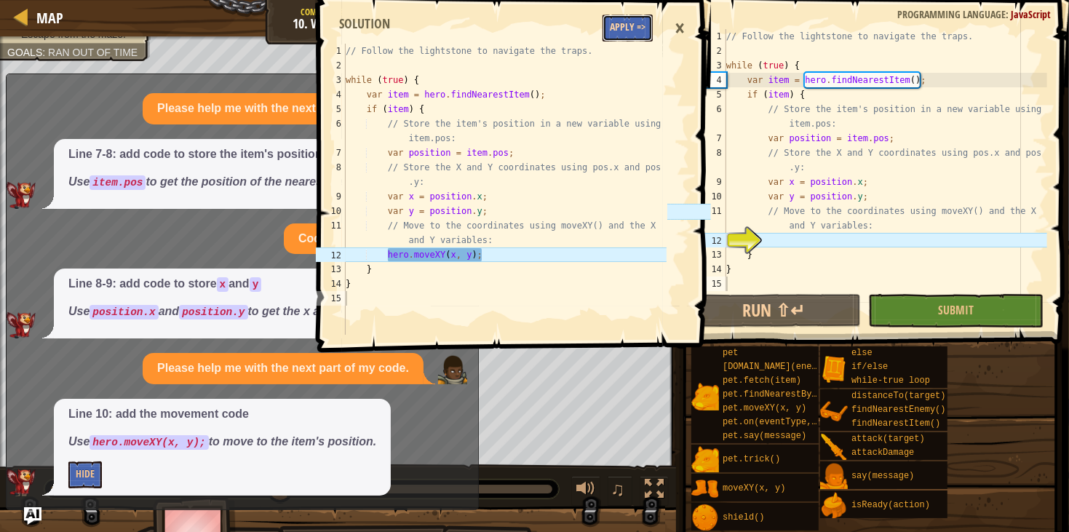
click at [608, 22] on button "Apply =>" at bounding box center [627, 28] width 50 height 27
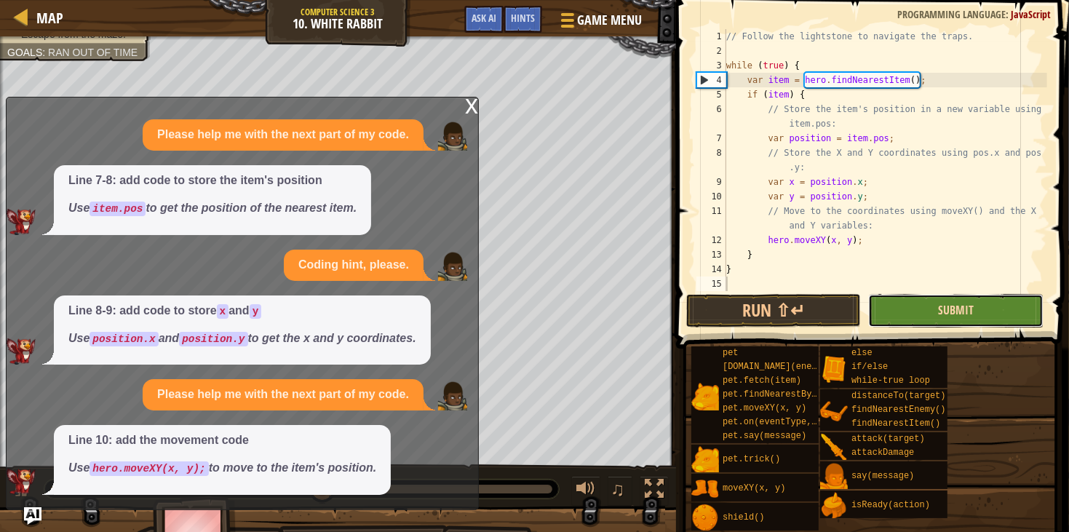
click at [964, 304] on span "Submit" at bounding box center [956, 310] width 36 height 16
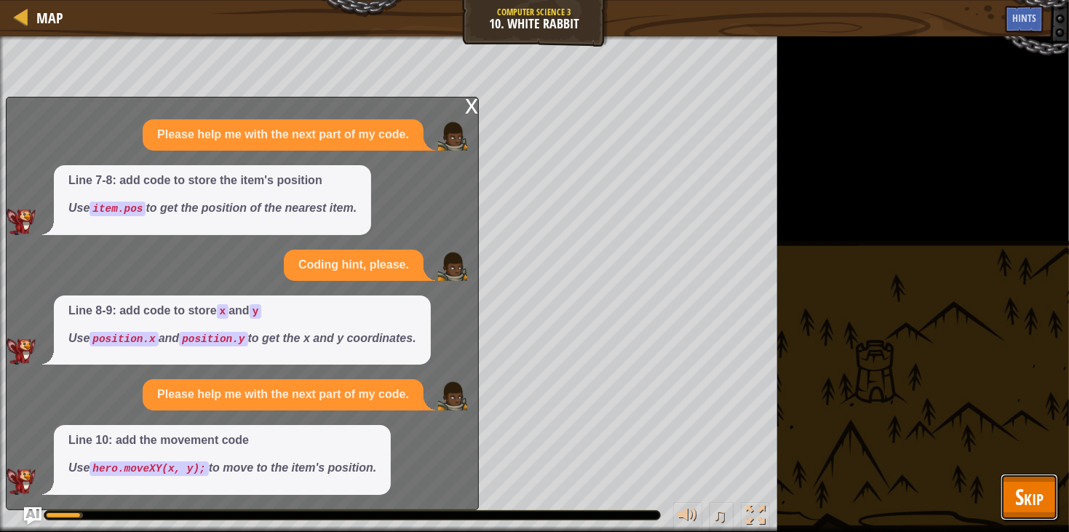
click at [1022, 501] on span "Skip" at bounding box center [1029, 497] width 28 height 30
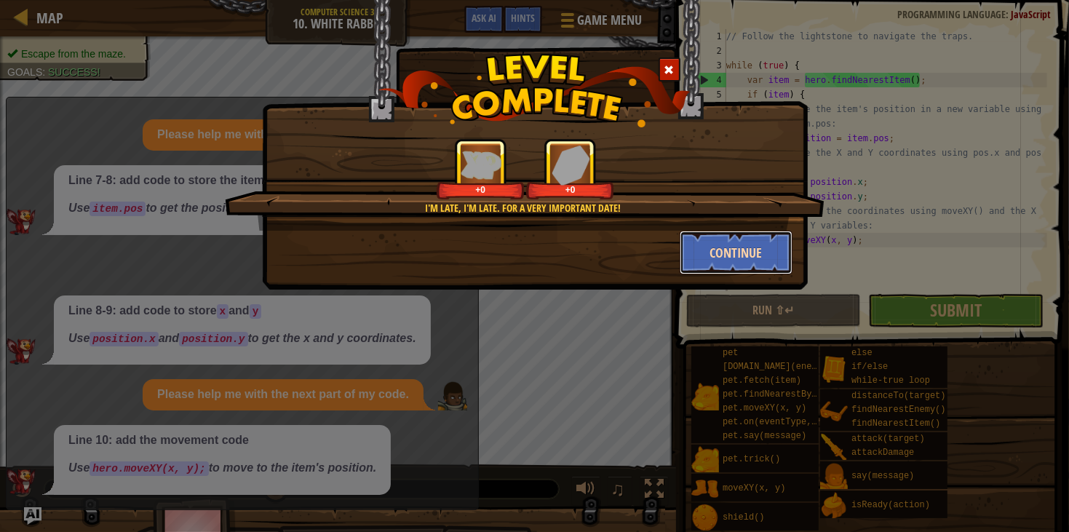
click at [734, 250] on button "Continue" at bounding box center [736, 253] width 113 height 44
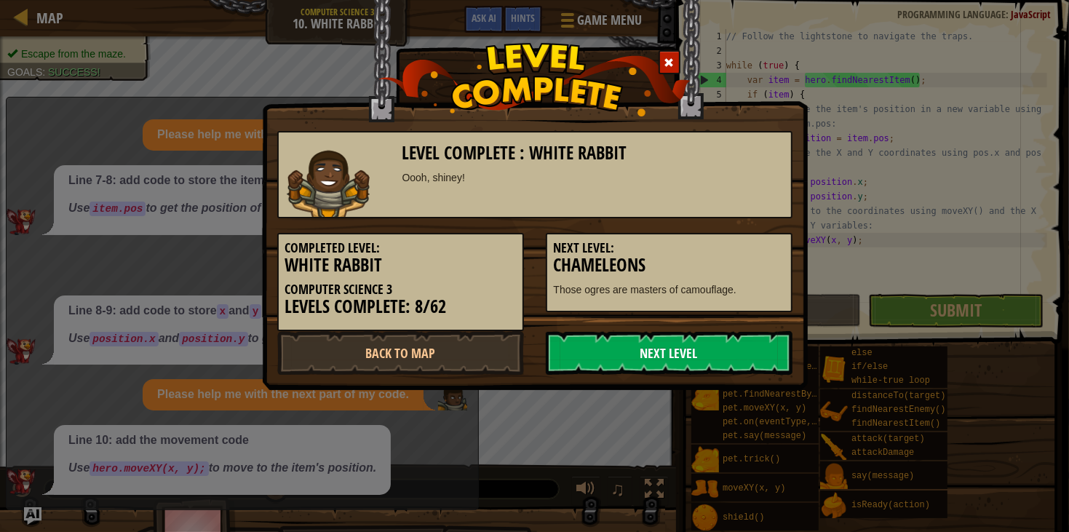
click at [650, 345] on link "Next Level" at bounding box center [669, 353] width 247 height 44
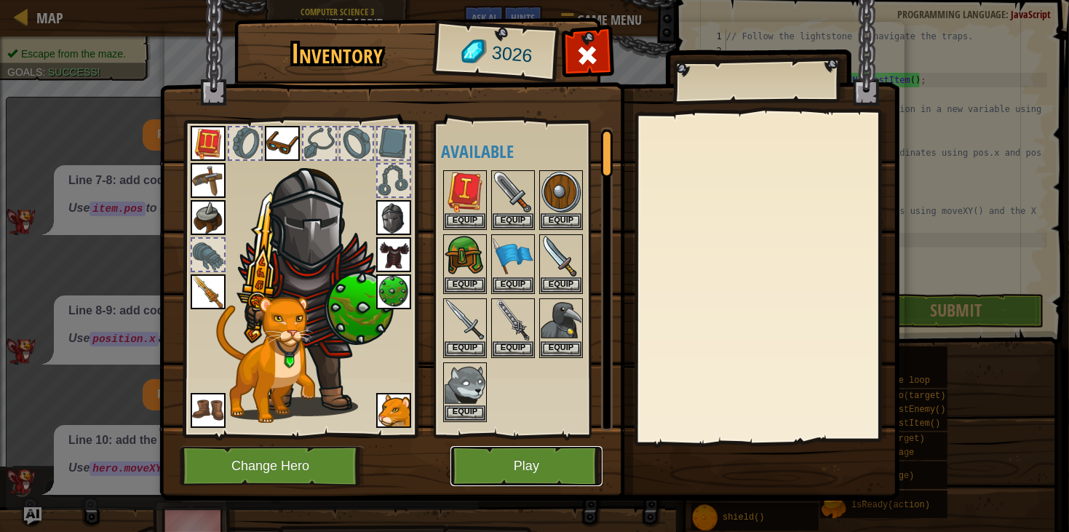
click at [571, 474] on button "Play" at bounding box center [526, 466] width 152 height 40
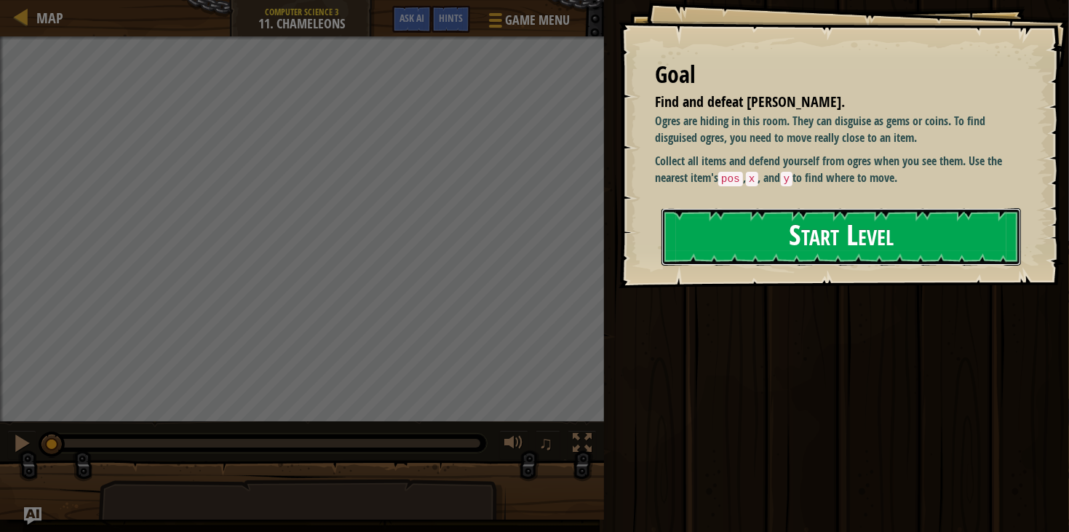
click at [822, 244] on button "Start Level" at bounding box center [840, 236] width 359 height 57
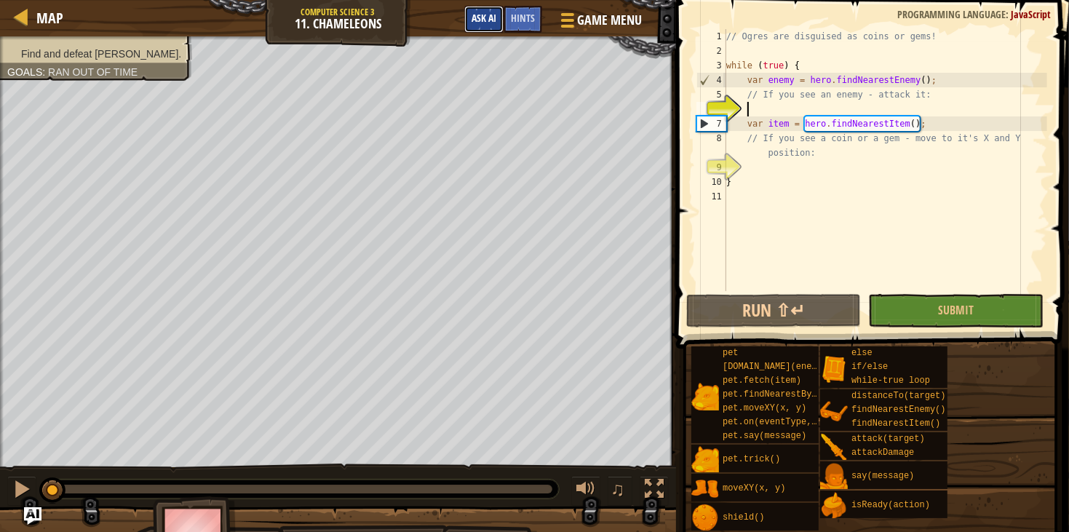
click at [492, 23] on span "Ask AI" at bounding box center [484, 18] width 25 height 14
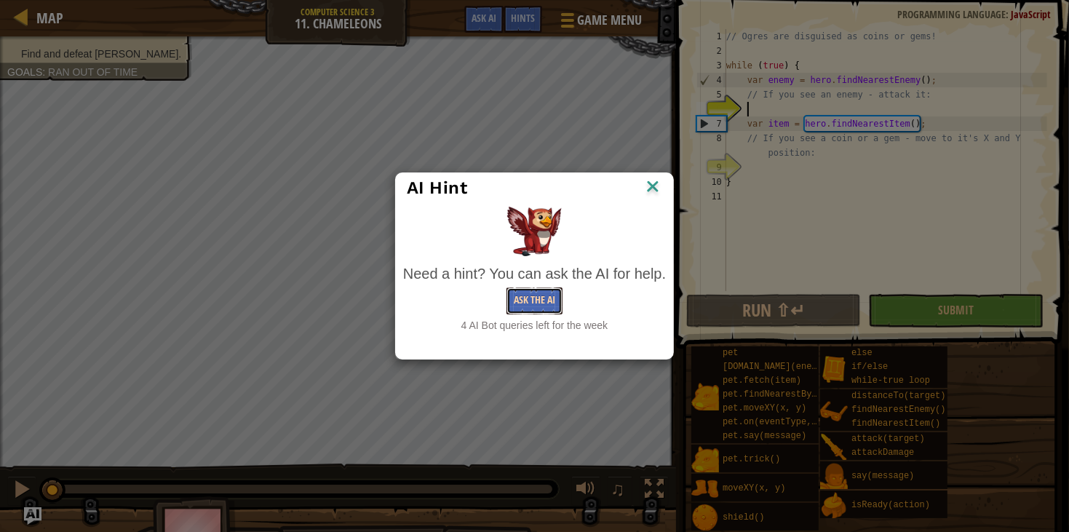
click at [528, 294] on button "Ask the AI" at bounding box center [534, 300] width 56 height 27
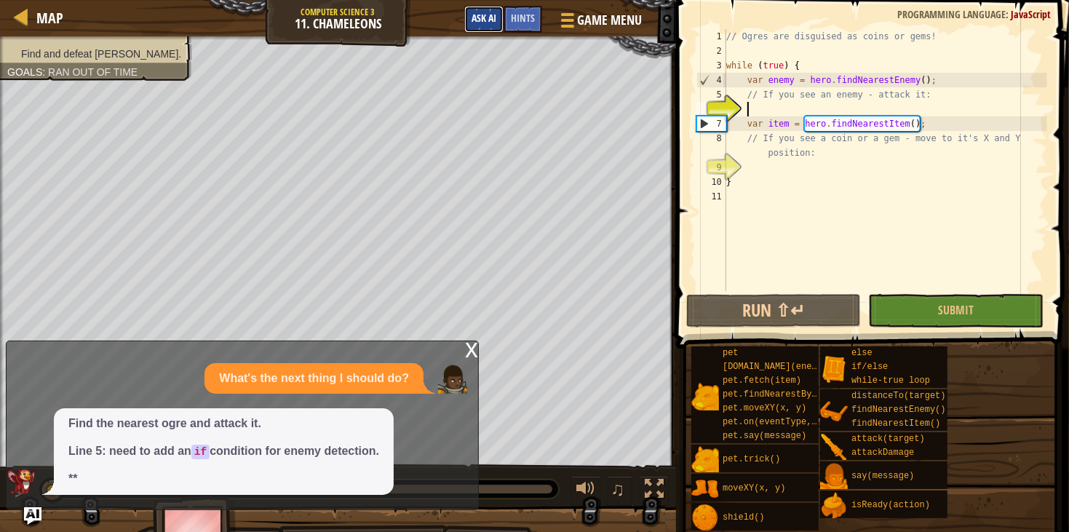
click at [485, 15] on span "Ask AI" at bounding box center [484, 18] width 25 height 14
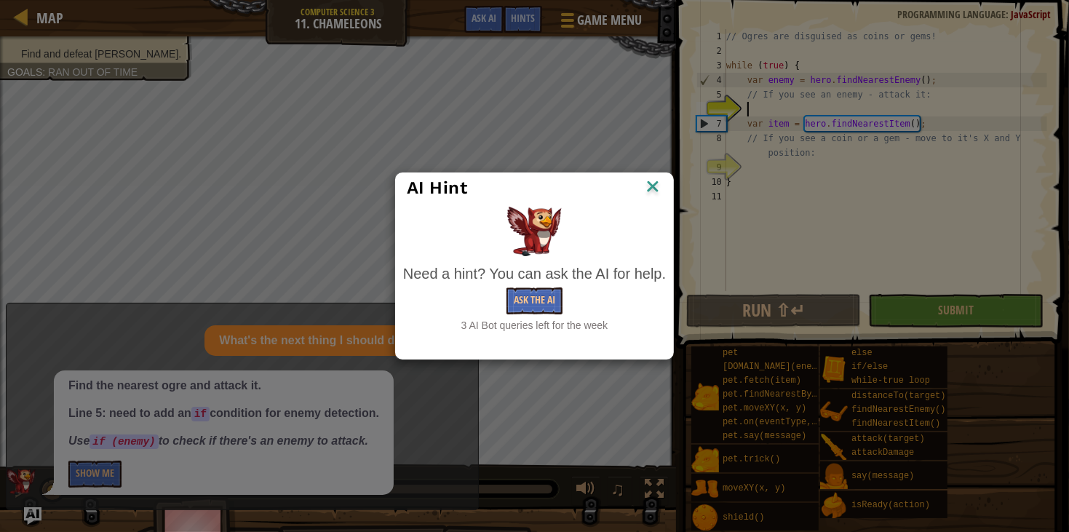
click at [641, 184] on div "AI Hint" at bounding box center [534, 188] width 255 height 22
click at [648, 187] on img at bounding box center [652, 188] width 19 height 22
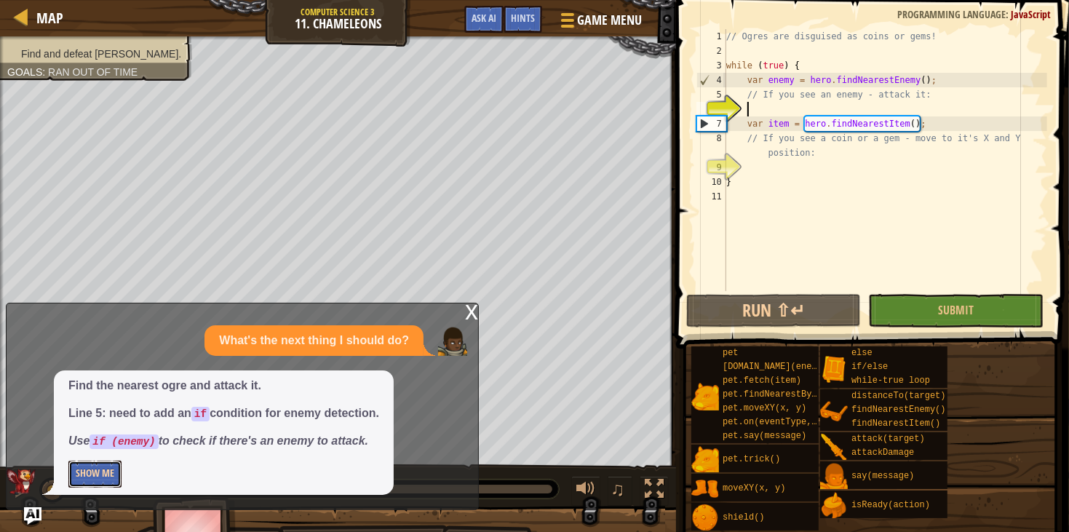
click at [92, 481] on button "Show Me" at bounding box center [94, 474] width 53 height 27
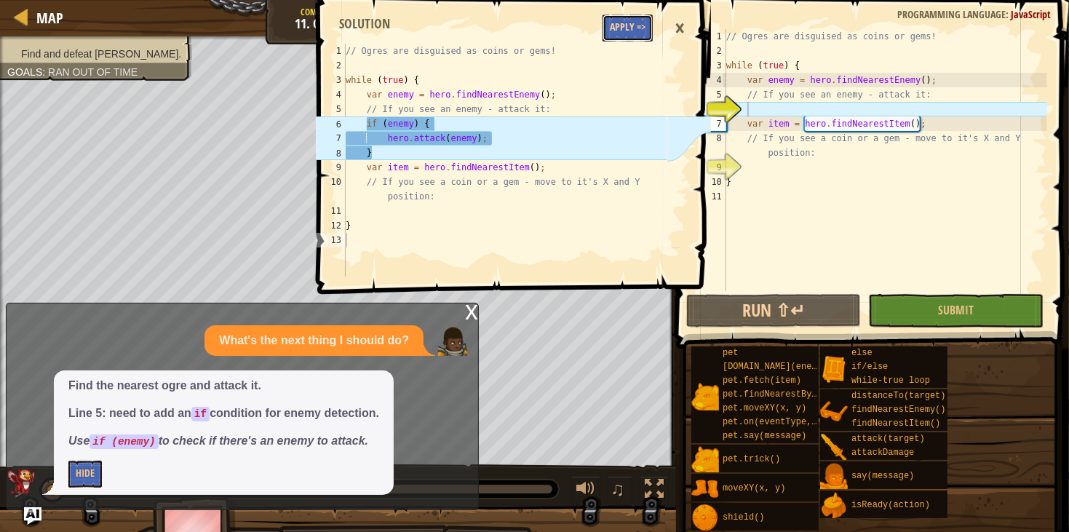
click at [635, 19] on button "Apply =>" at bounding box center [627, 28] width 50 height 27
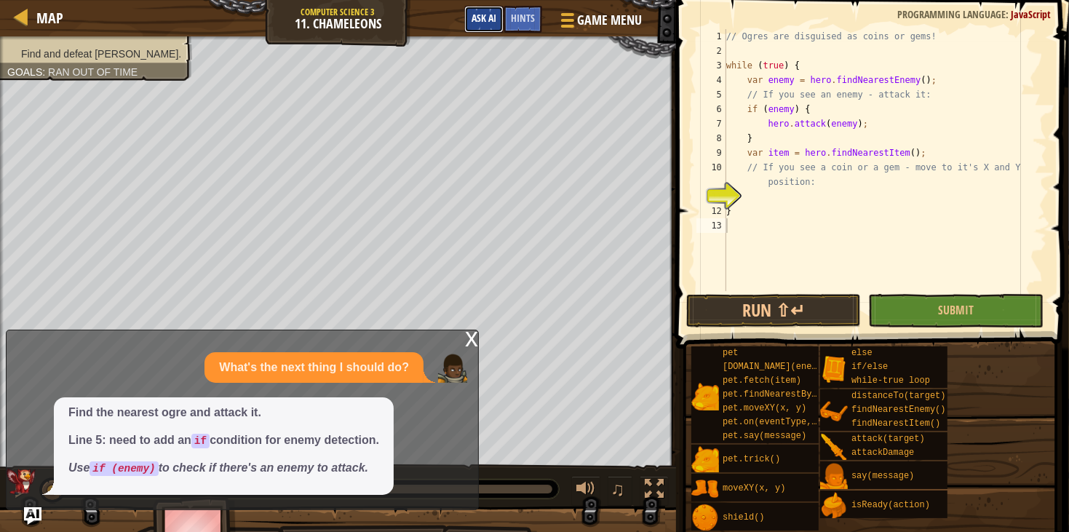
click at [487, 16] on span "Ask AI" at bounding box center [484, 18] width 25 height 14
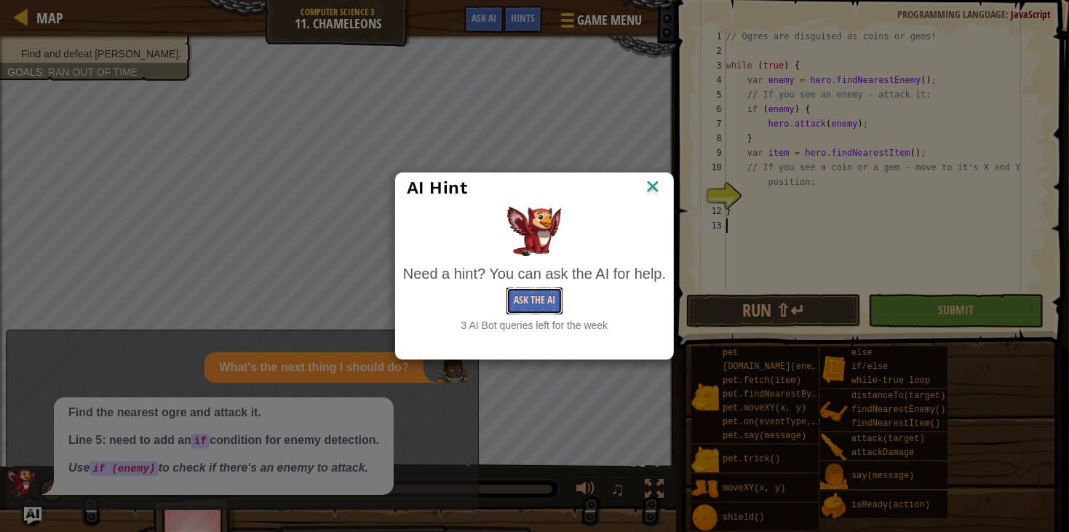
click at [530, 288] on button "Ask the AI" at bounding box center [534, 300] width 56 height 27
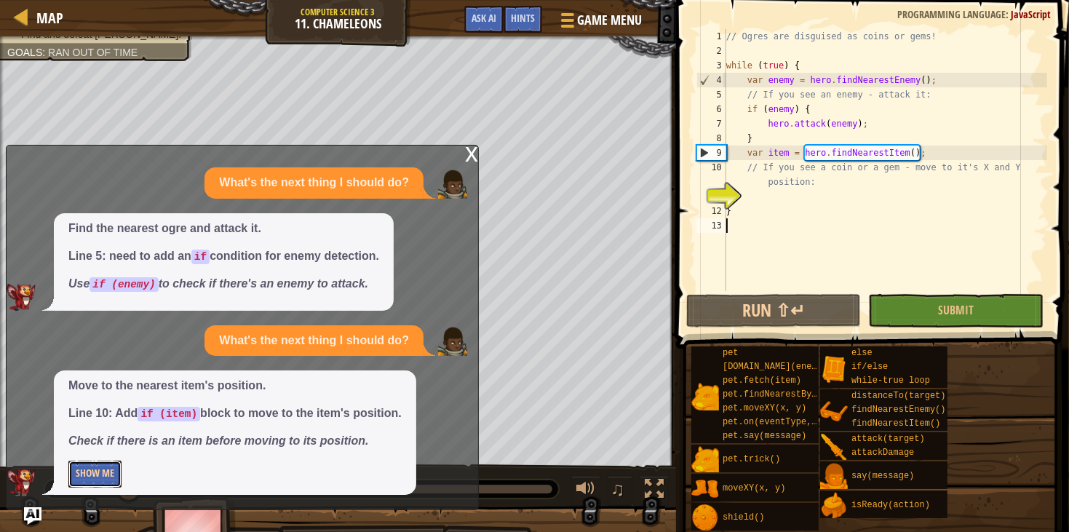
click at [107, 478] on button "Show Me" at bounding box center [94, 474] width 53 height 27
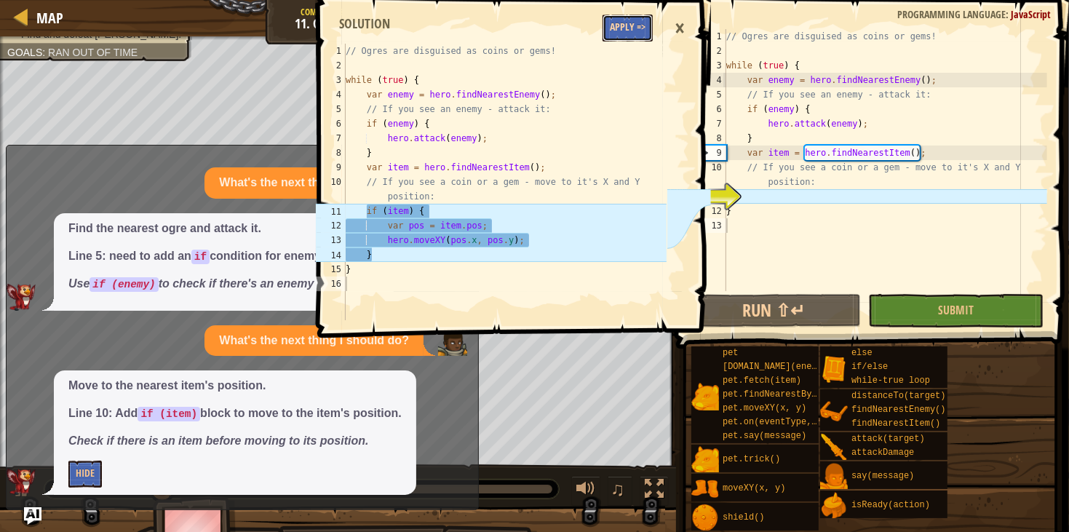
click at [627, 36] on button "Apply =>" at bounding box center [627, 28] width 50 height 27
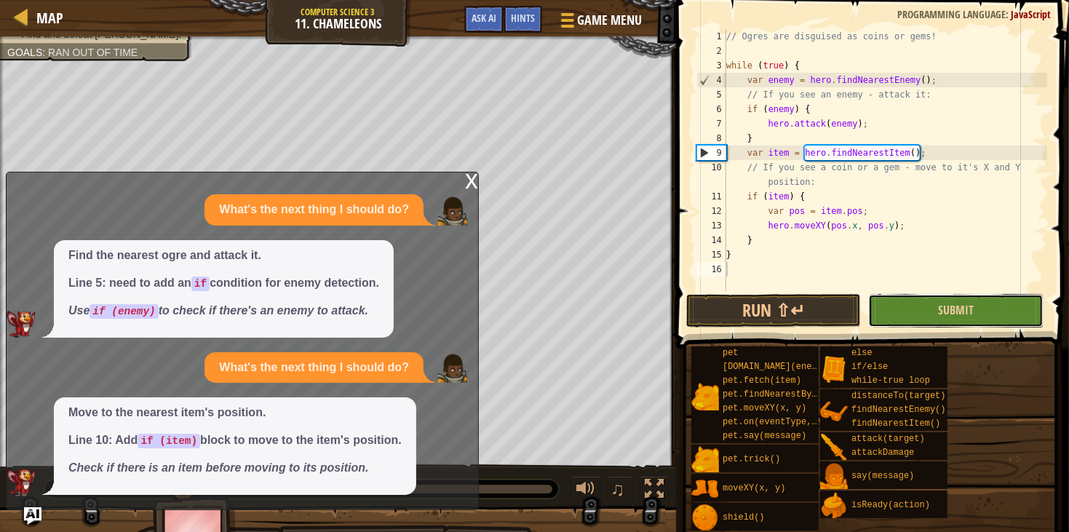
click at [955, 326] on button "Submit" at bounding box center [955, 310] width 175 height 33
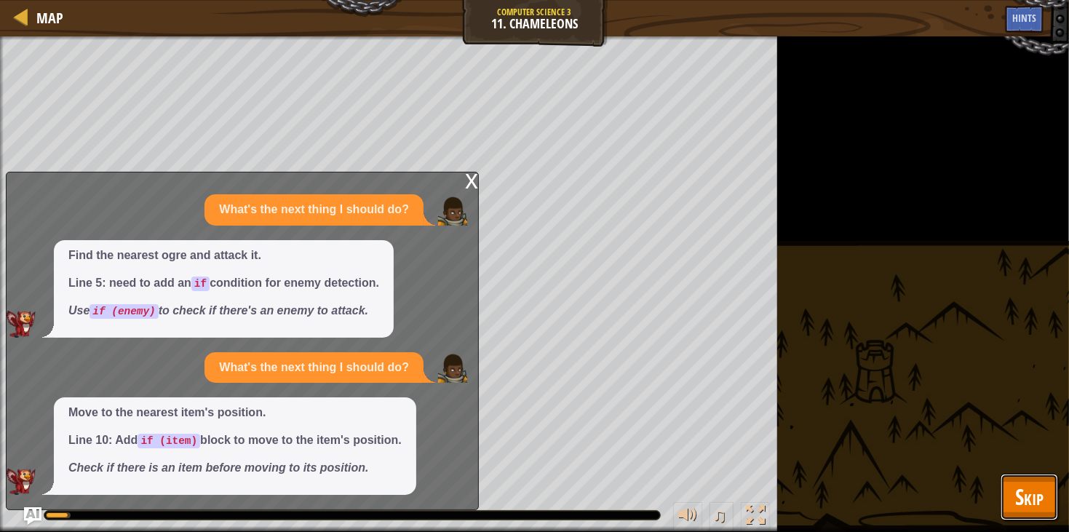
click at [1011, 508] on button "Skip" at bounding box center [1029, 497] width 57 height 47
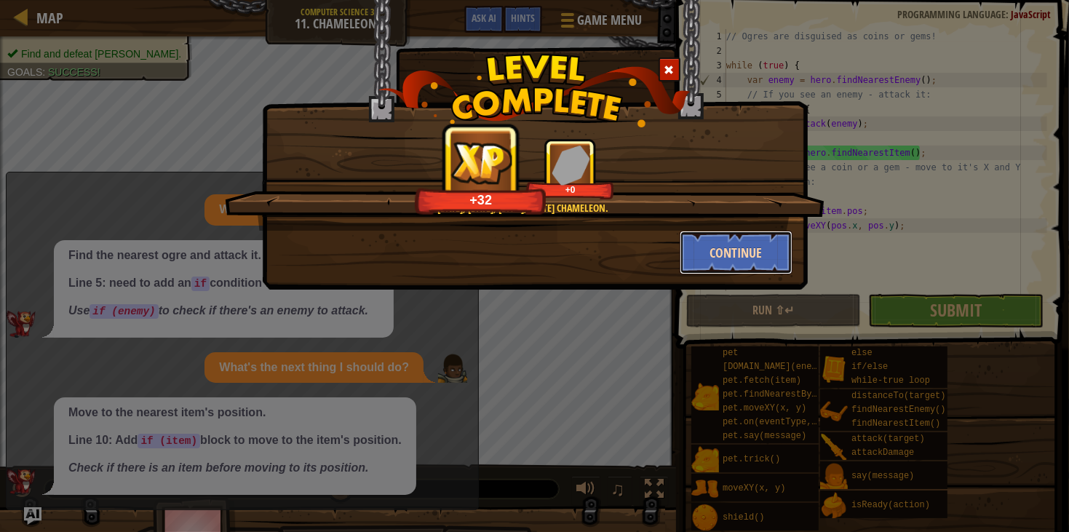
click at [715, 234] on button "Continue" at bounding box center [736, 253] width 113 height 44
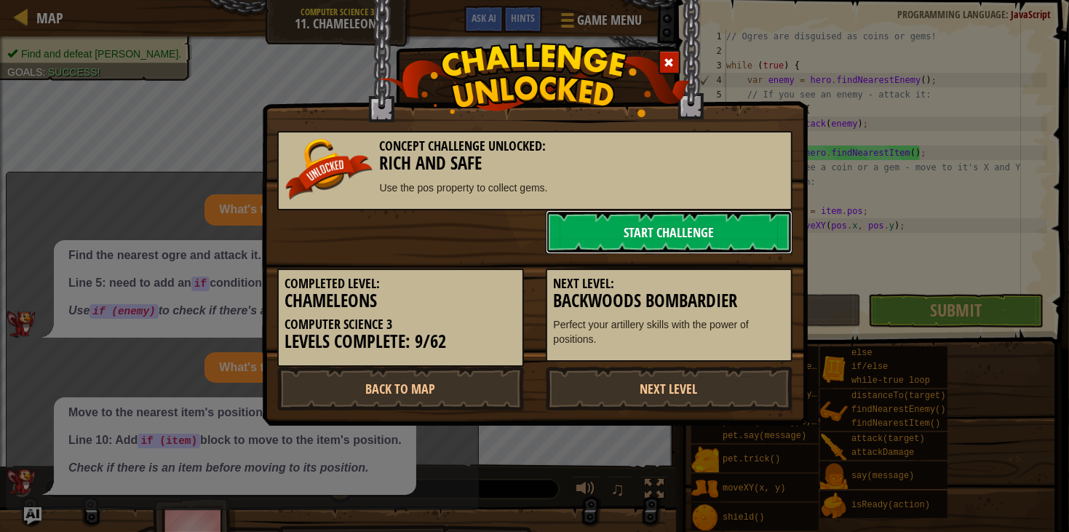
click at [677, 222] on link "Start Challenge" at bounding box center [669, 232] width 247 height 44
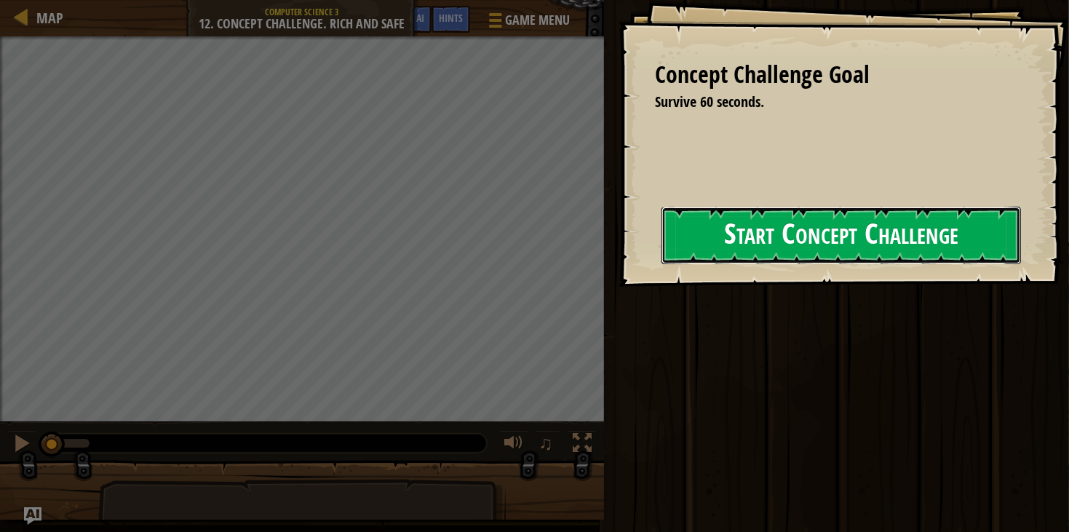
click at [777, 258] on button "Start Concept Challenge" at bounding box center [840, 235] width 359 height 57
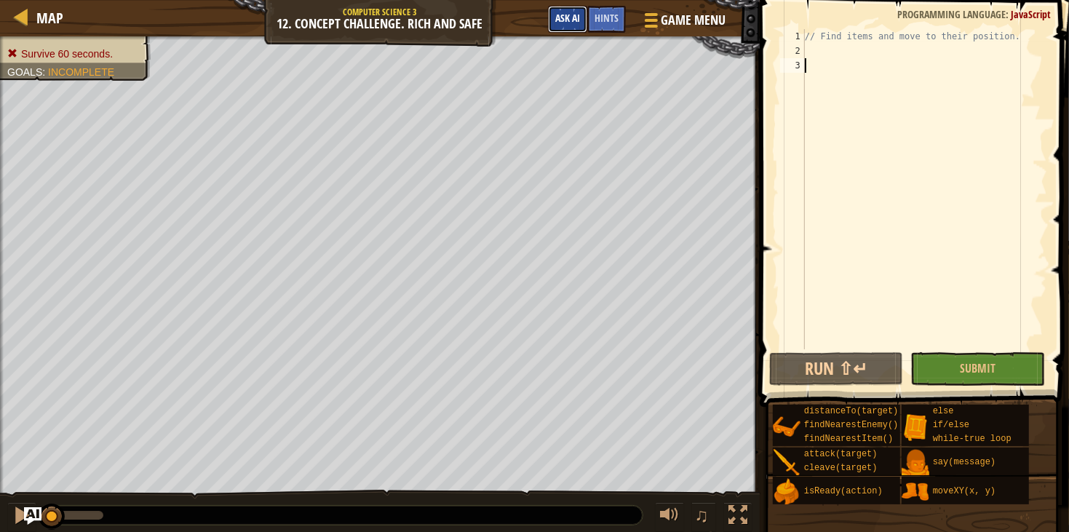
click at [570, 26] on button "Ask AI" at bounding box center [567, 19] width 39 height 27
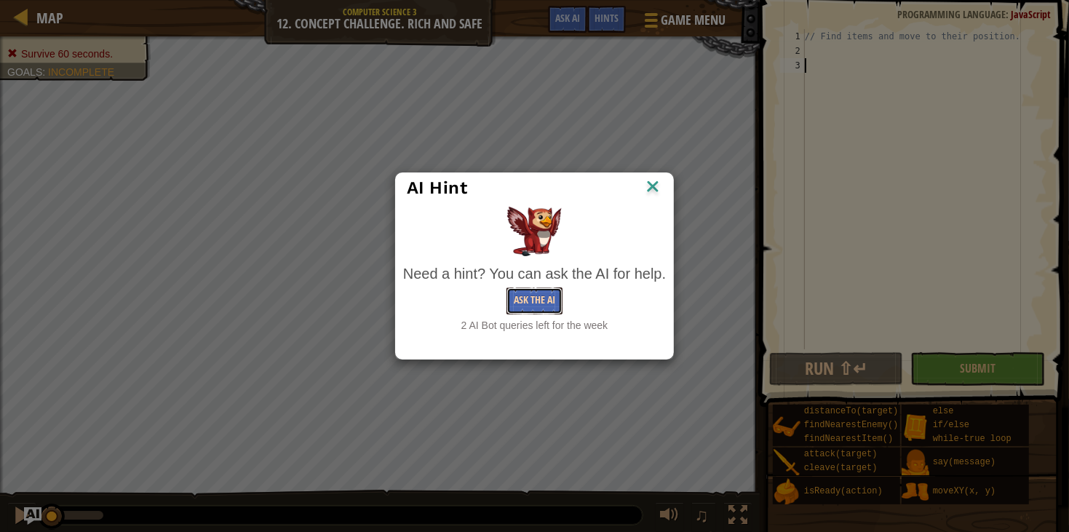
click at [525, 301] on button "Ask the AI" at bounding box center [534, 300] width 56 height 27
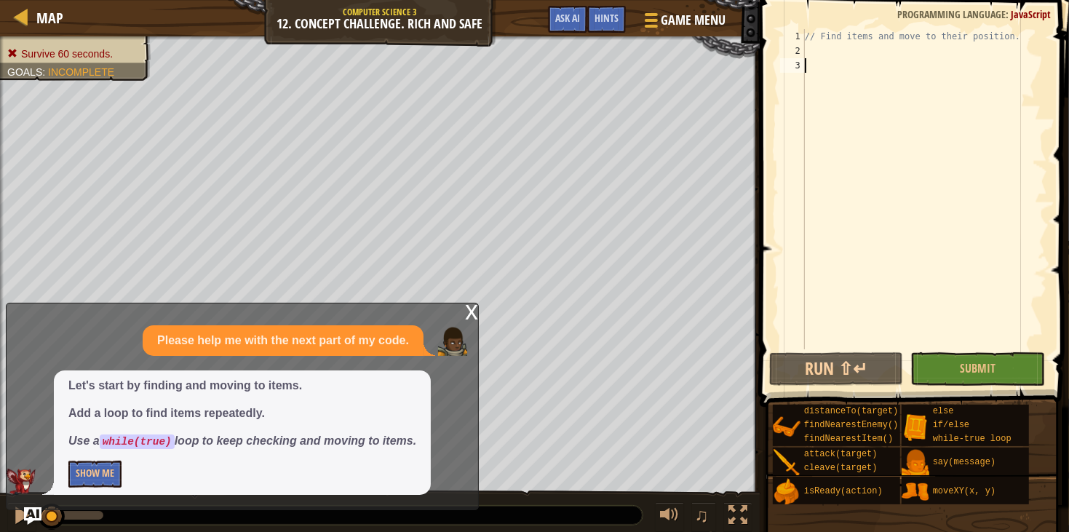
click at [124, 474] on p "Show Me" at bounding box center [242, 474] width 348 height 27
click at [111, 473] on button "Show Me" at bounding box center [94, 474] width 53 height 27
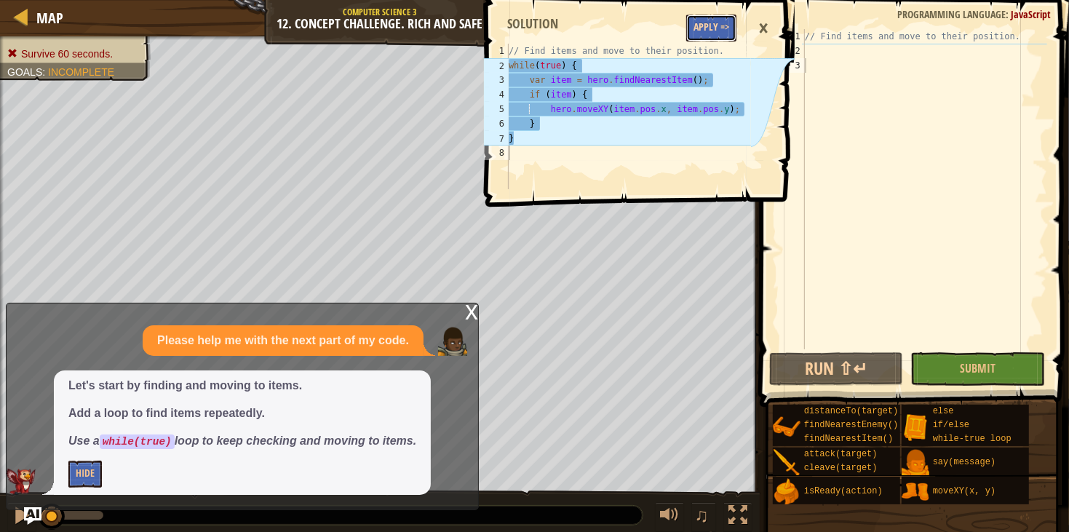
click at [727, 21] on button "Apply =>" at bounding box center [711, 28] width 50 height 27
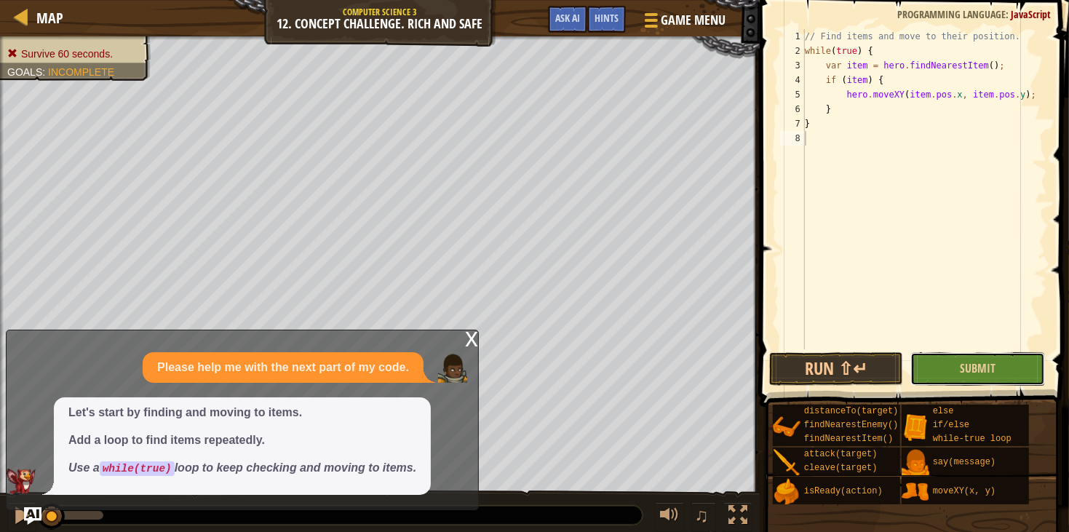
click at [994, 383] on button "Submit" at bounding box center [977, 368] width 135 height 33
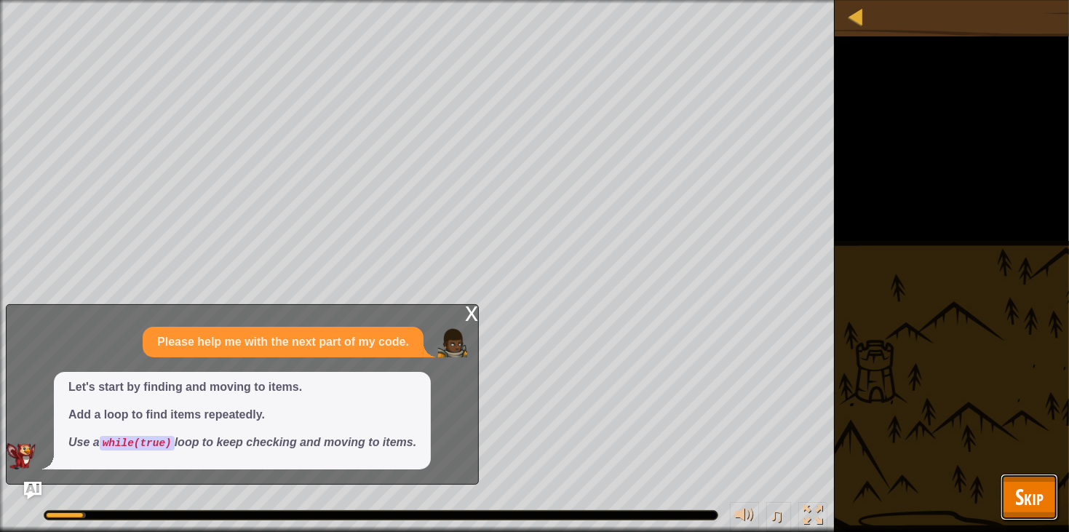
click at [1009, 496] on button "Skip" at bounding box center [1029, 497] width 57 height 47
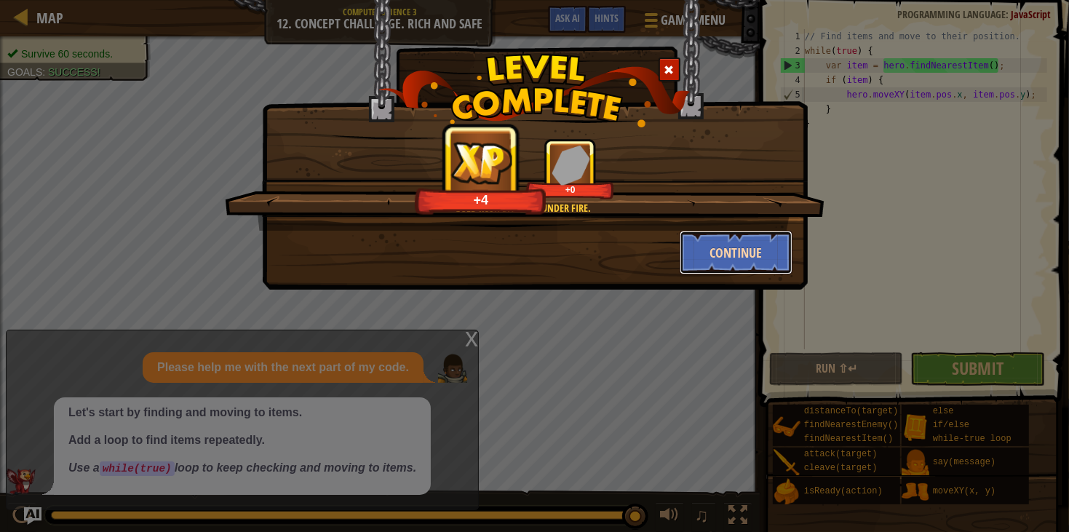
click at [730, 248] on button "Continue" at bounding box center [736, 253] width 113 height 44
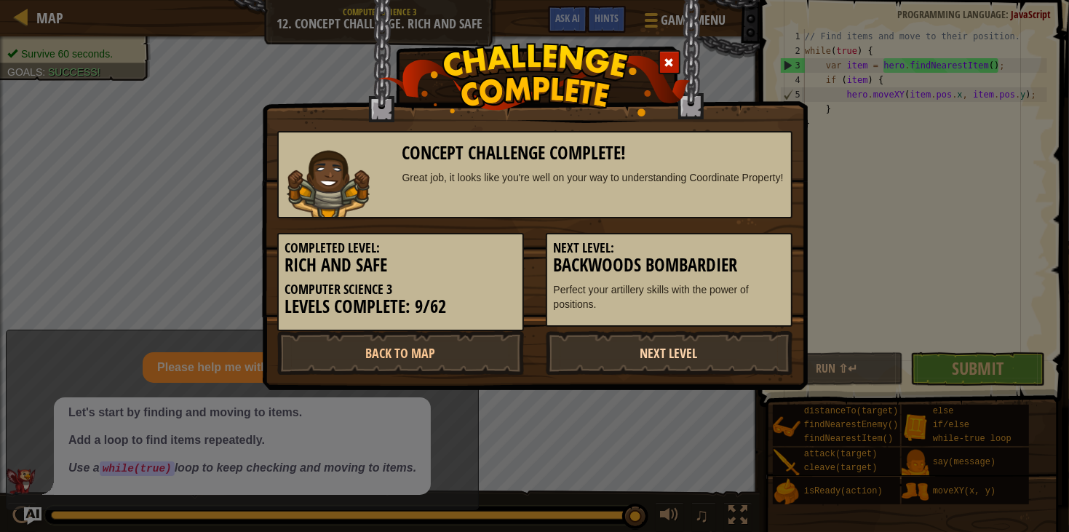
click at [688, 351] on link "Next Level" at bounding box center [669, 353] width 247 height 44
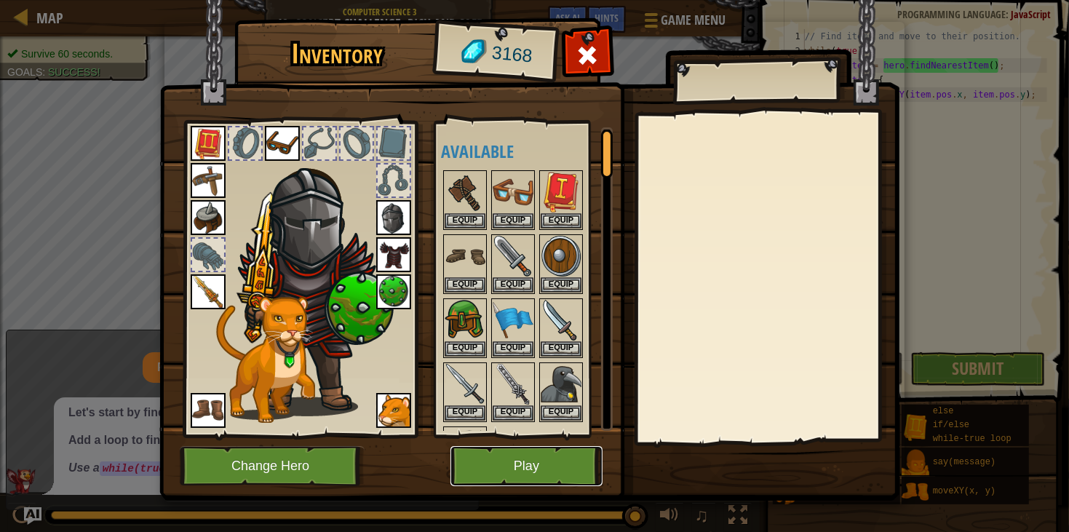
click at [514, 478] on button "Play" at bounding box center [526, 466] width 152 height 40
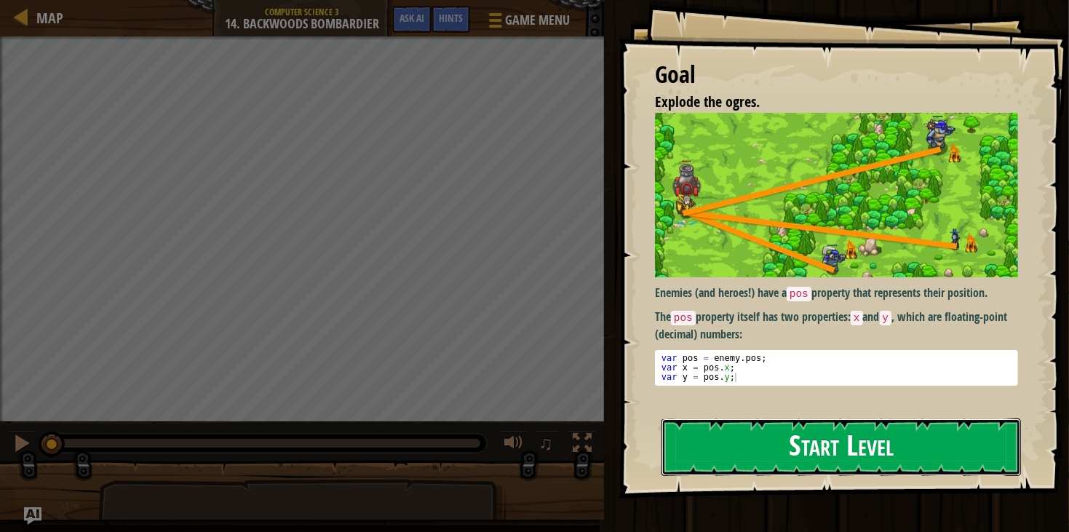
click at [868, 445] on button "Start Level" at bounding box center [840, 446] width 359 height 57
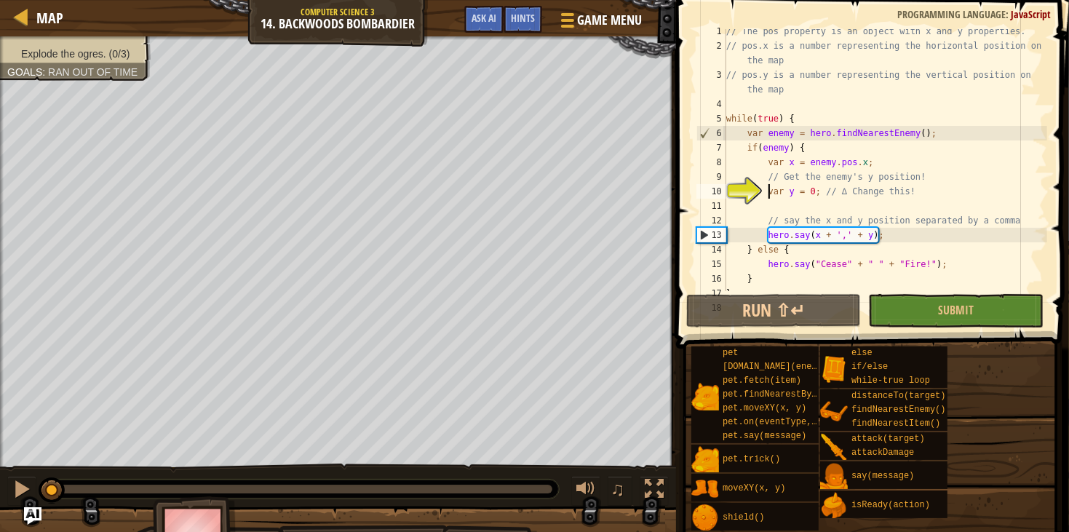
scroll to position [4, 0]
click at [480, 25] on button "Ask AI" at bounding box center [483, 19] width 39 height 27
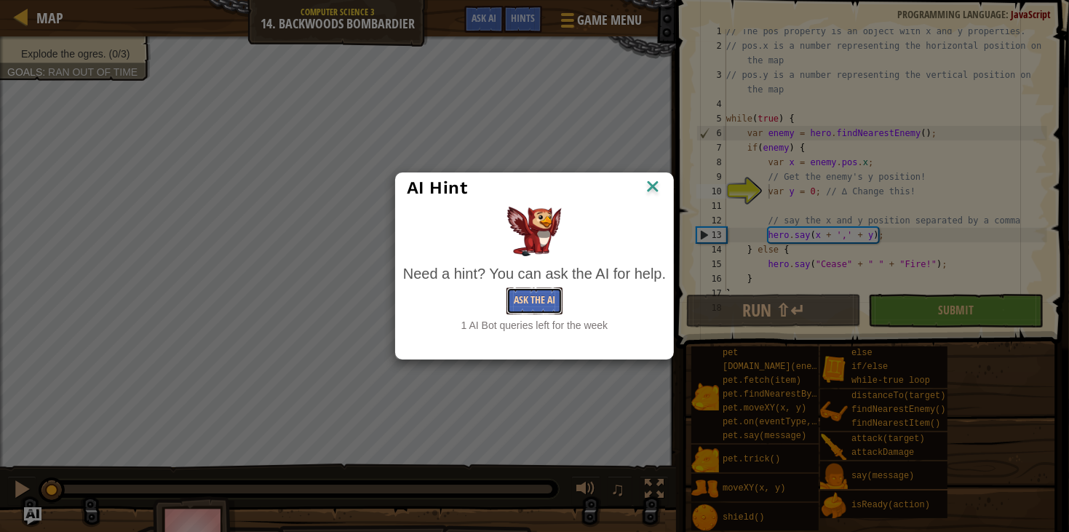
click at [549, 294] on button "Ask the AI" at bounding box center [534, 300] width 56 height 27
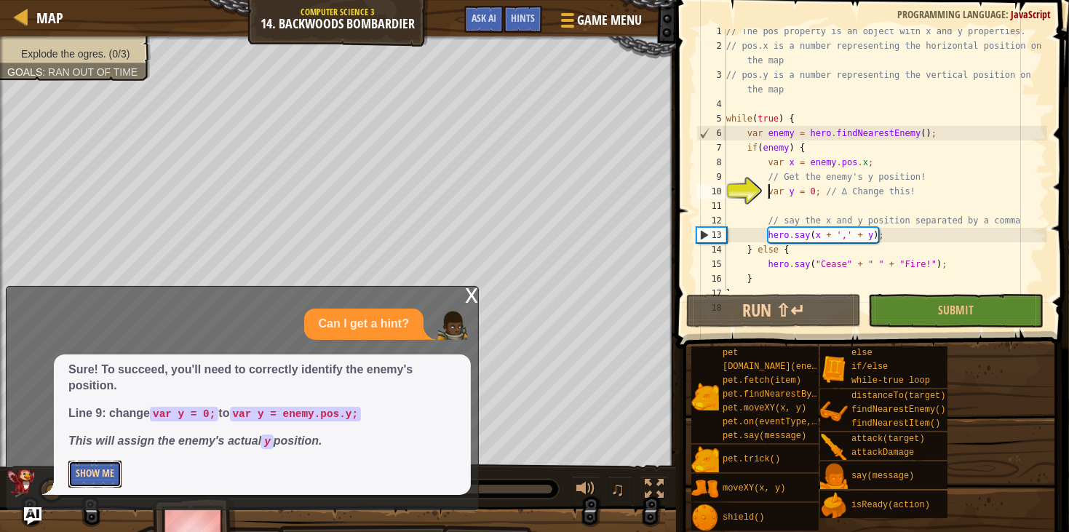
click at [92, 472] on button "Show Me" at bounding box center [94, 474] width 53 height 27
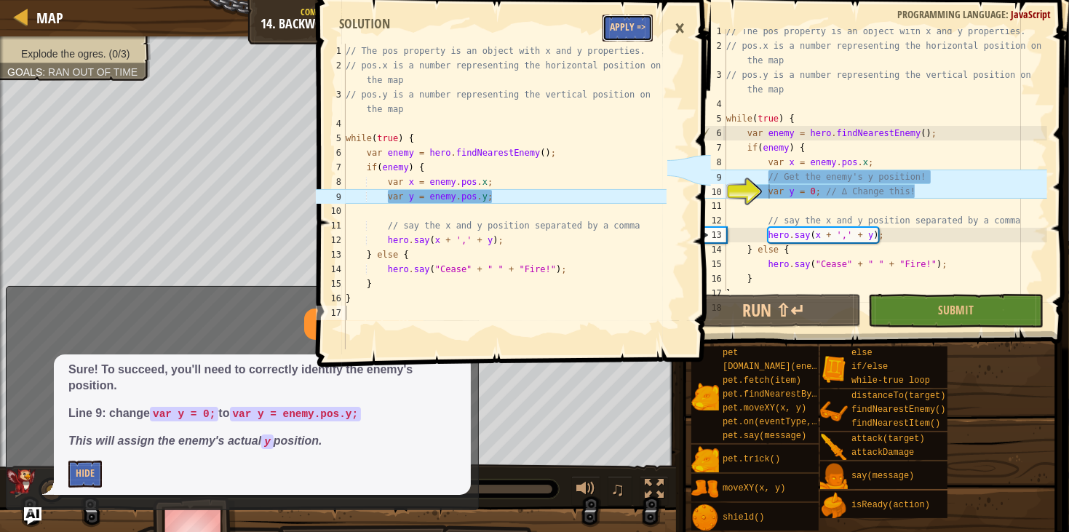
click at [624, 36] on button "Apply =>" at bounding box center [627, 28] width 50 height 27
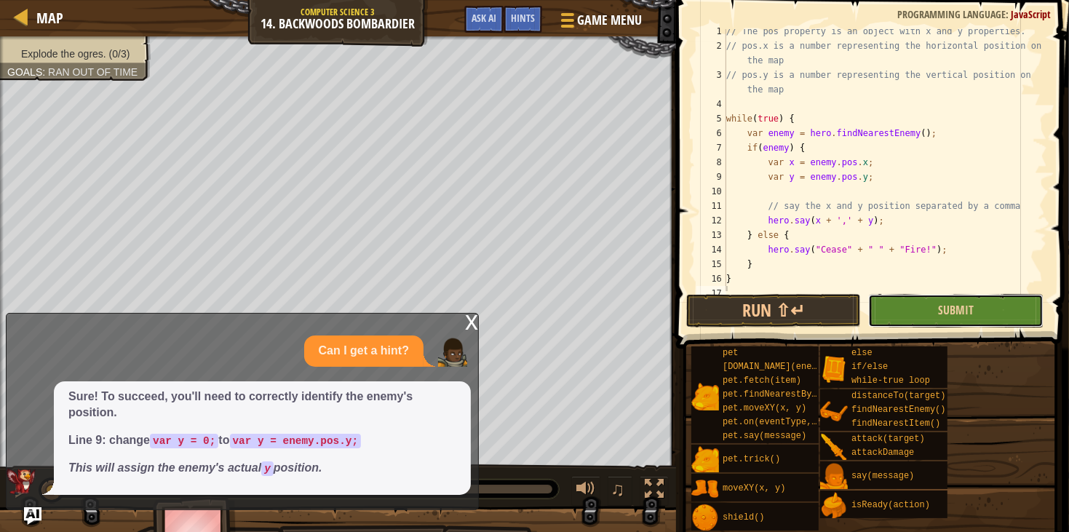
click at [934, 306] on button "Submit" at bounding box center [955, 310] width 175 height 33
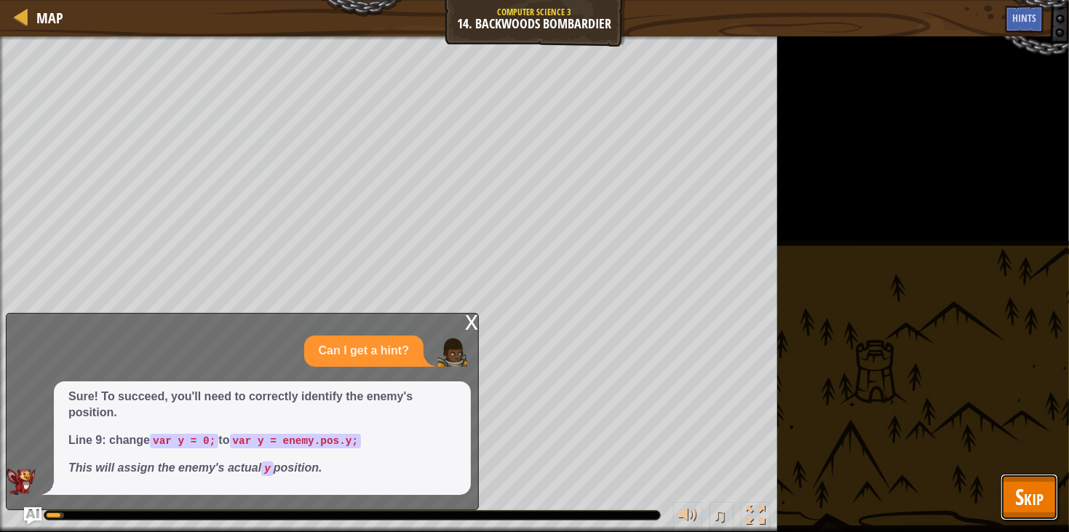
click at [1018, 478] on button "Skip" at bounding box center [1029, 497] width 57 height 47
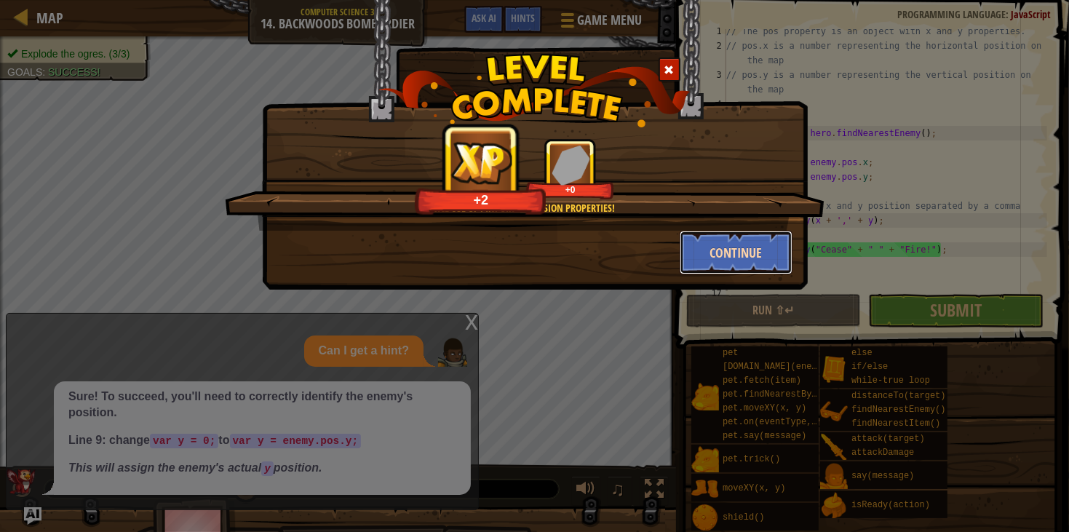
click at [749, 236] on button "Continue" at bounding box center [736, 253] width 113 height 44
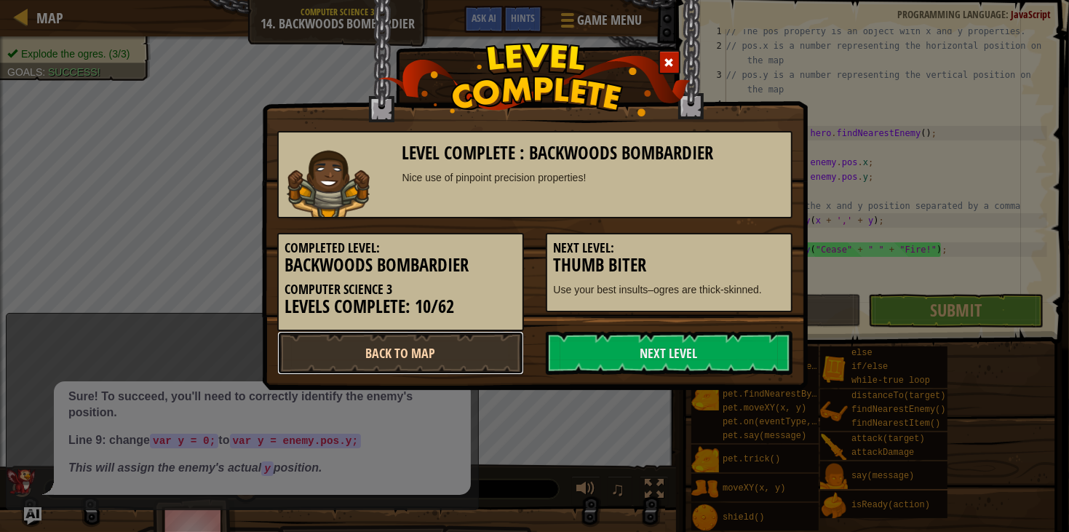
click at [474, 347] on link "Back to Map" at bounding box center [400, 353] width 247 height 44
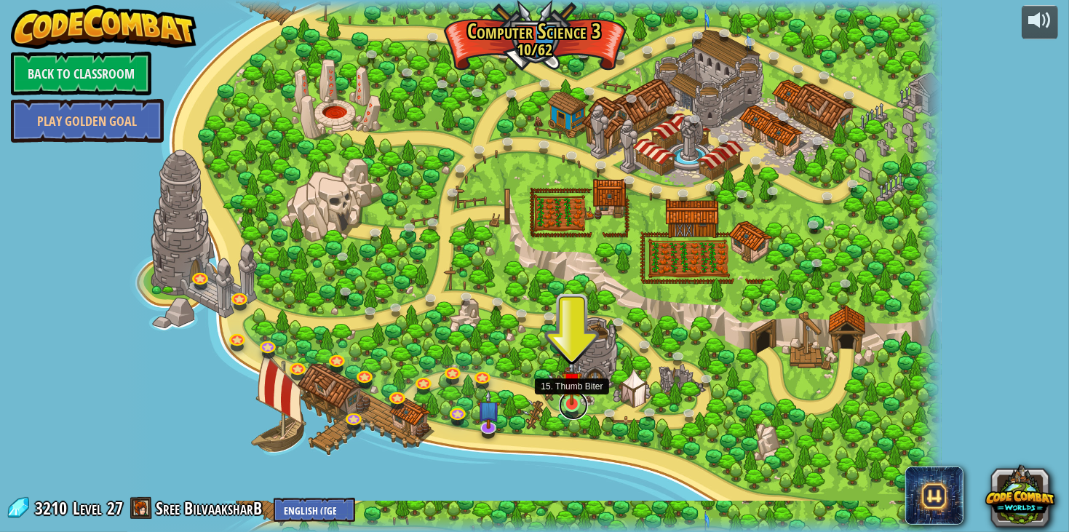
click at [560, 401] on link at bounding box center [573, 405] width 29 height 29
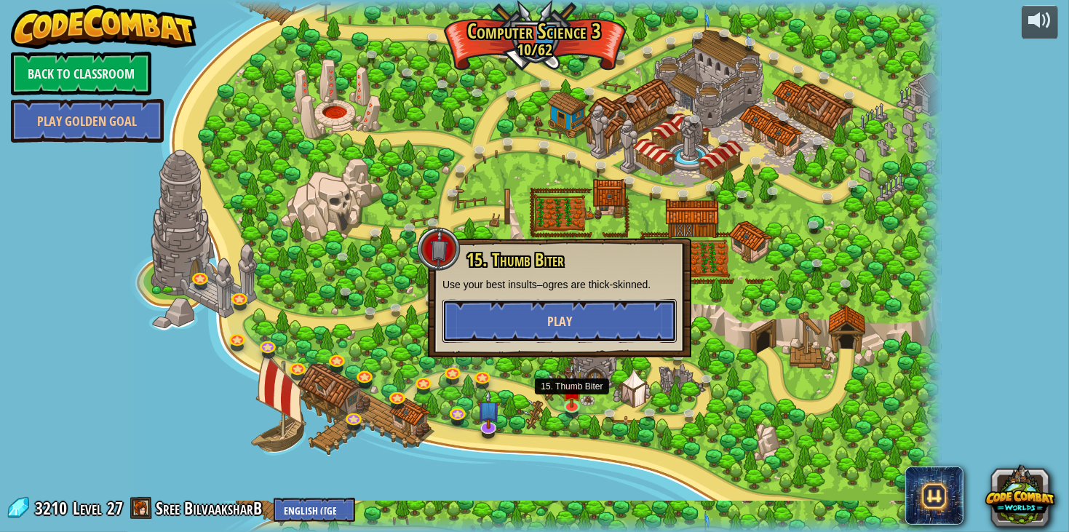
click at [573, 319] on button "Play" at bounding box center [559, 321] width 234 height 44
